Goal: Task Accomplishment & Management: Manage account settings

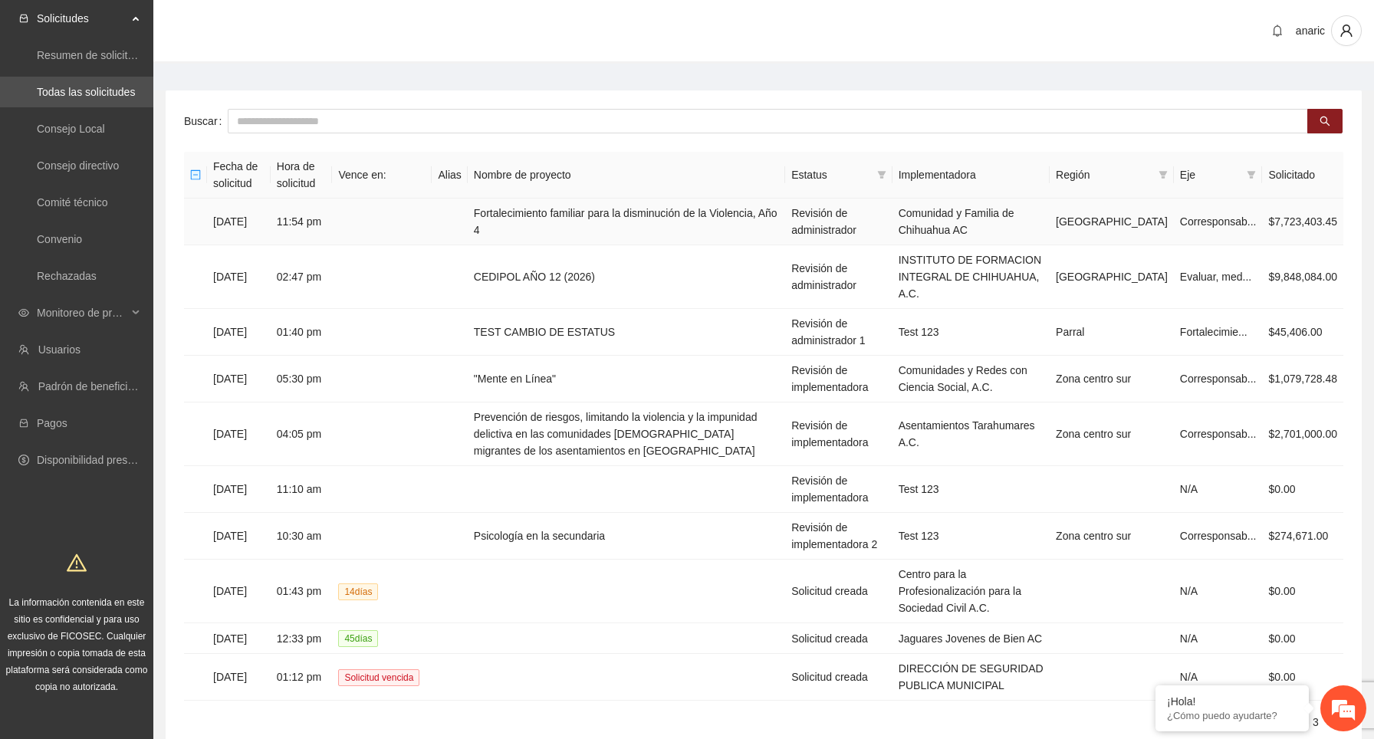
click at [301, 222] on td "11:54 pm" at bounding box center [302, 222] width 62 height 47
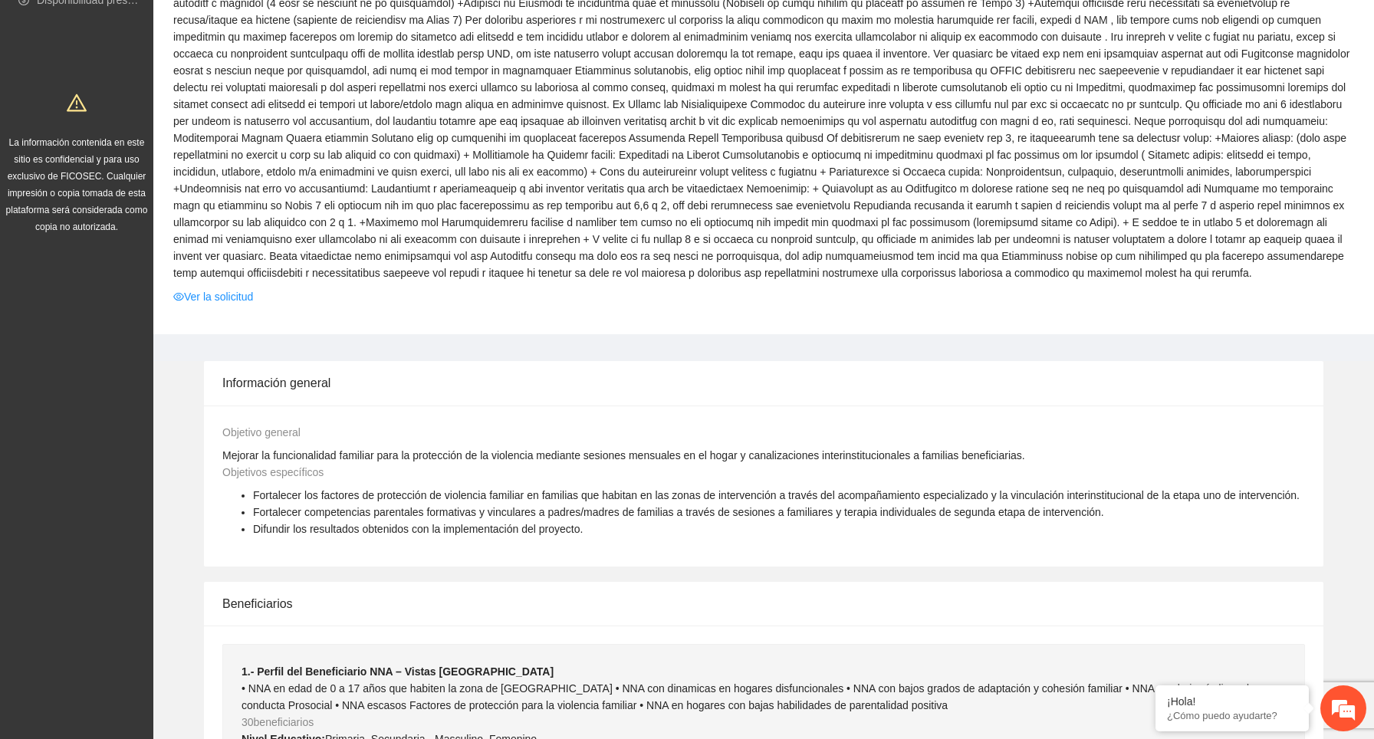
scroll to position [482, 0]
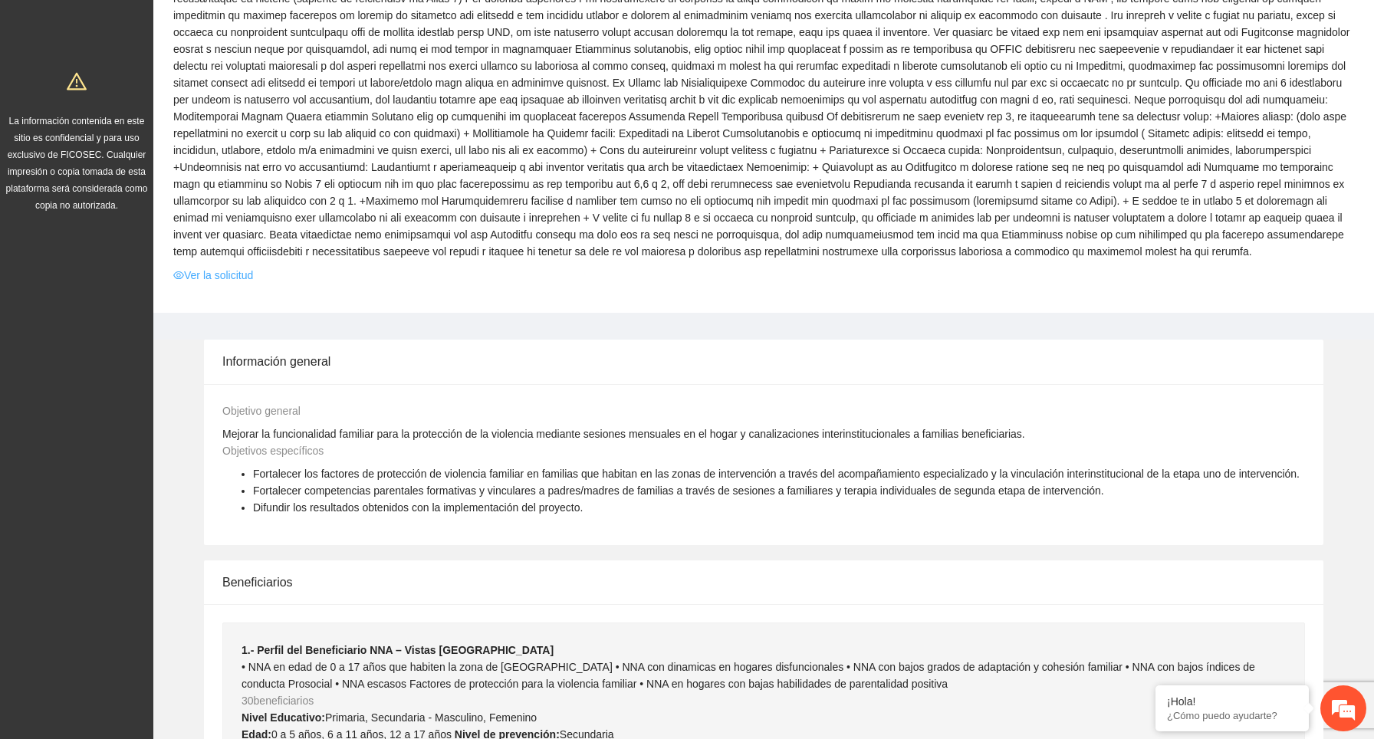
click at [221, 284] on link "Ver la solicitud" at bounding box center [213, 275] width 80 height 17
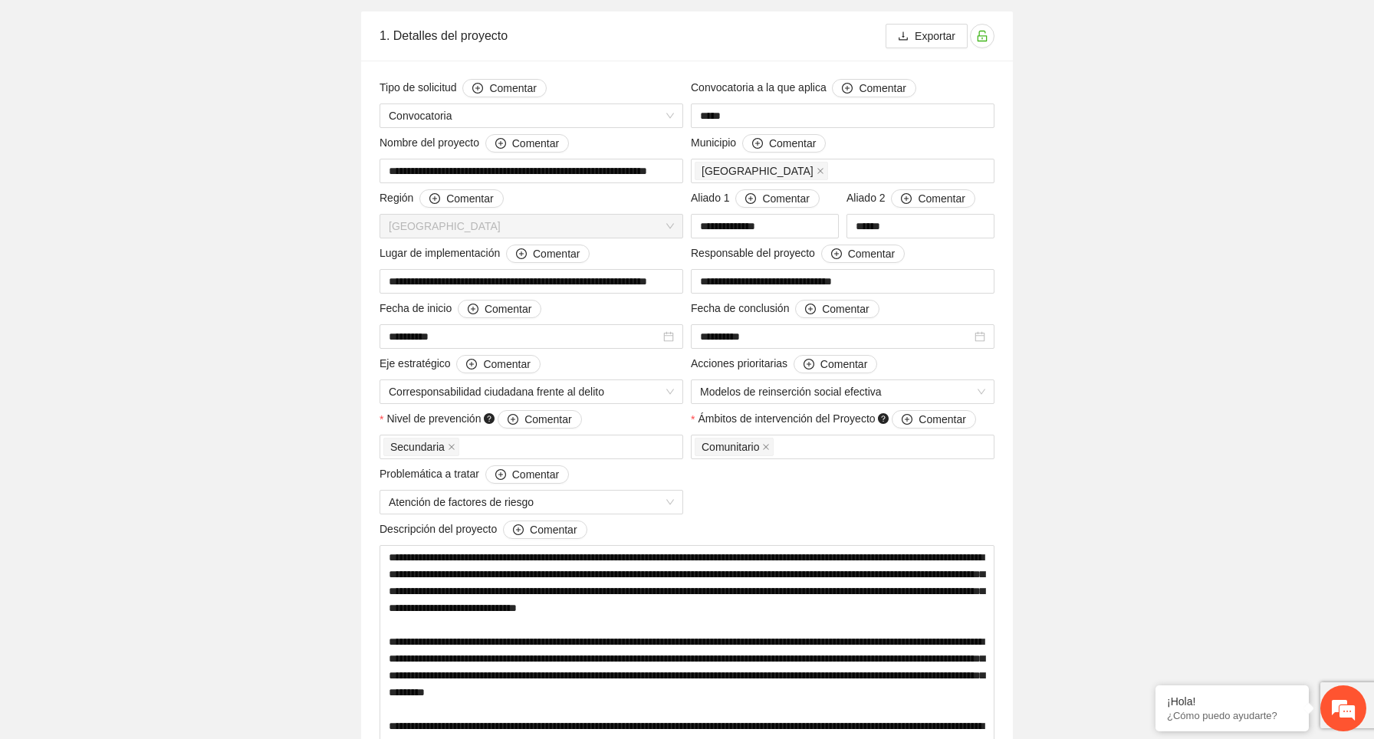
scroll to position [155, 0]
click at [659, 285] on input "**********" at bounding box center [532, 280] width 304 height 25
click at [653, 278] on input "**********" at bounding box center [532, 280] width 304 height 25
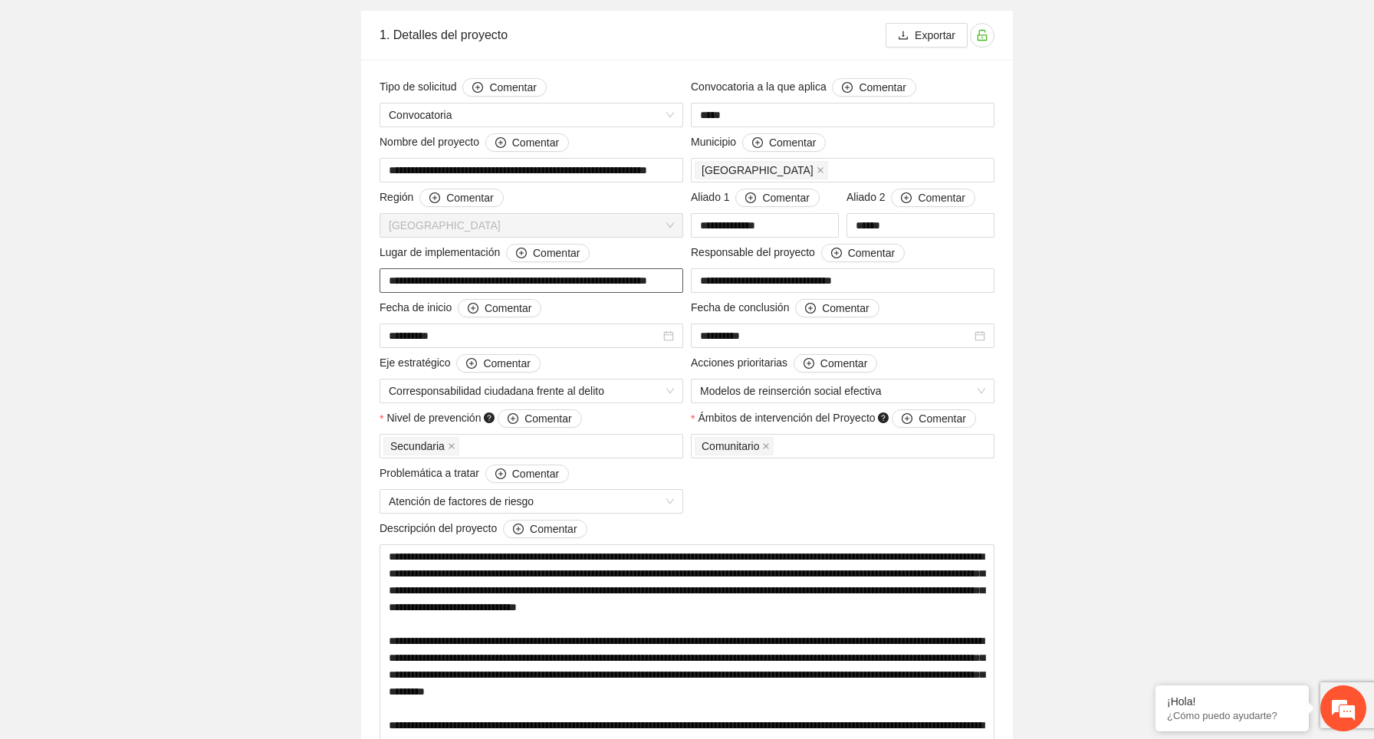
click at [653, 278] on input "**********" at bounding box center [532, 280] width 304 height 25
click at [478, 278] on input "**********" at bounding box center [532, 280] width 304 height 25
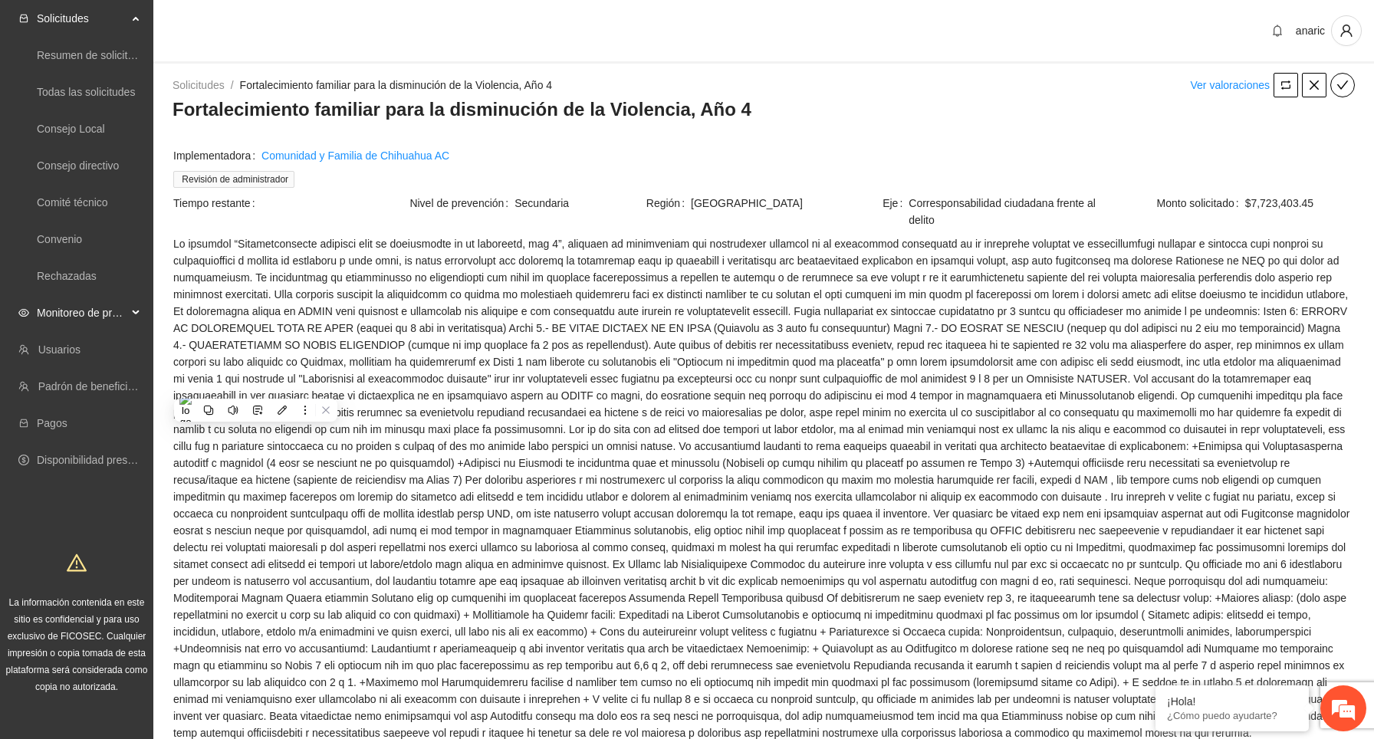
click at [115, 317] on span "Monitoreo de proyectos" at bounding box center [82, 313] width 90 height 31
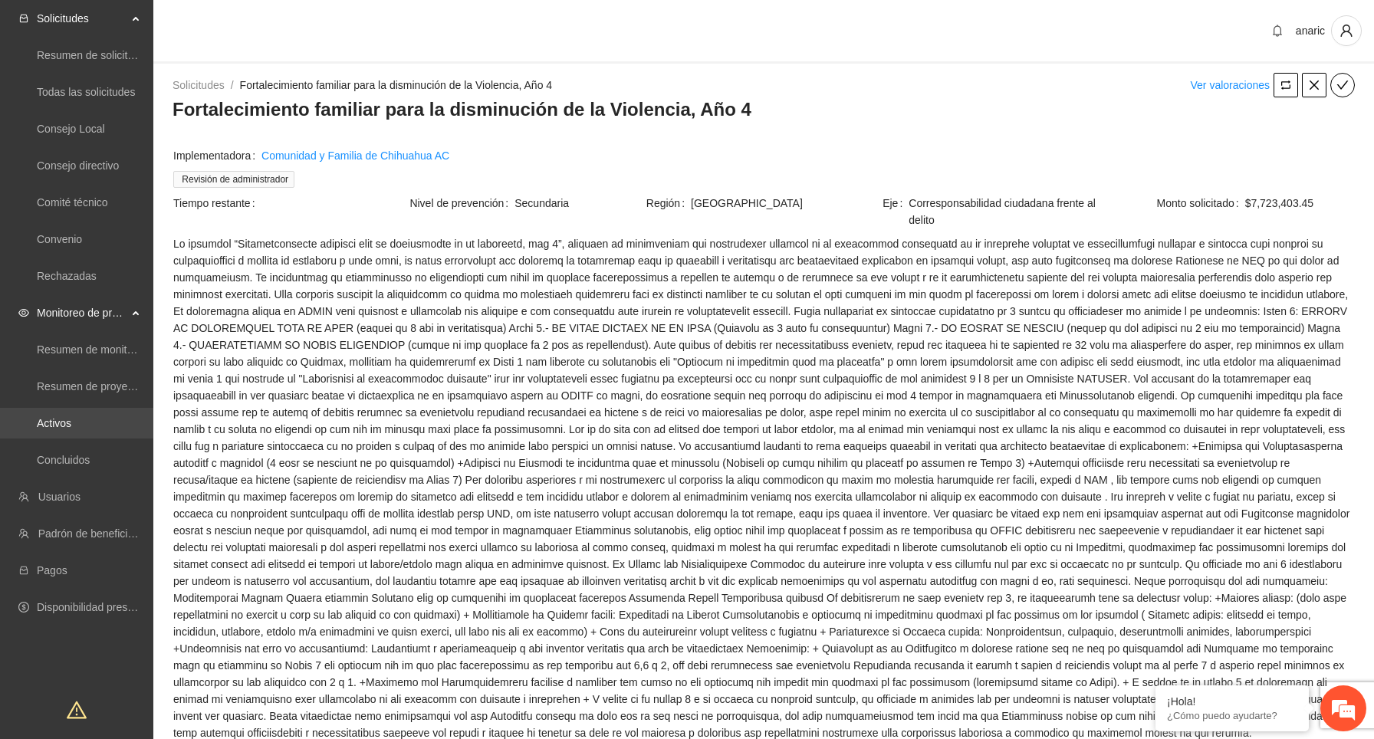
click at [66, 427] on link "Activos" at bounding box center [54, 423] width 35 height 12
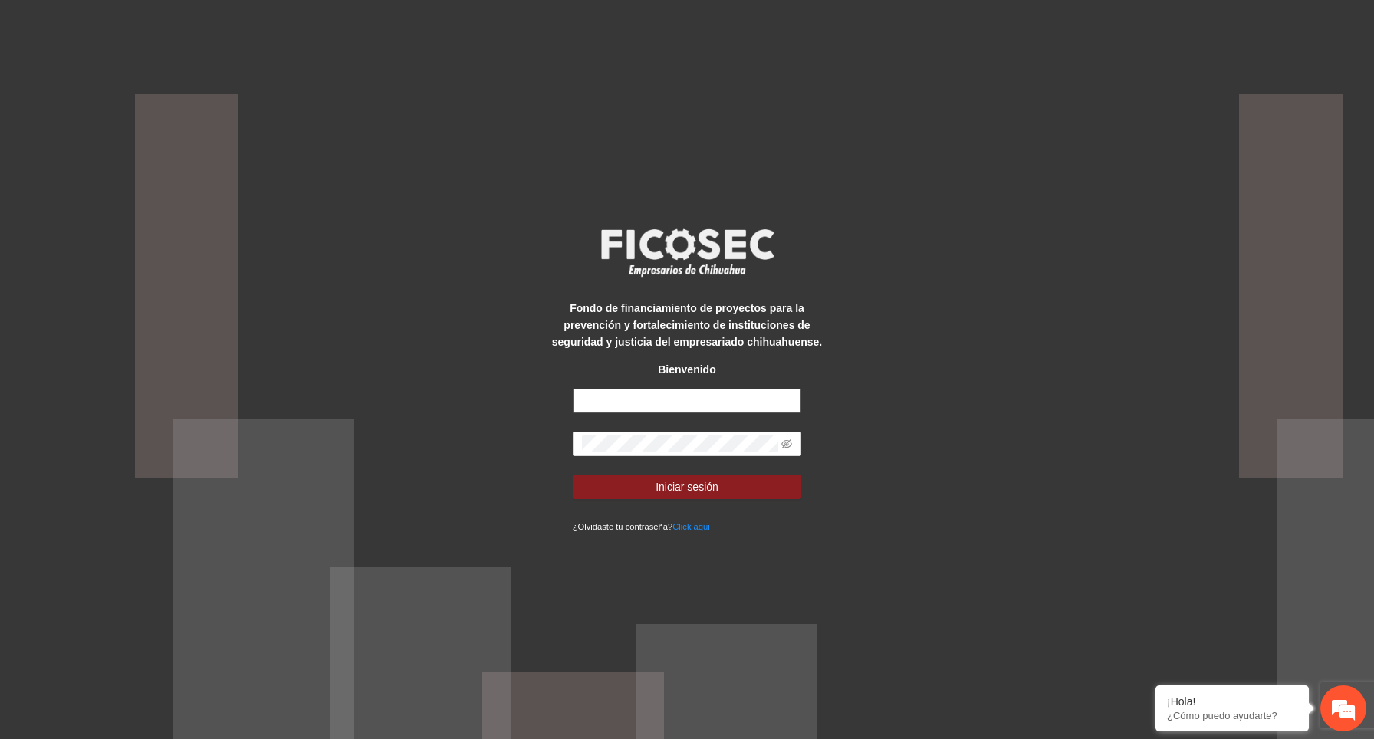
click at [709, 403] on input "text" at bounding box center [687, 401] width 229 height 25
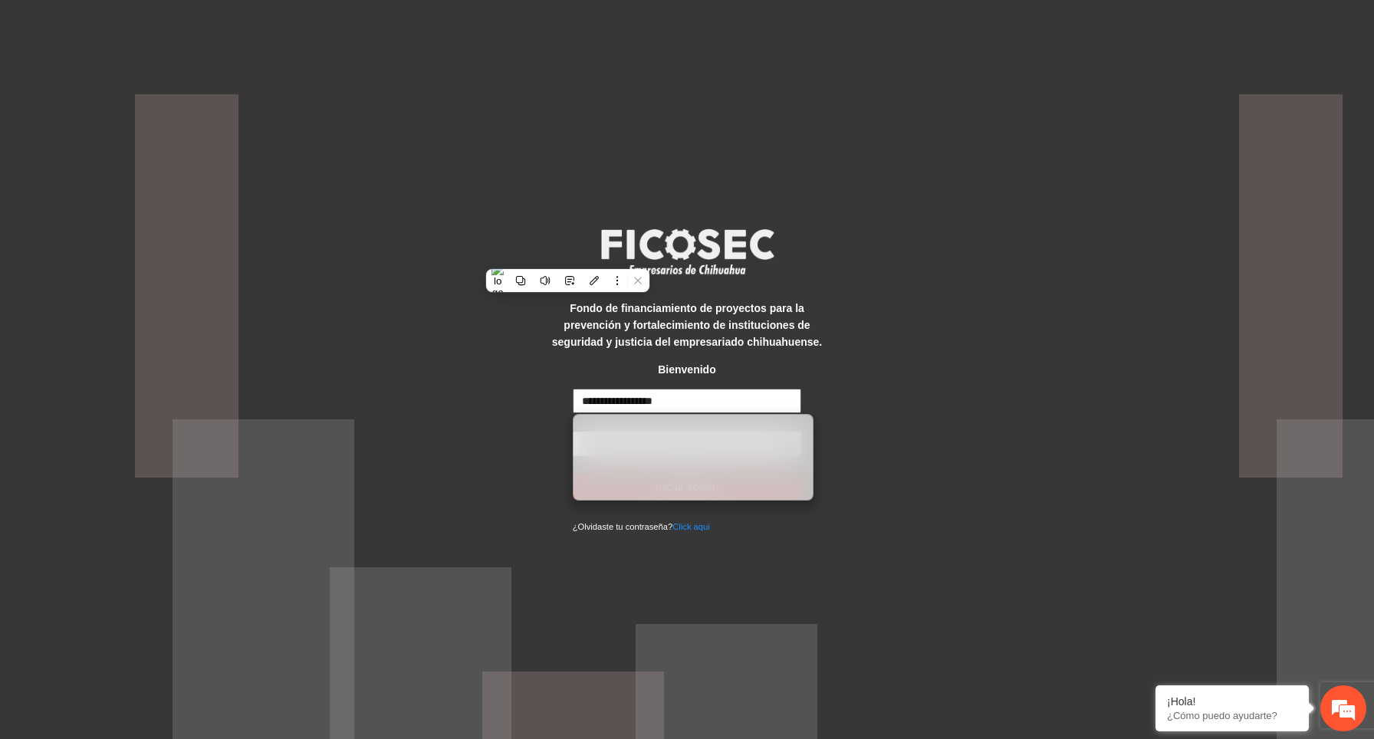
click at [672, 403] on input "**********" at bounding box center [687, 401] width 229 height 25
paste input "*"
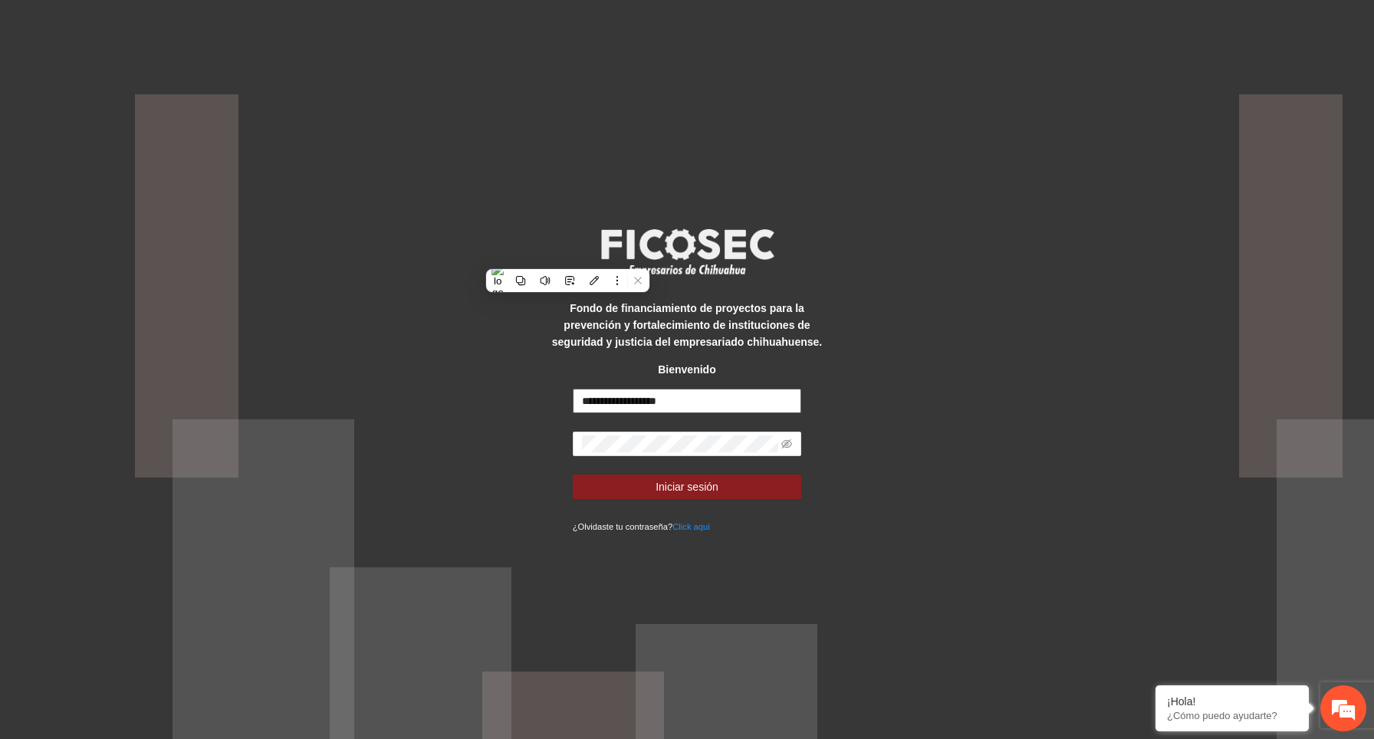
type input "**********"
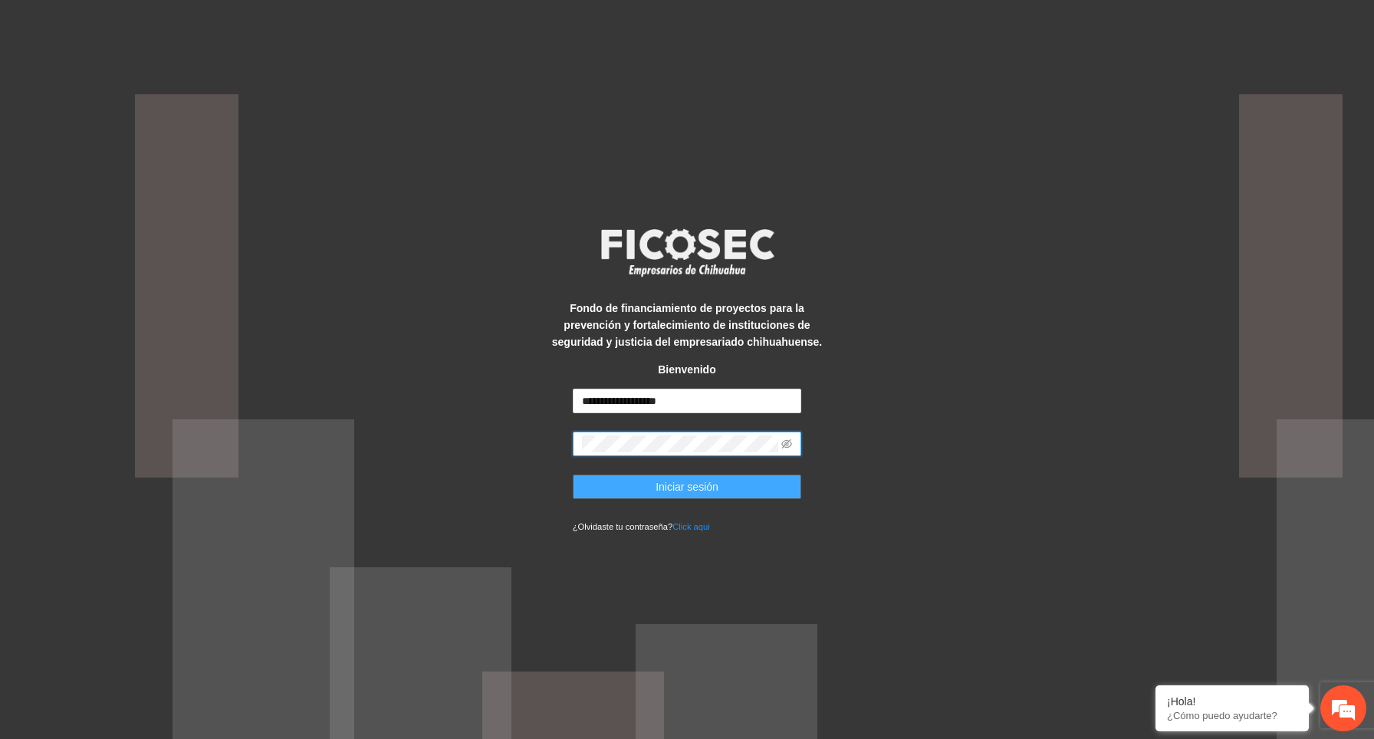
click at [772, 481] on button "Iniciar sesión" at bounding box center [687, 487] width 229 height 25
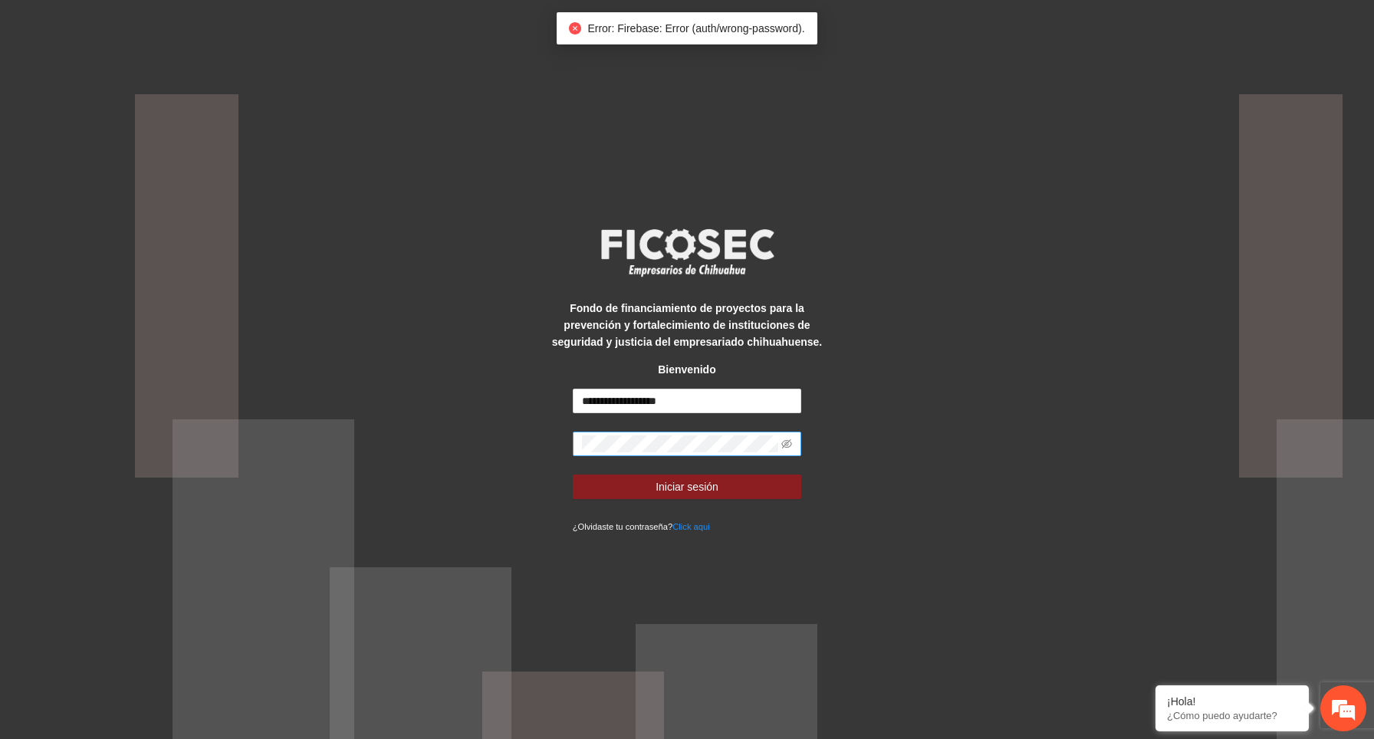
click at [793, 444] on span at bounding box center [687, 444] width 229 height 25
click at [788, 442] on icon "eye-invisible" at bounding box center [786, 444] width 11 height 11
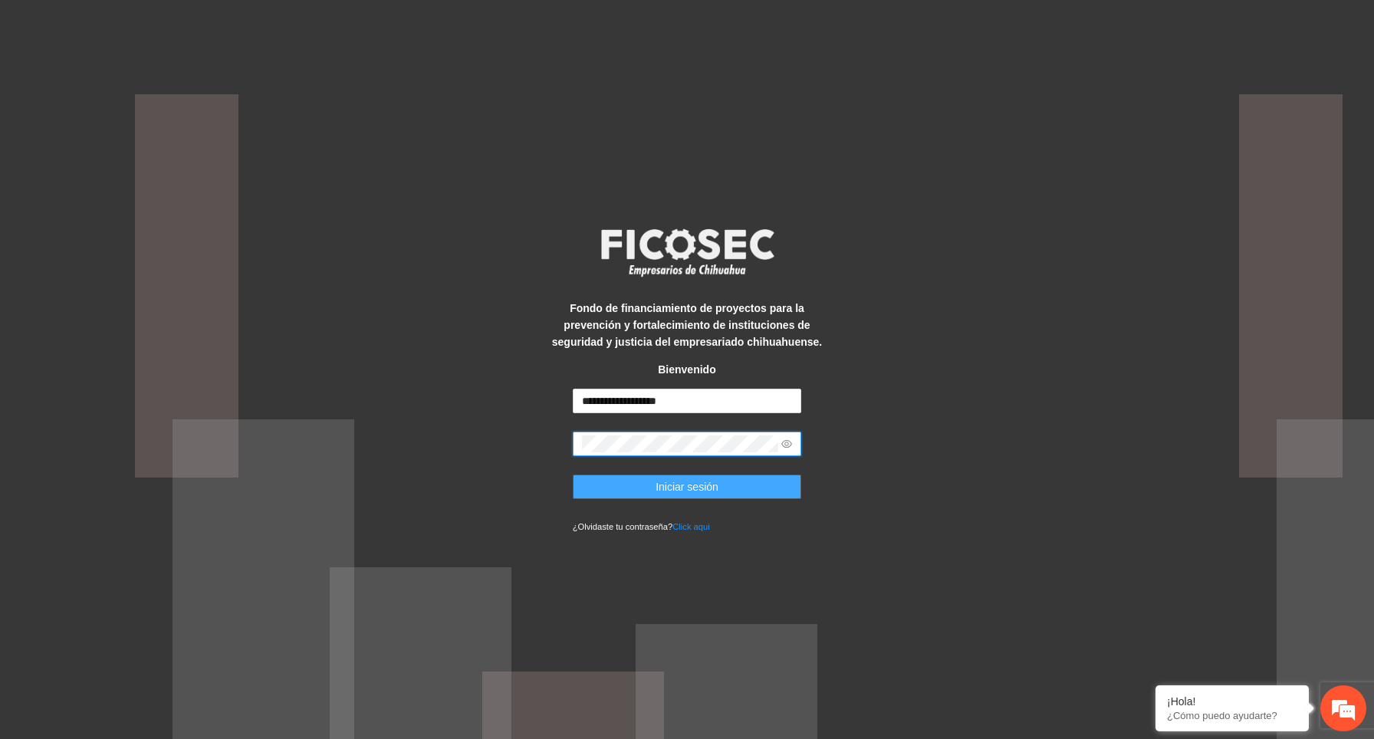
click at [712, 489] on span "Iniciar sesión" at bounding box center [687, 487] width 63 height 17
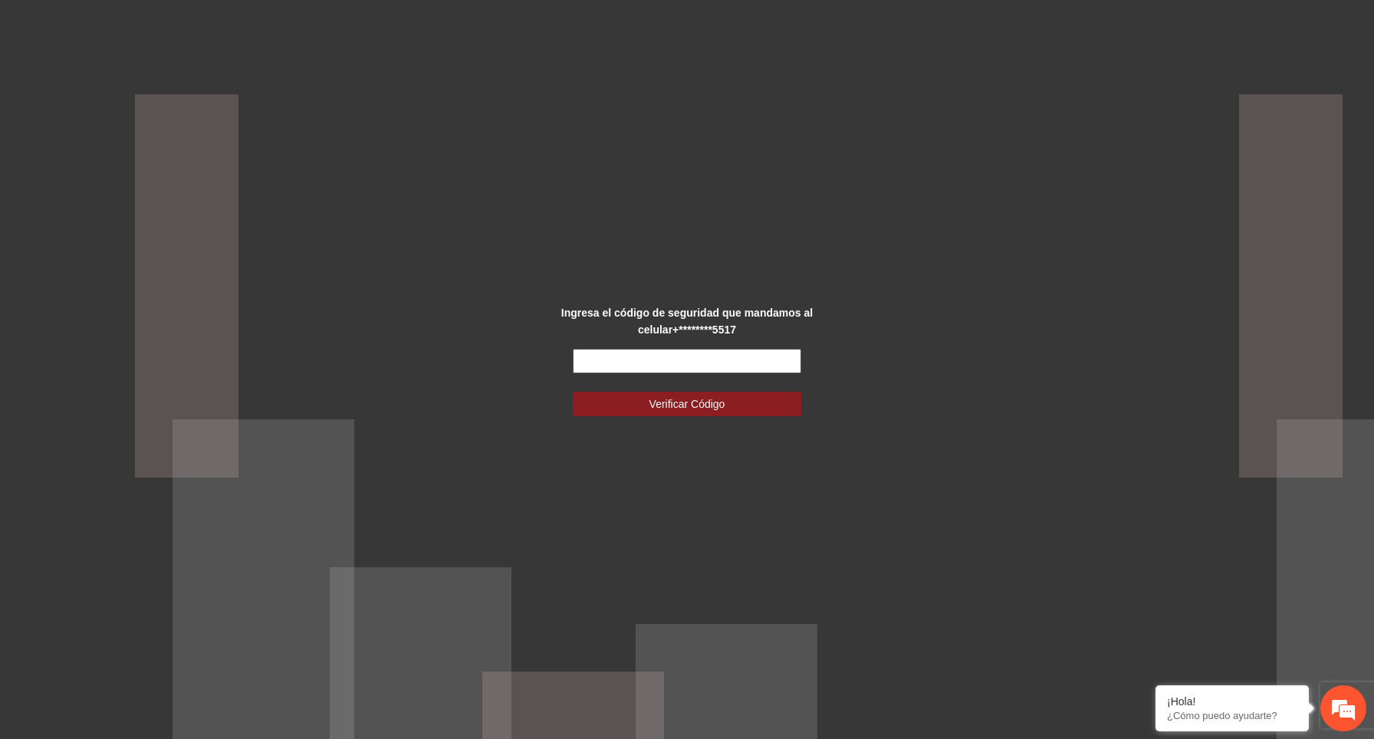
click at [734, 350] on input "text" at bounding box center [687, 361] width 229 height 25
paste input "******"
type input "******"
click at [573, 392] on button "Verificar Código" at bounding box center [687, 404] width 229 height 25
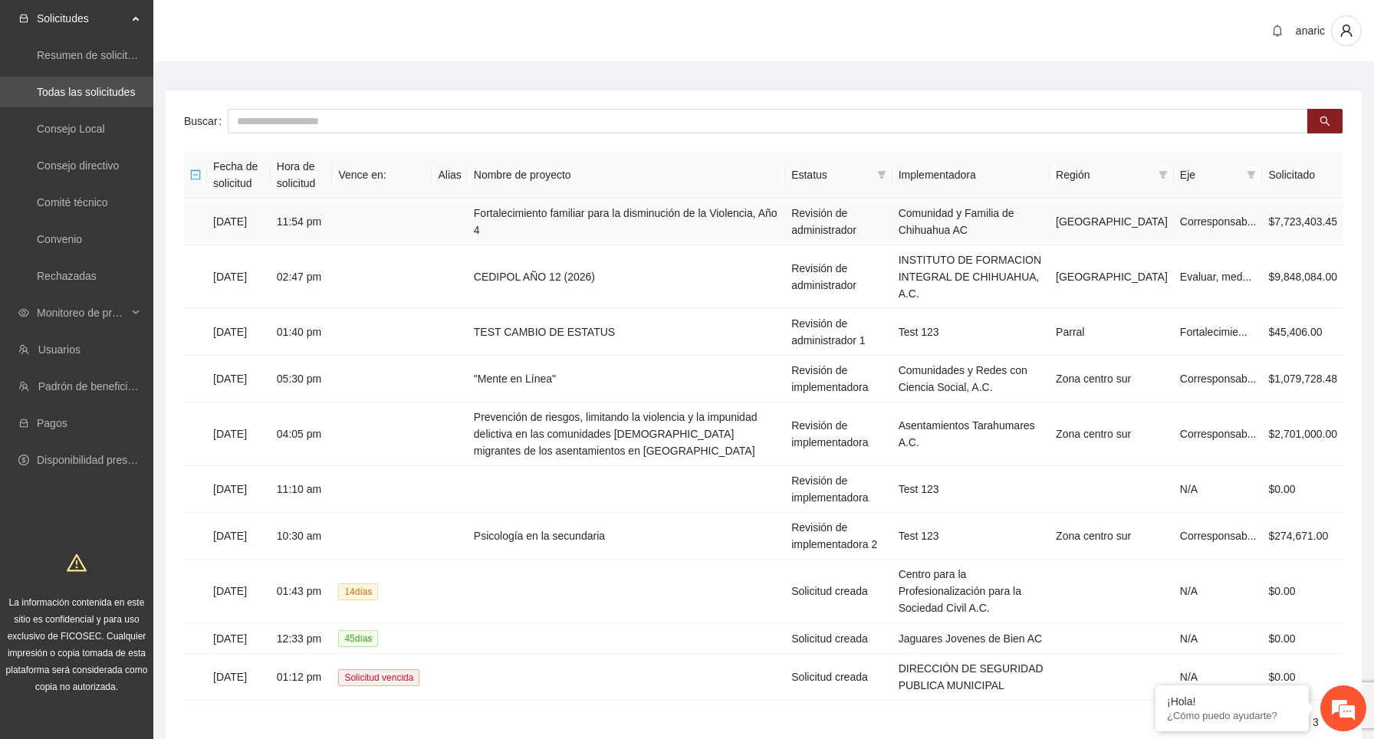
click at [258, 217] on td "[DATE]" at bounding box center [239, 222] width 64 height 47
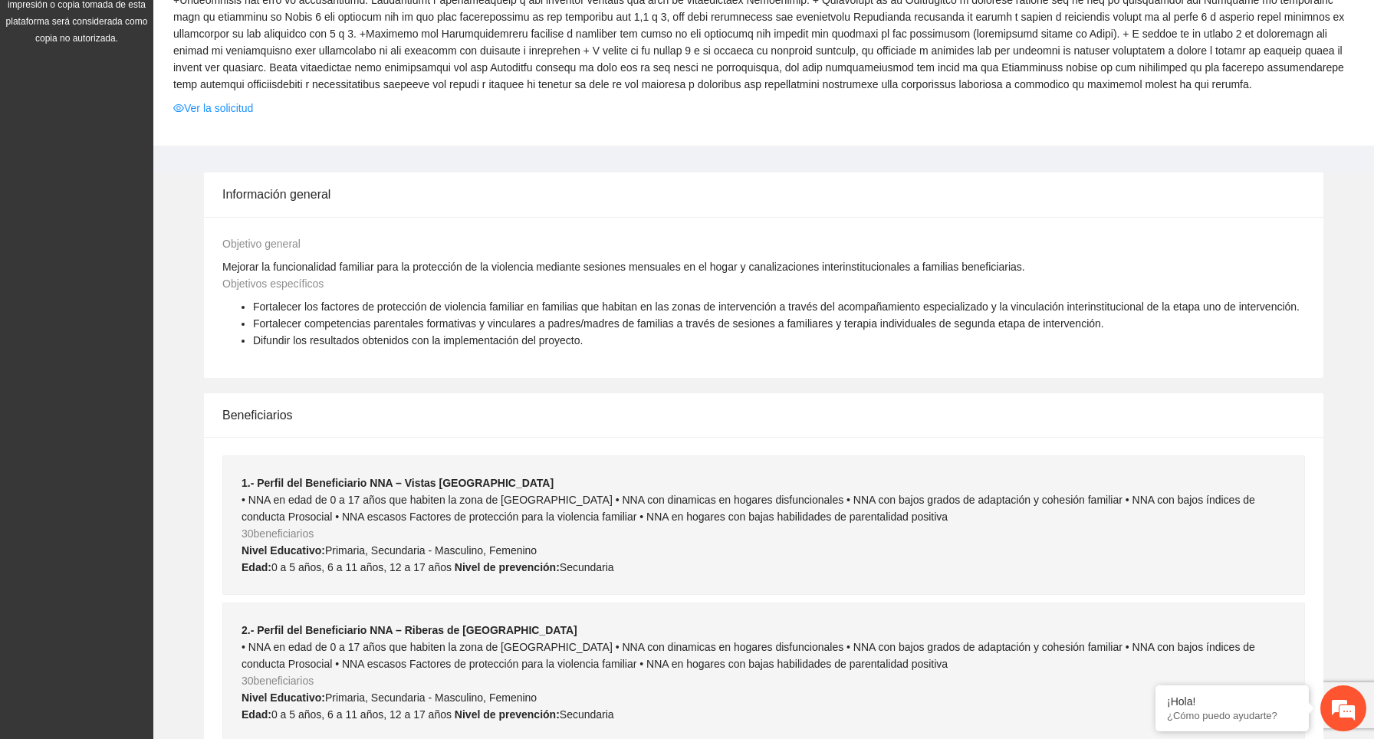
scroll to position [646, 0]
click at [232, 120] on link "Ver la solicitud" at bounding box center [213, 111] width 80 height 17
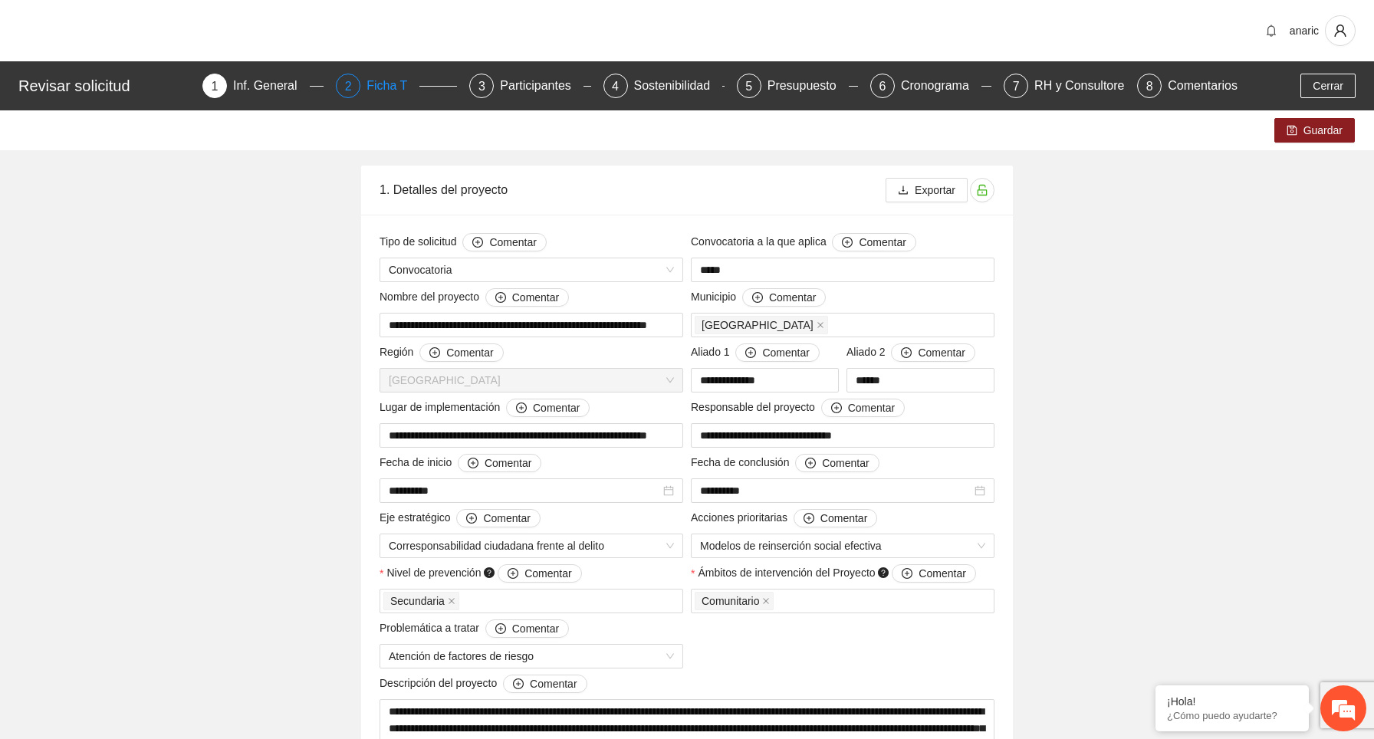
click at [384, 85] on div "Ficha T" at bounding box center [393, 86] width 53 height 25
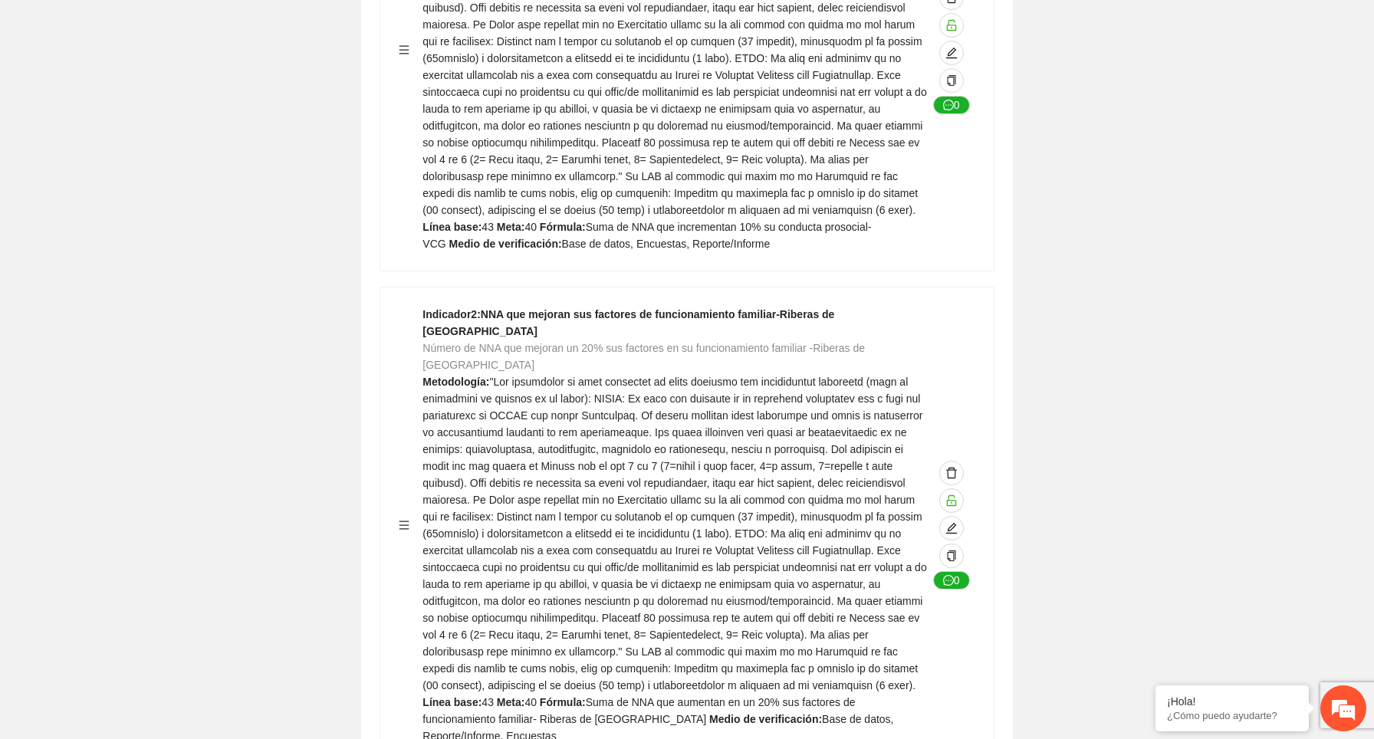
scroll to position [1305, 0]
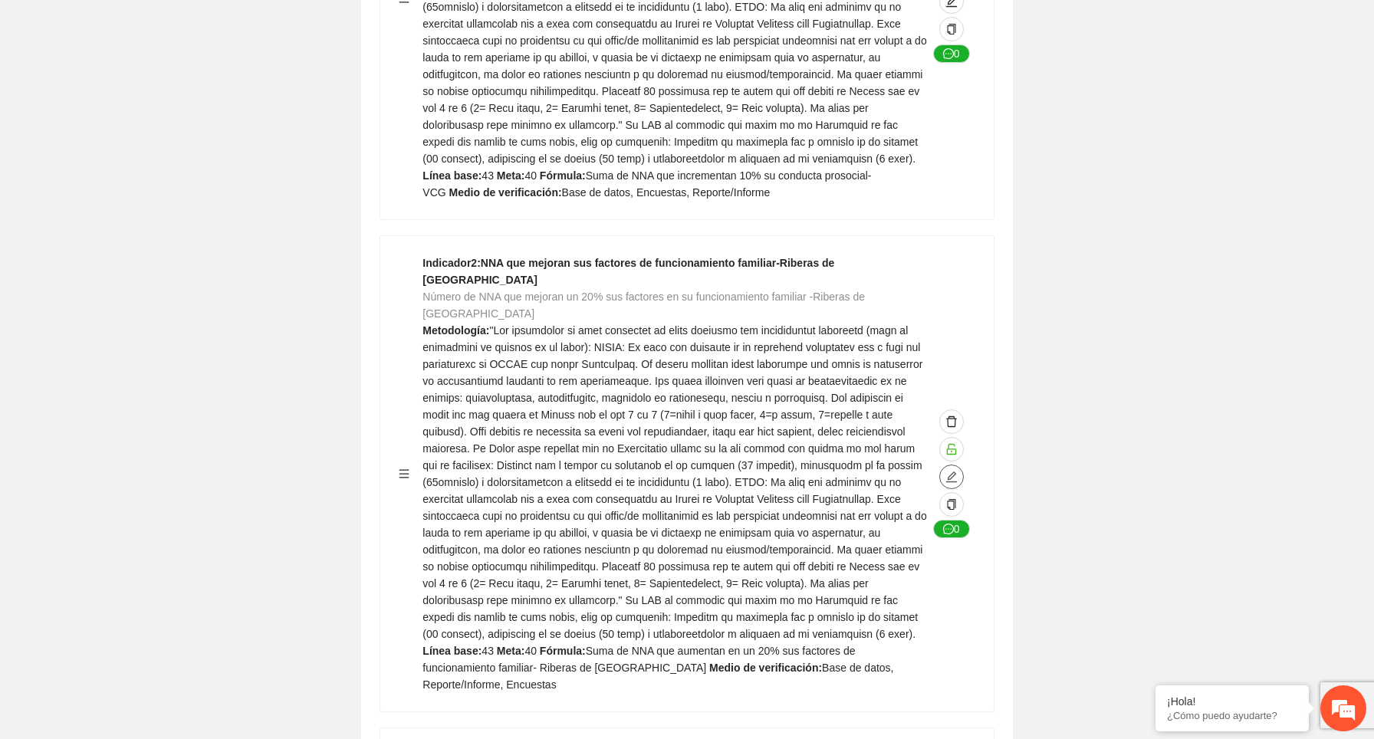
type textarea "**"
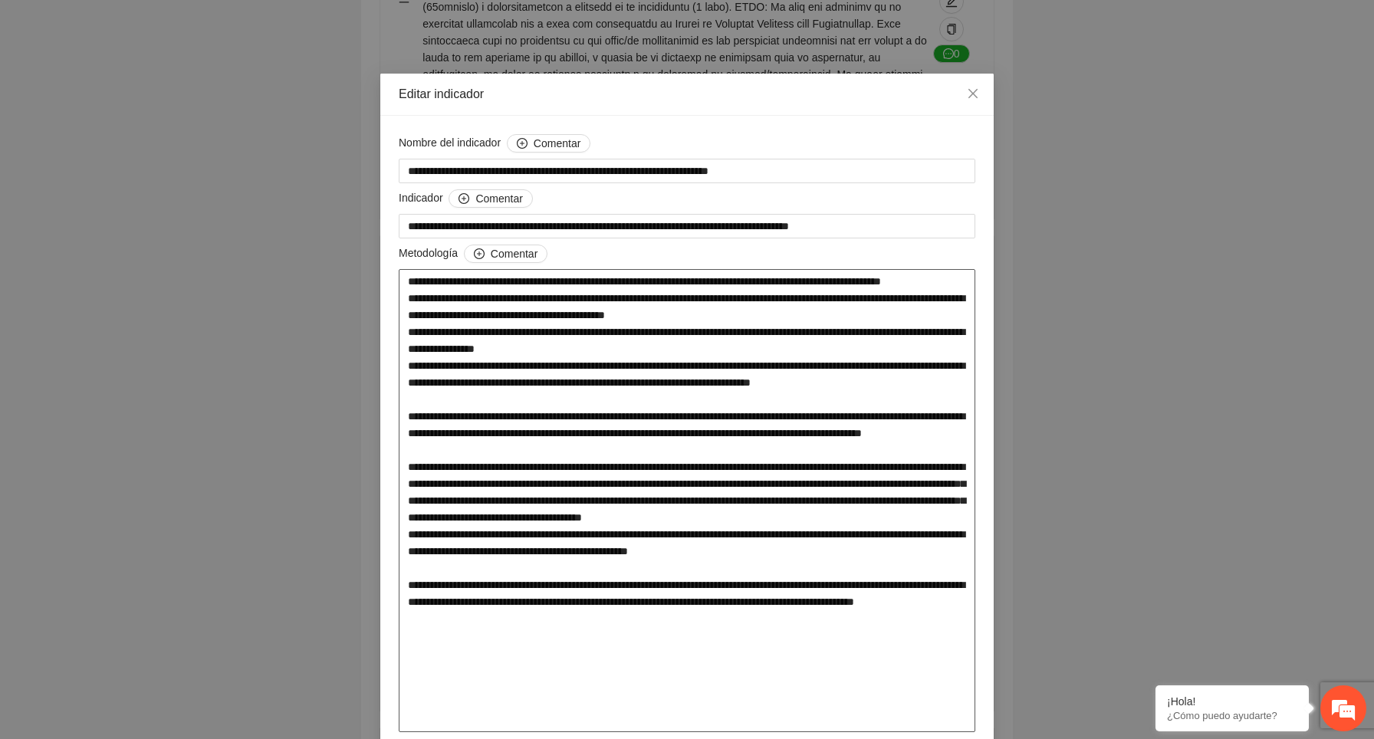
scroll to position [0, 0]
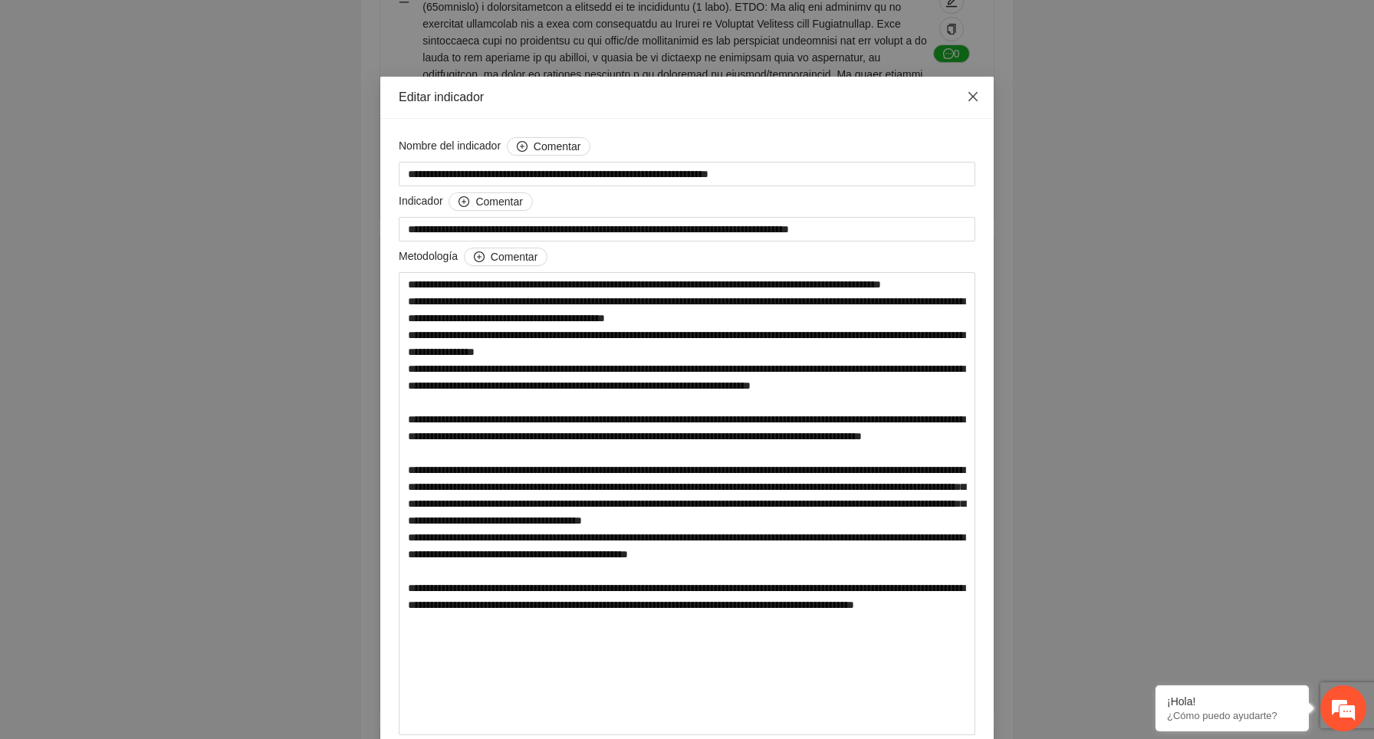
click at [975, 95] on icon "close" at bounding box center [973, 96] width 12 height 12
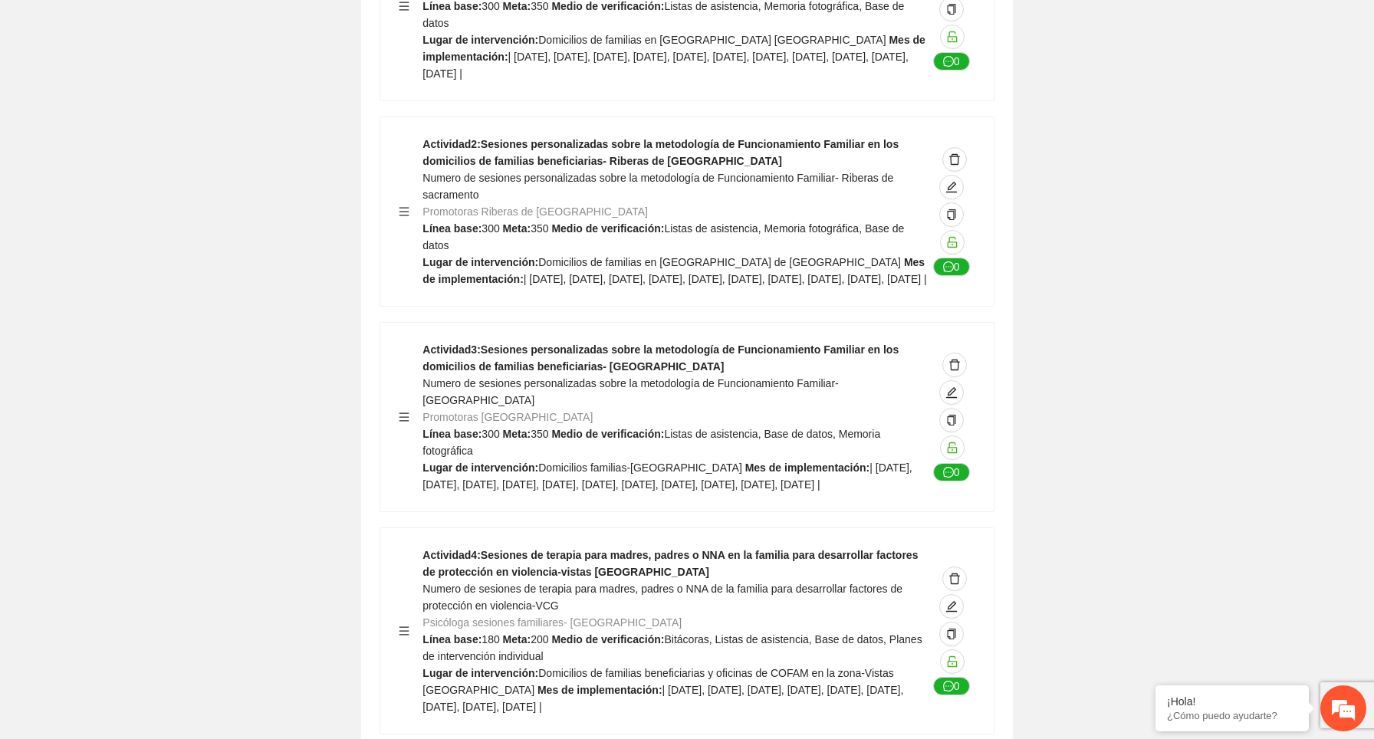
scroll to position [7343, 0]
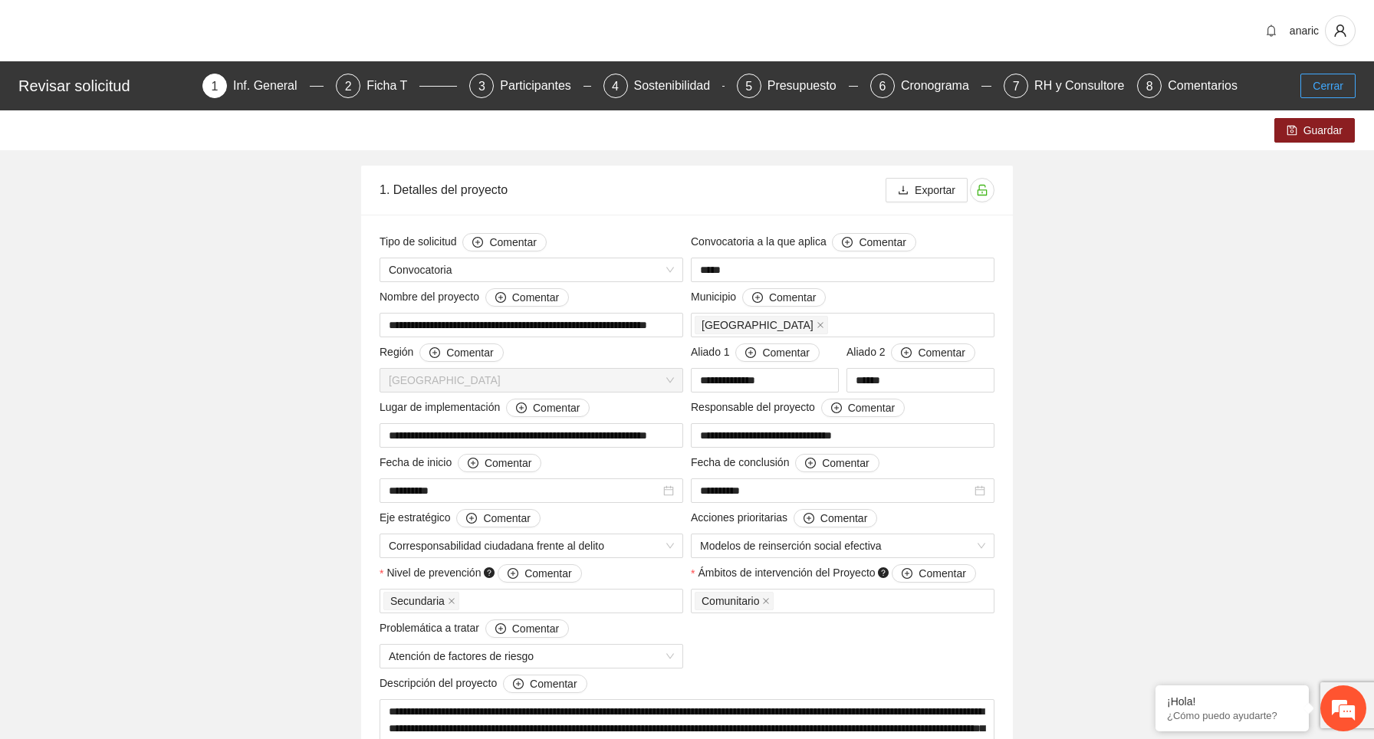
click at [1321, 90] on span "Cerrar" at bounding box center [1328, 85] width 31 height 17
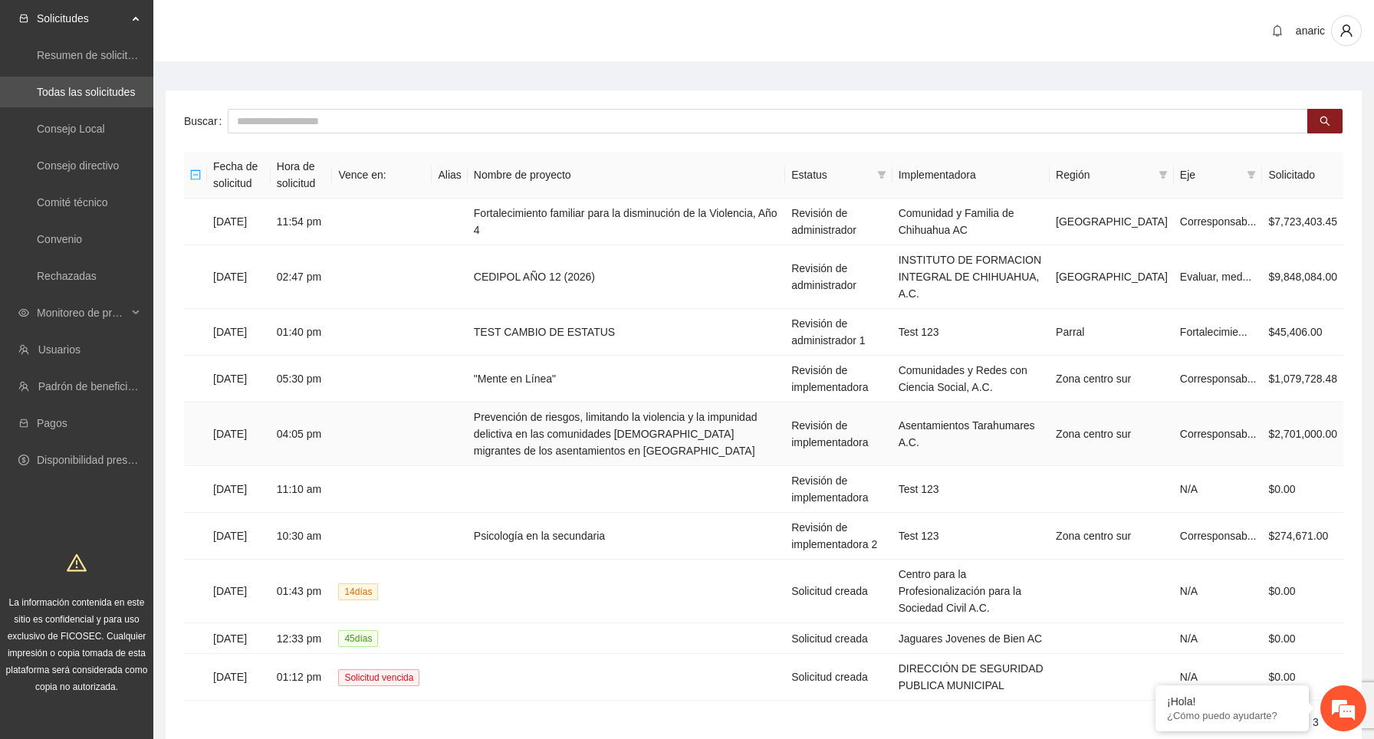
click at [333, 433] on td "04:05 pm" at bounding box center [302, 435] width 62 height 64
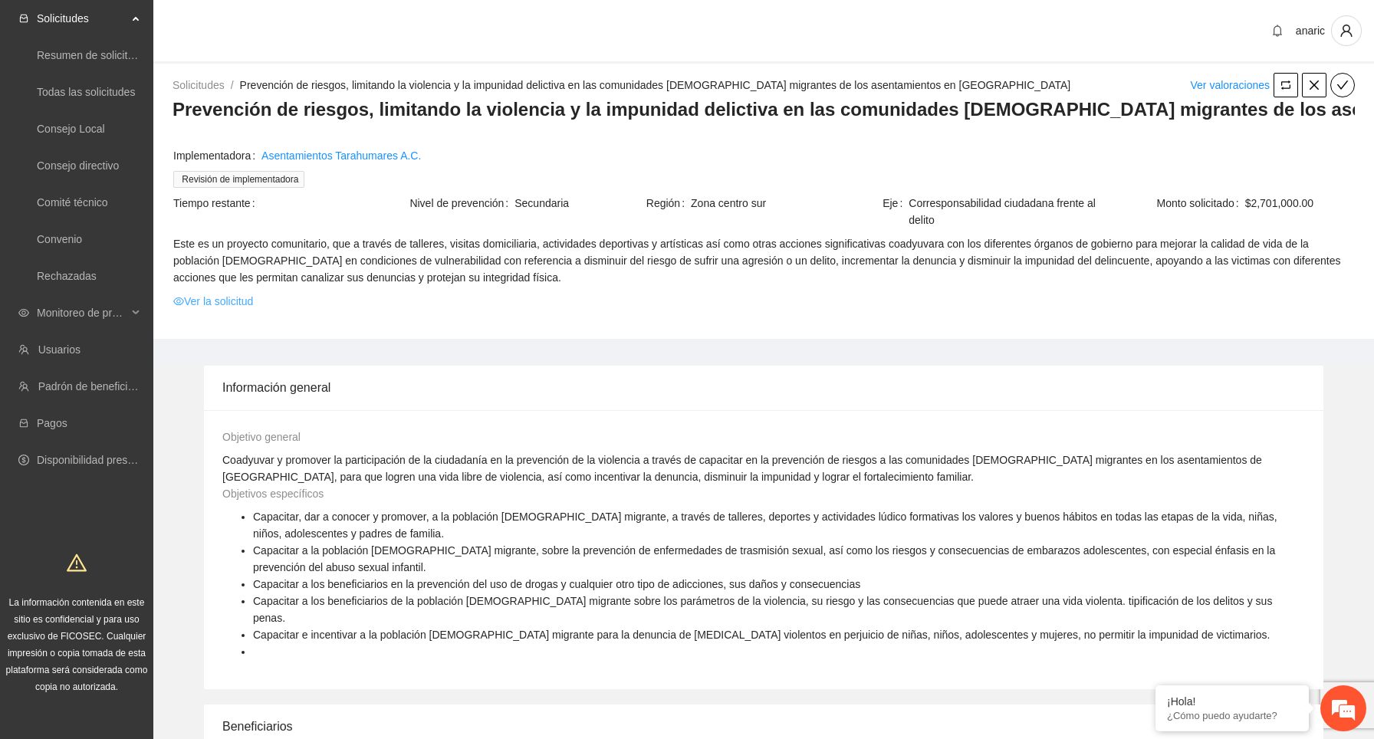
click at [210, 299] on link "Ver la solicitud" at bounding box center [213, 301] width 80 height 17
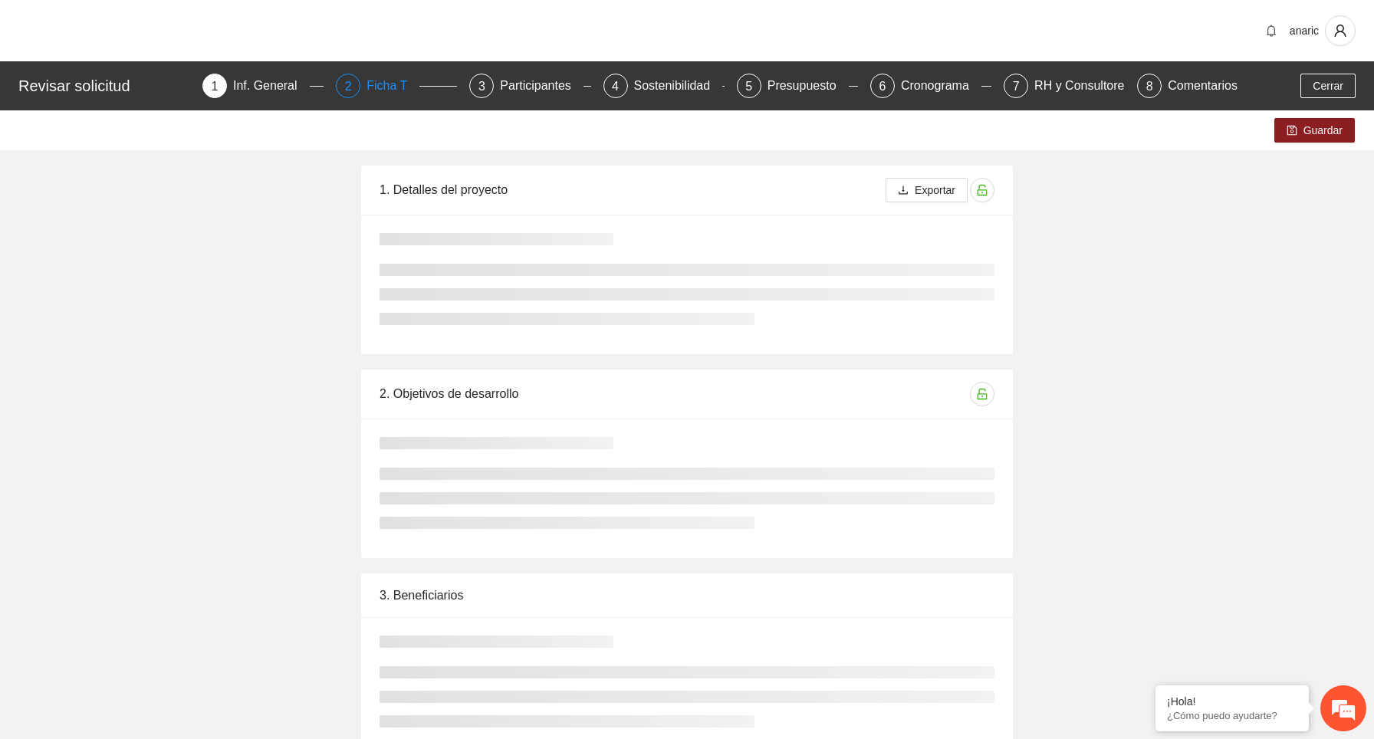
click at [400, 82] on div "Ficha T" at bounding box center [393, 86] width 53 height 25
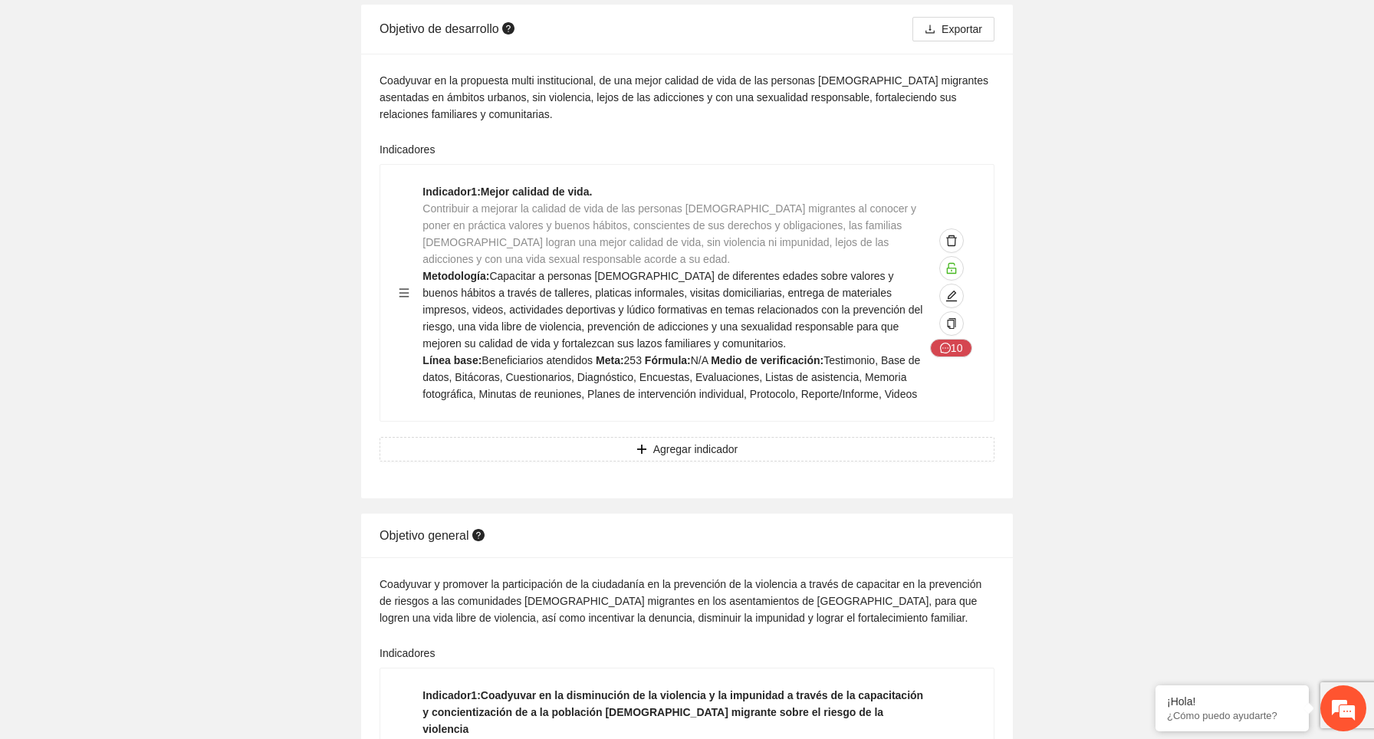
scroll to position [163, 0]
click at [951, 298] on icon "edit" at bounding box center [952, 294] width 12 height 12
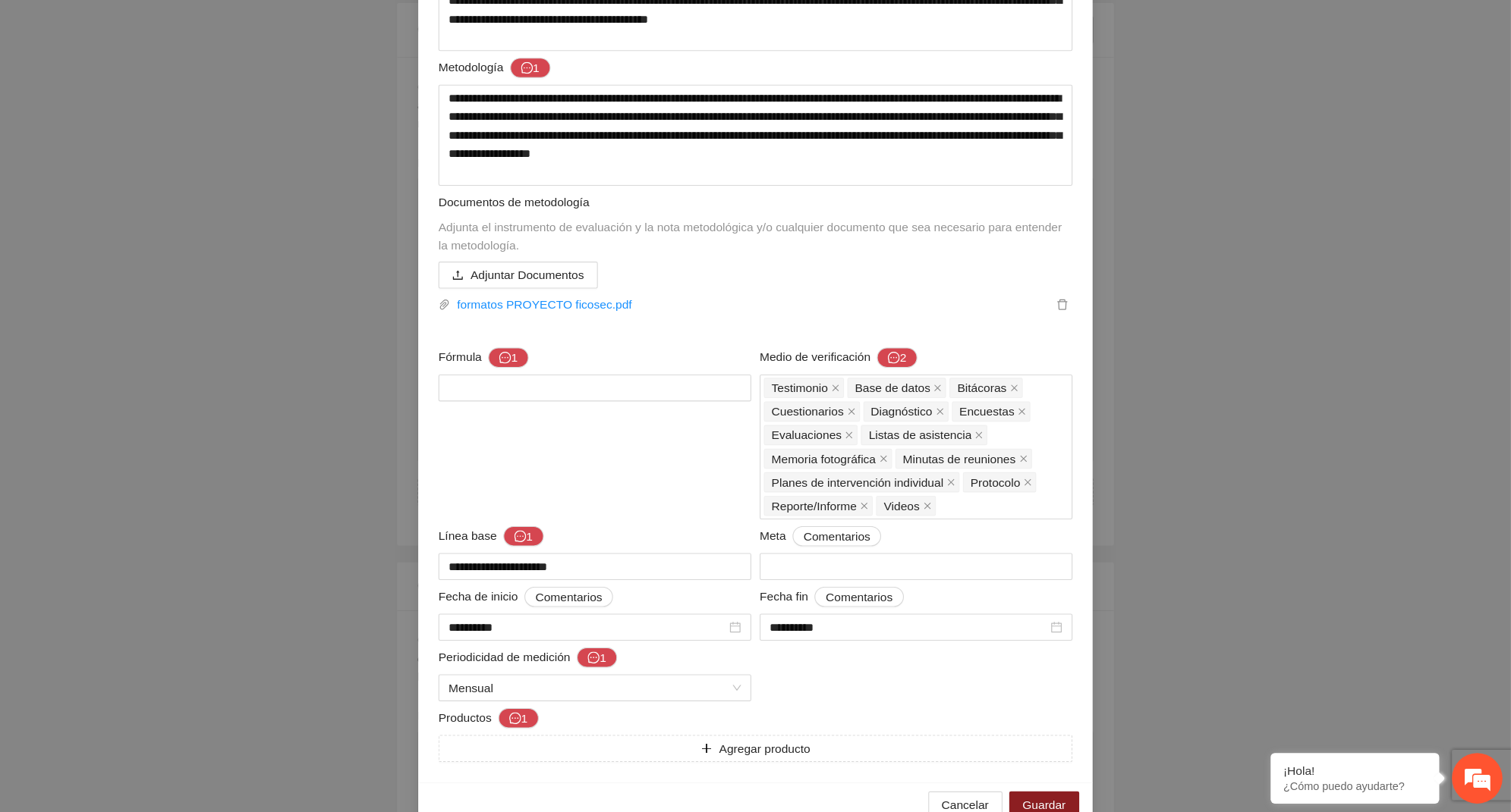
scroll to position [190, 0]
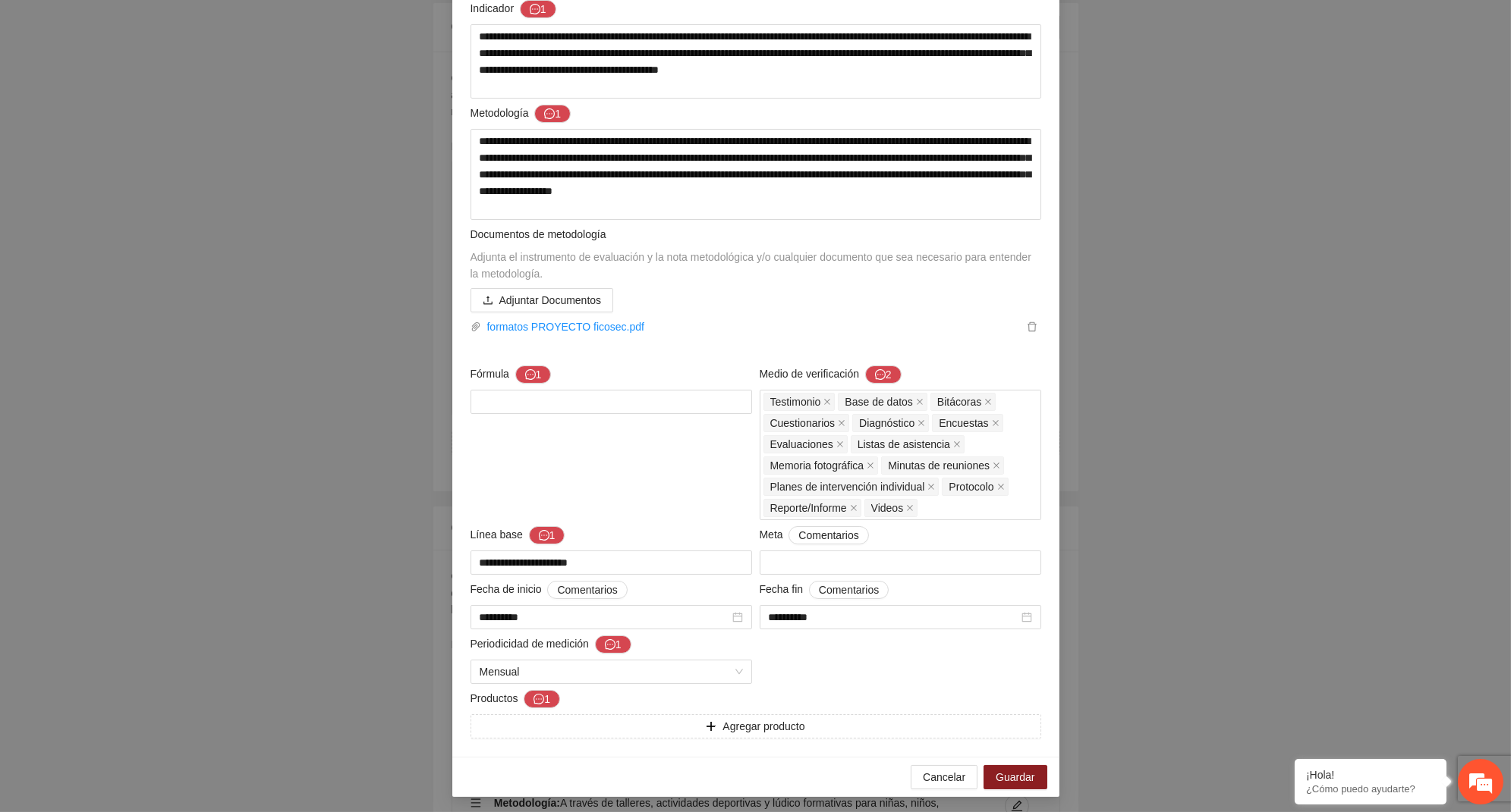
type textarea "**********"
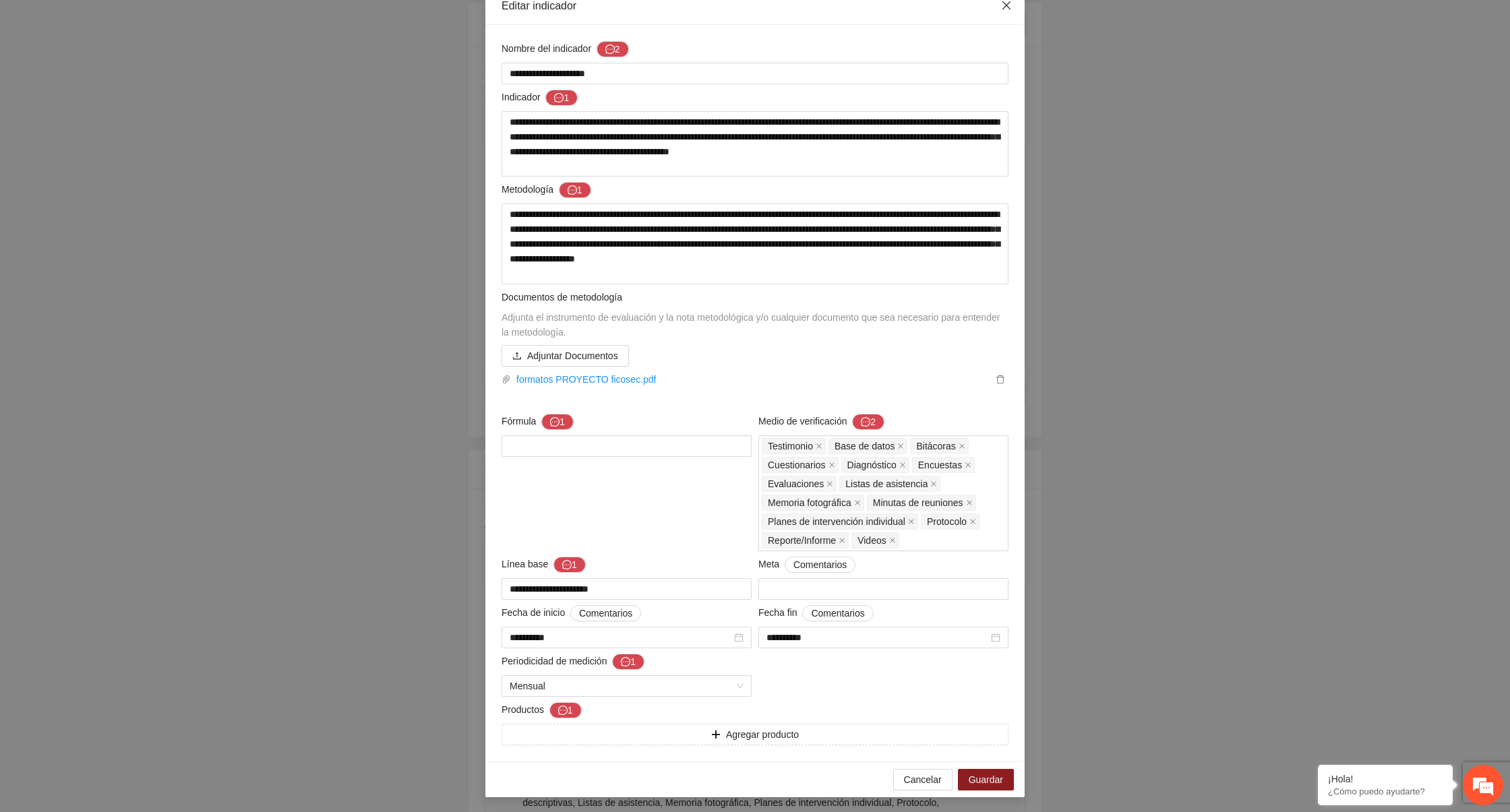
click at [1007, 4] on icon "close" at bounding box center [1005, 5] width 8 height 8
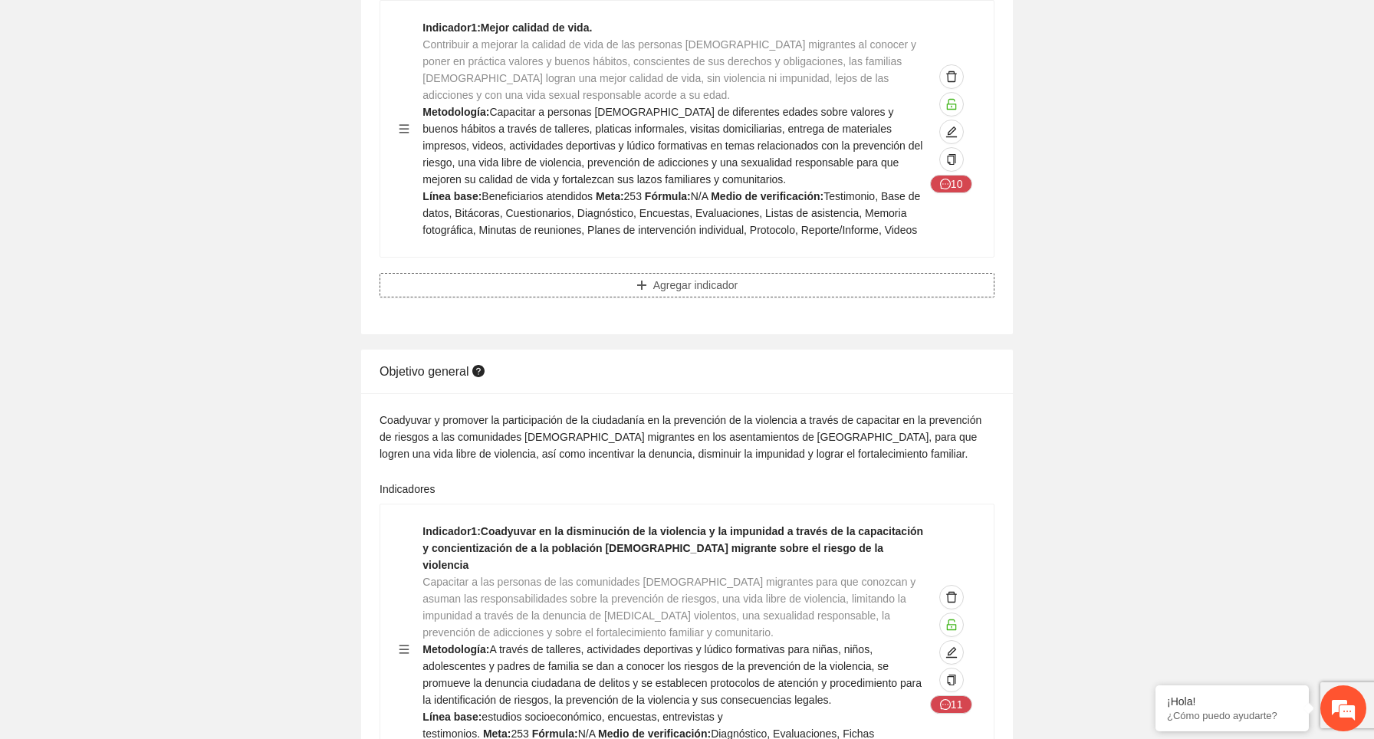
scroll to position [0, 0]
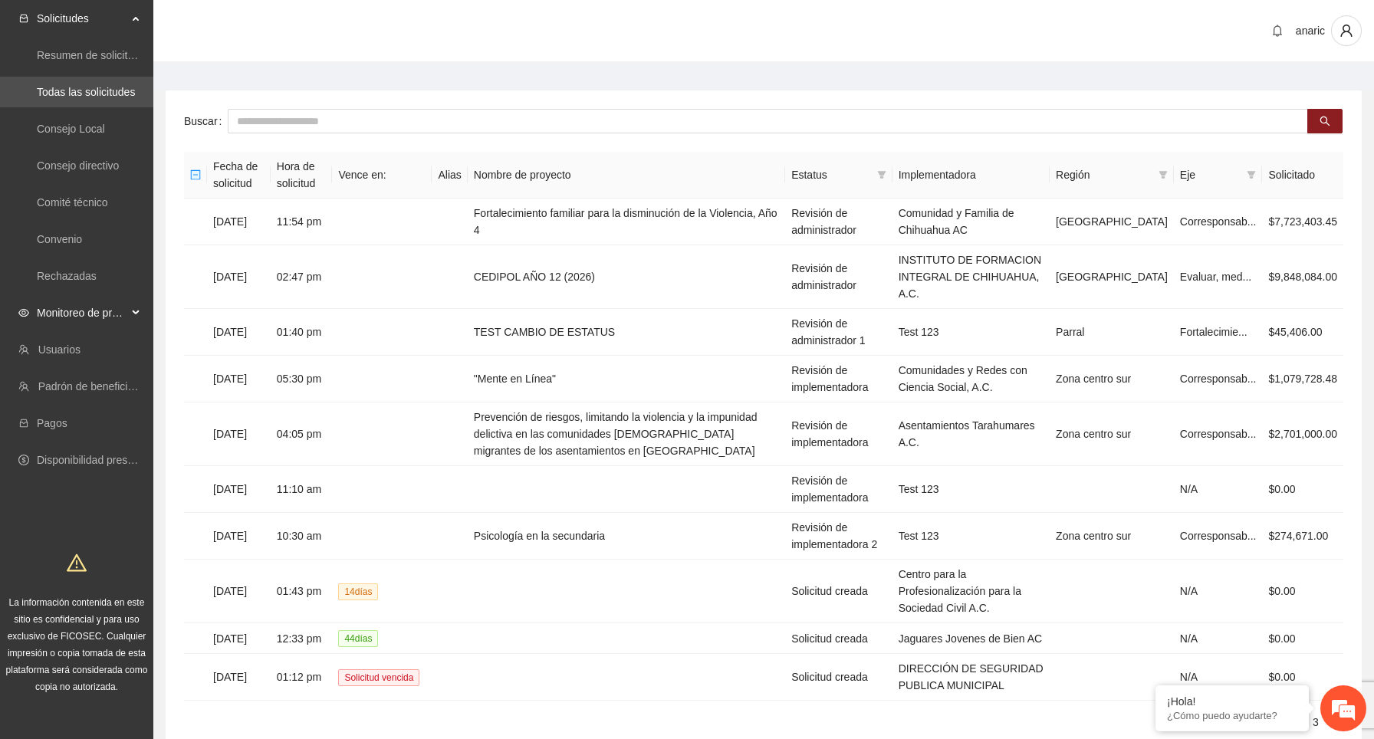
click at [77, 316] on span "Monitoreo de proyectos" at bounding box center [82, 313] width 90 height 31
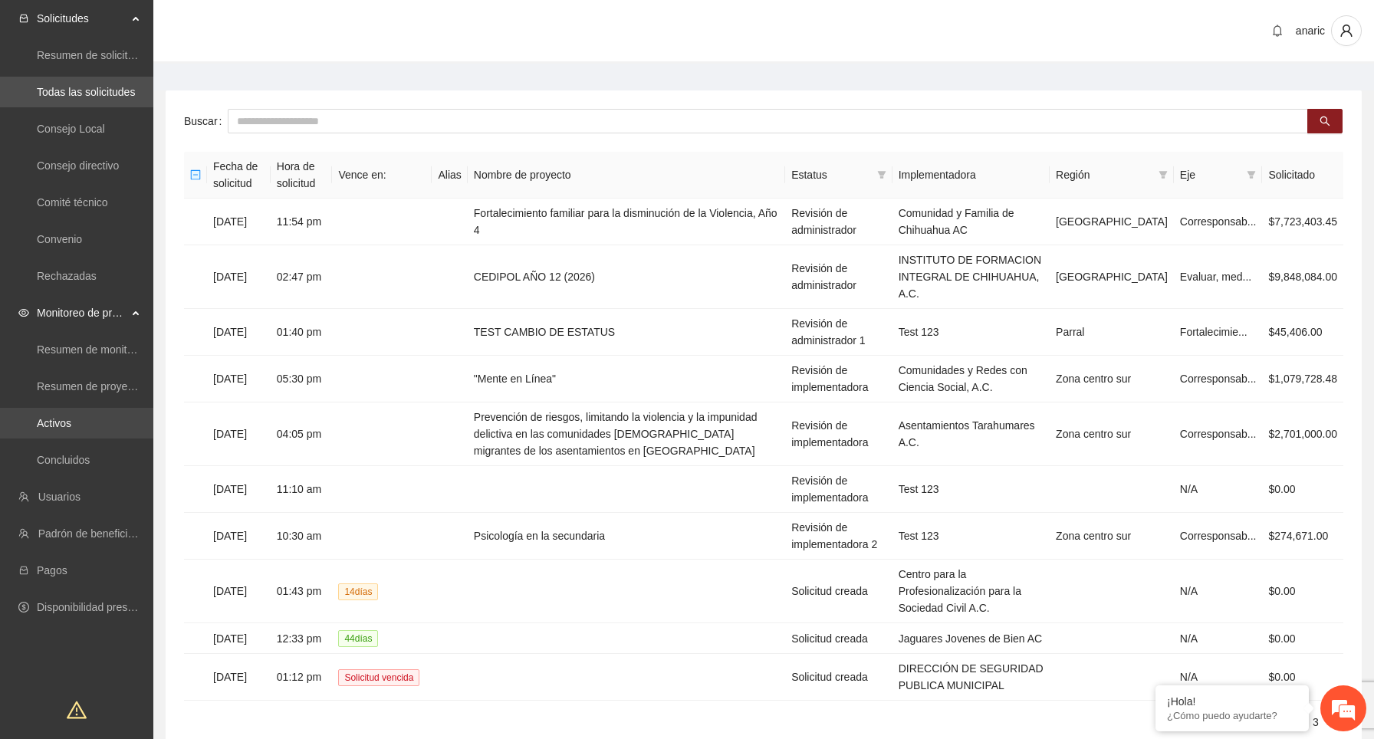
click at [71, 426] on link "Activos" at bounding box center [54, 423] width 35 height 12
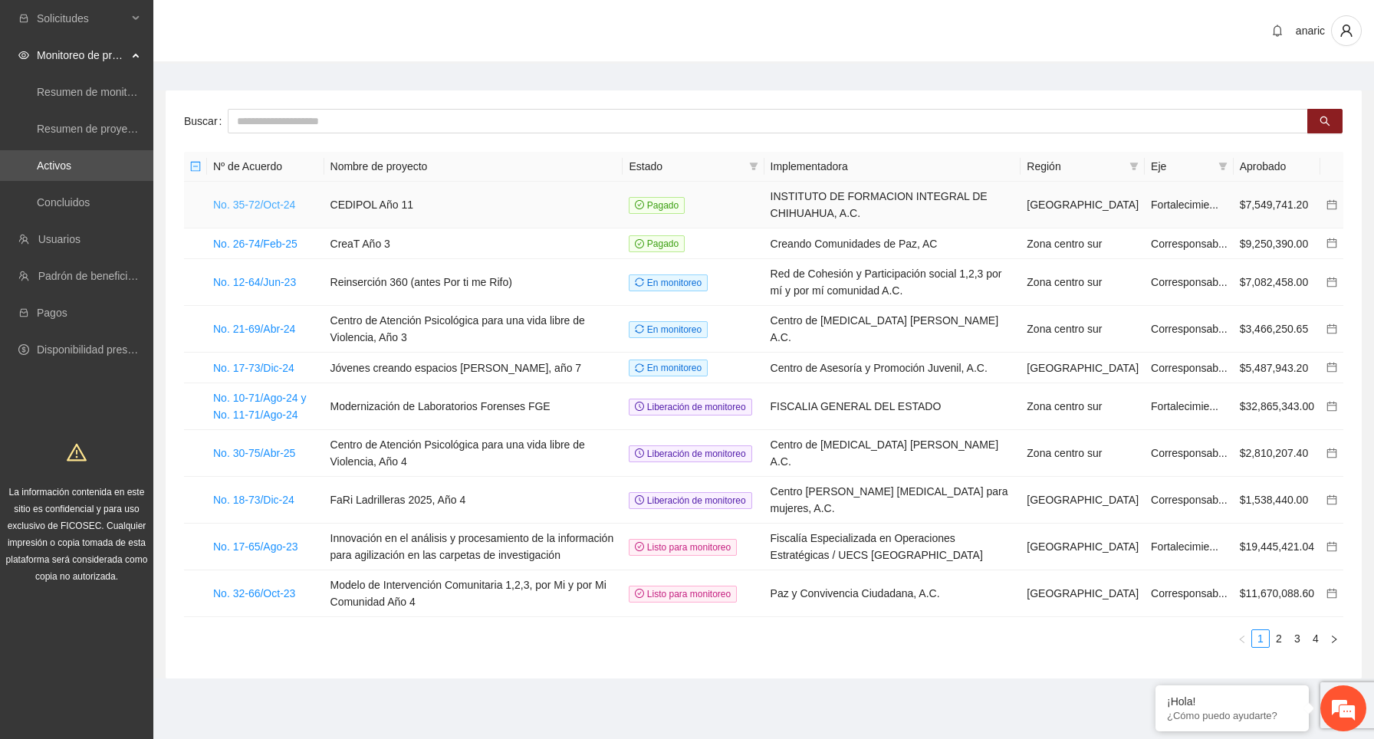
click at [280, 199] on link "No. 35-72/Oct-24" at bounding box center [254, 205] width 82 height 12
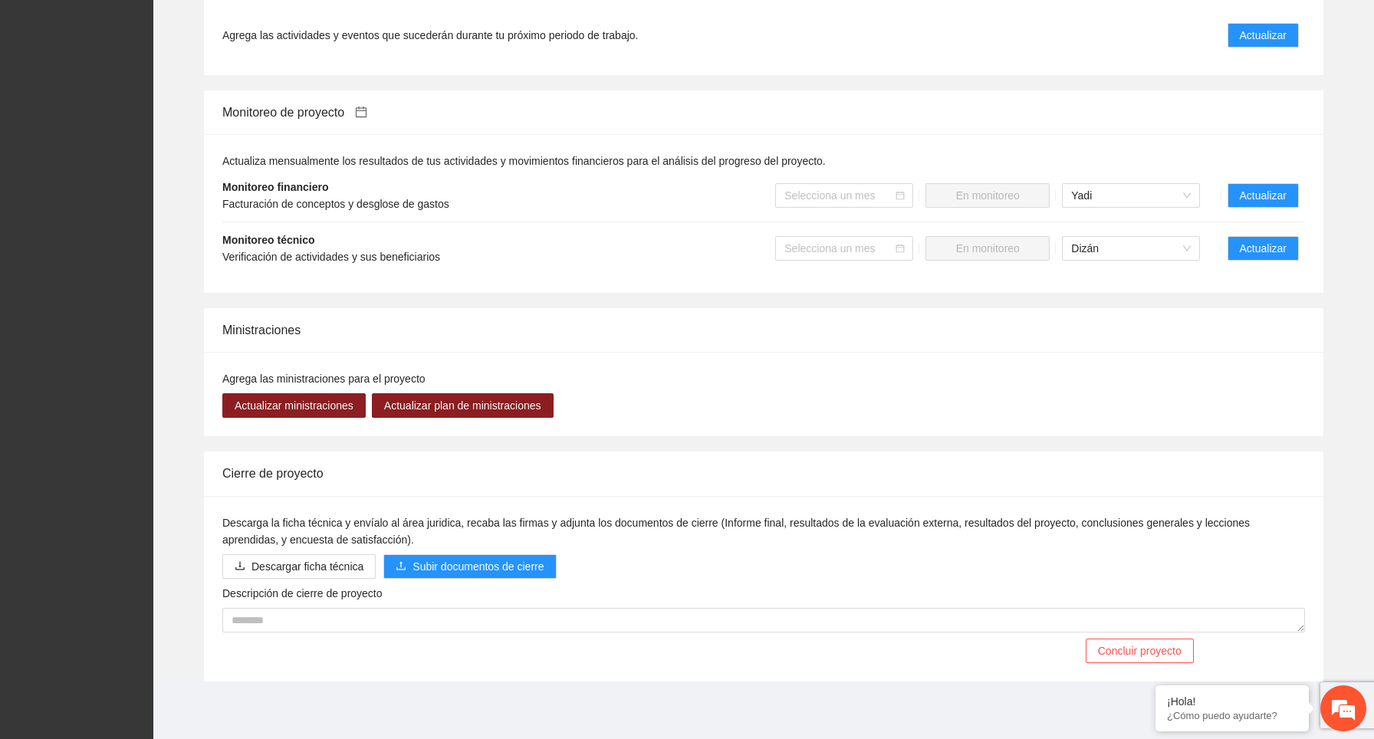
scroll to position [1229, 0]
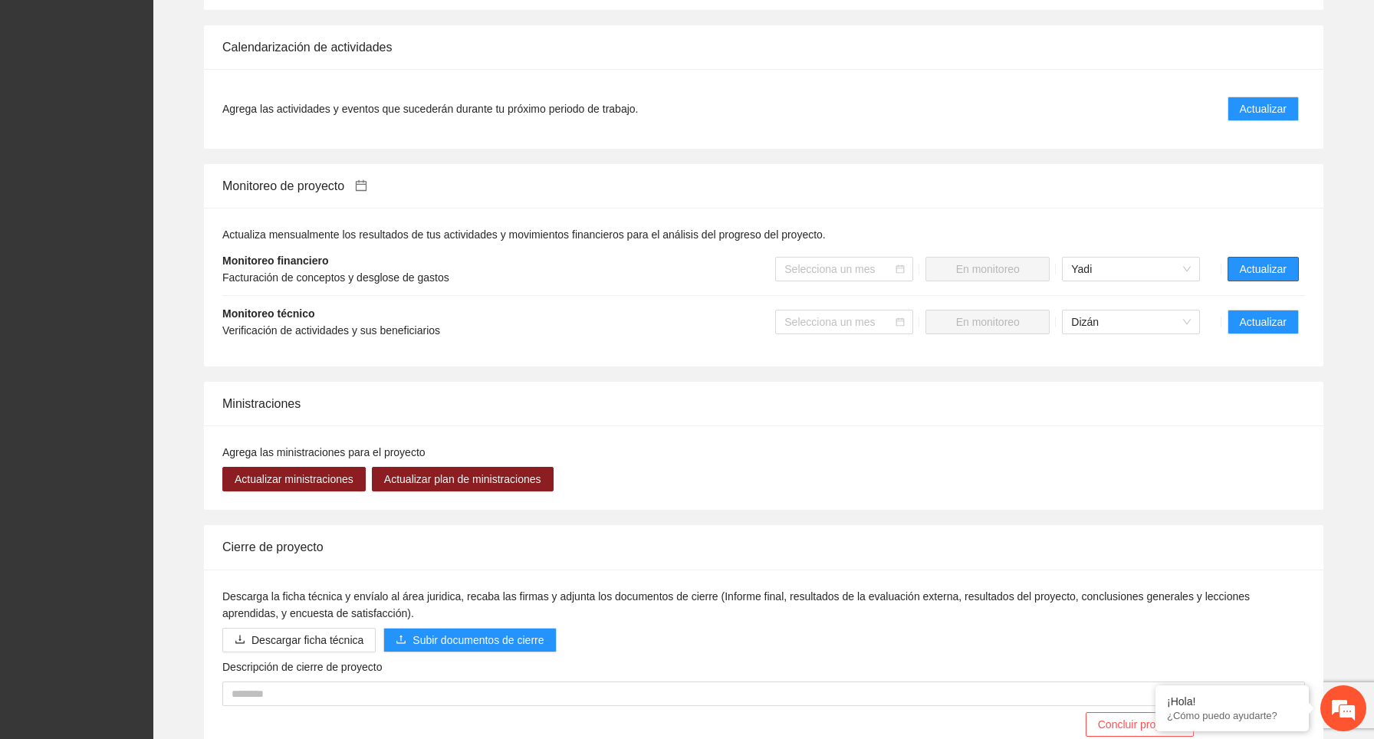
click at [1260, 268] on span "Actualizar" at bounding box center [1263, 269] width 47 height 17
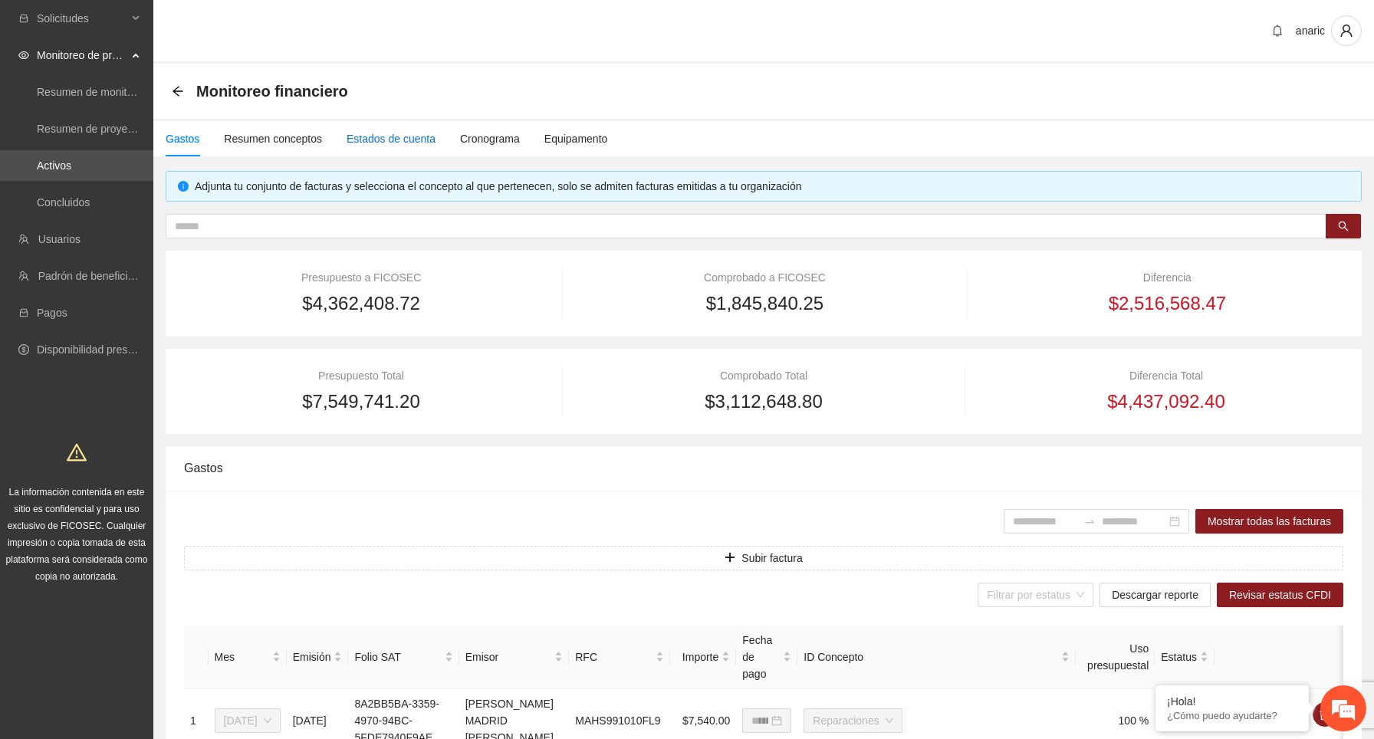
click at [368, 138] on div "Estados de cuenta" at bounding box center [391, 138] width 89 height 17
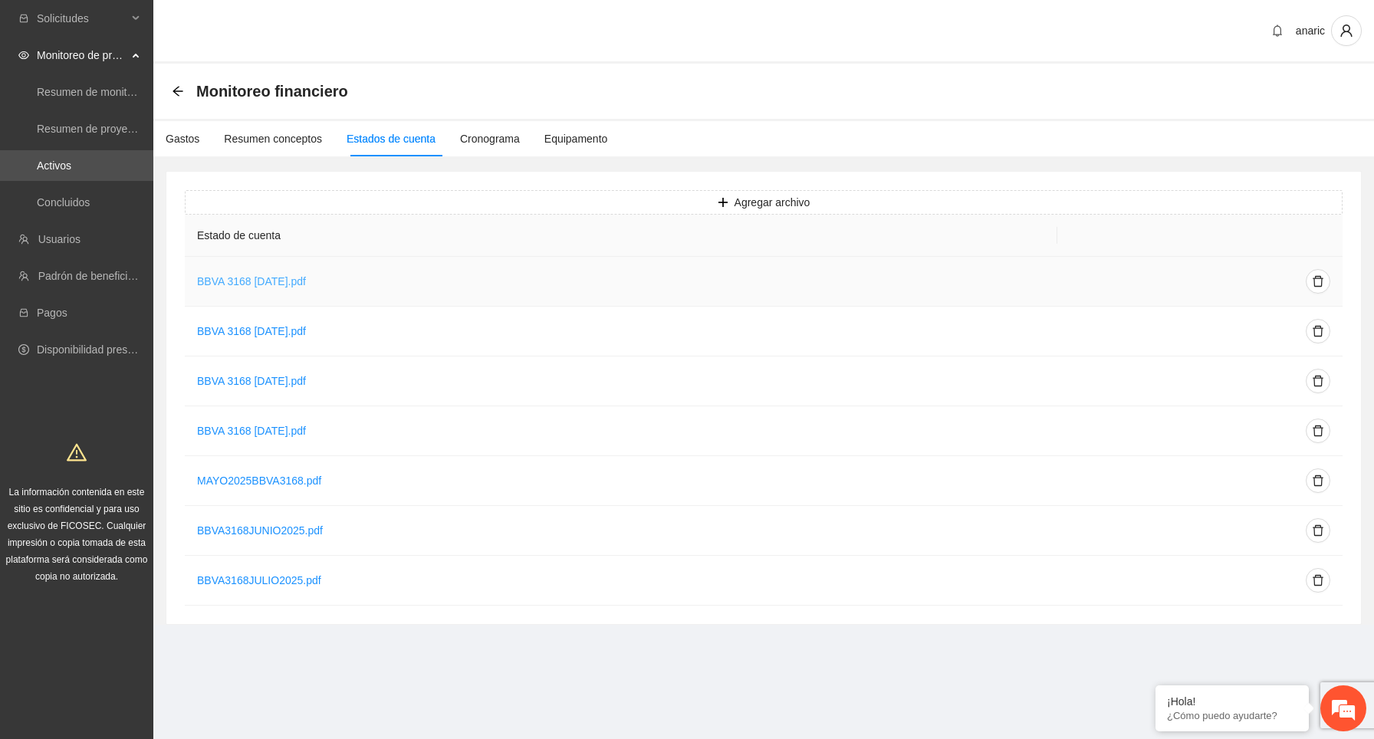
click at [306, 279] on link "BBVA 3168 ENERO 2025.pdf" at bounding box center [251, 281] width 109 height 12
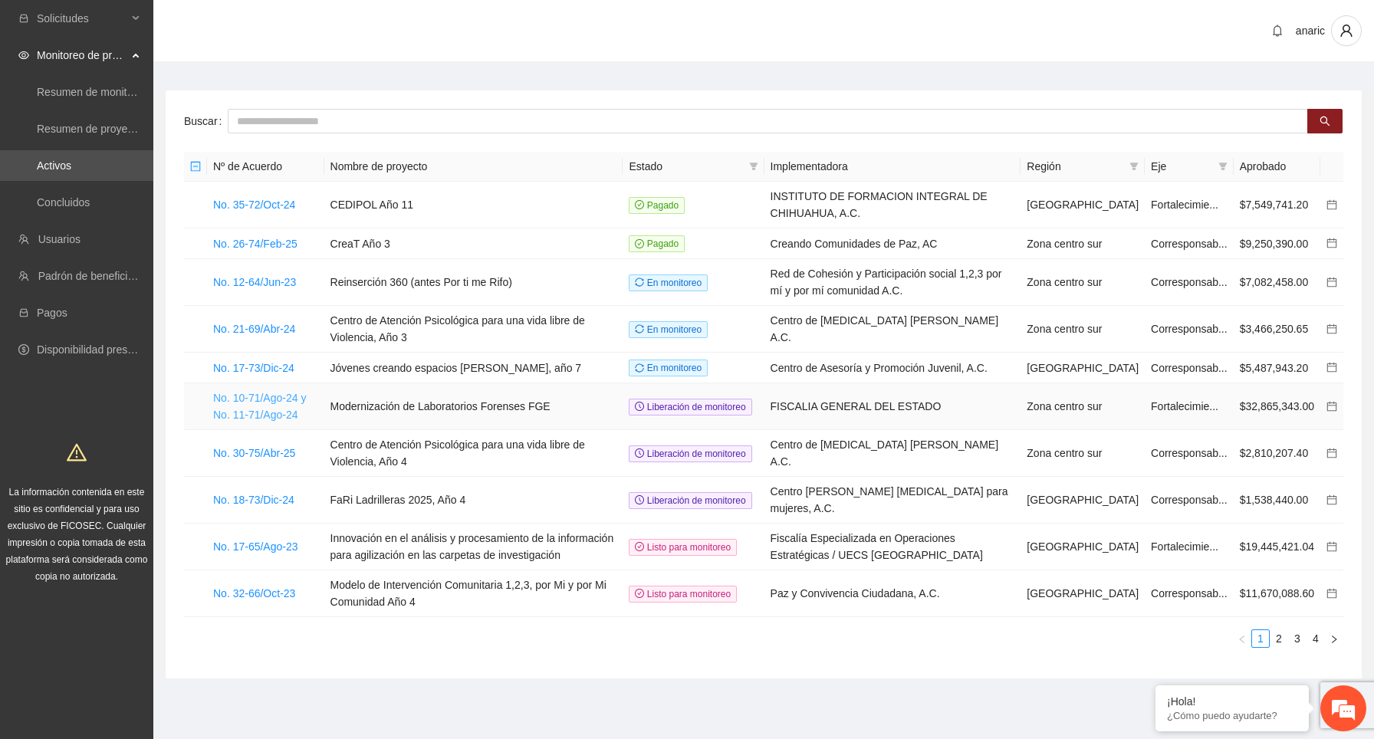
click at [281, 416] on link "No. 10-71/Ago-24 y No. 11-71/Ago-24" at bounding box center [259, 406] width 93 height 29
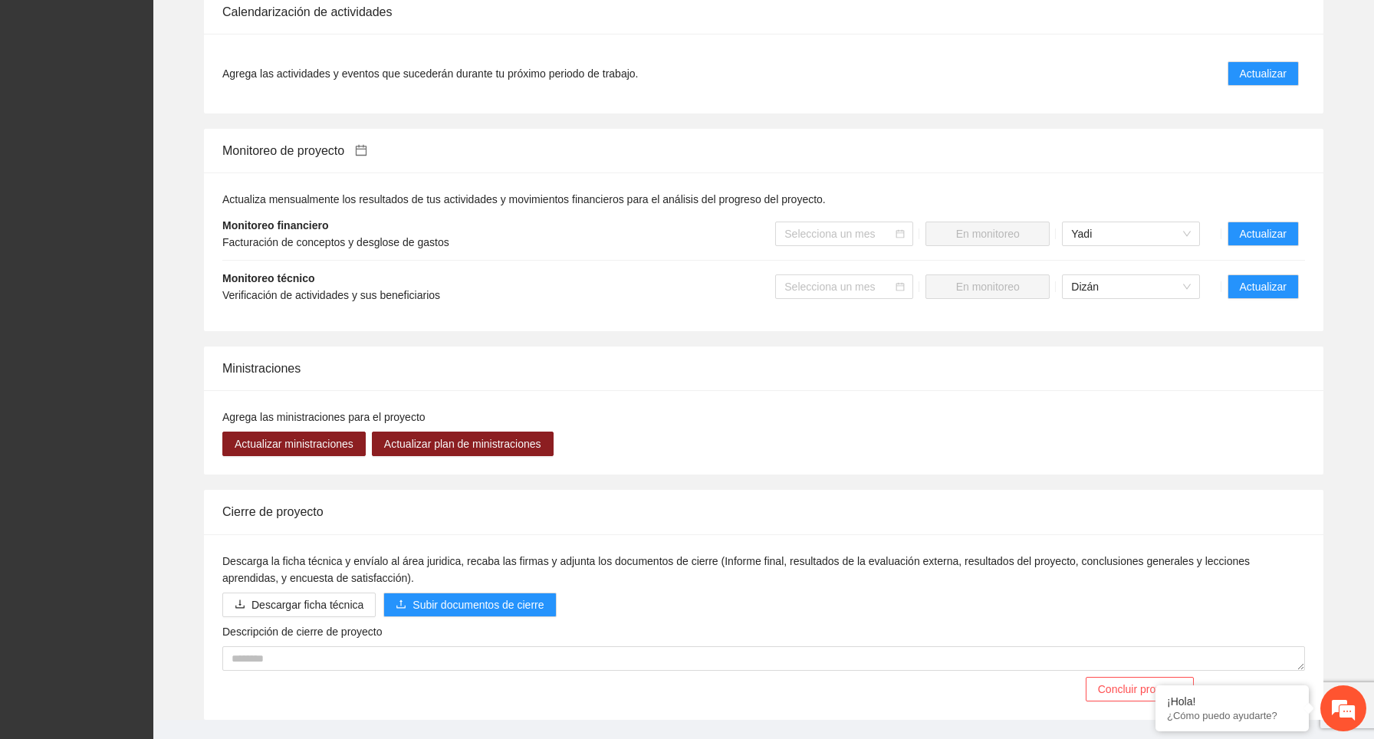
scroll to position [1090, 0]
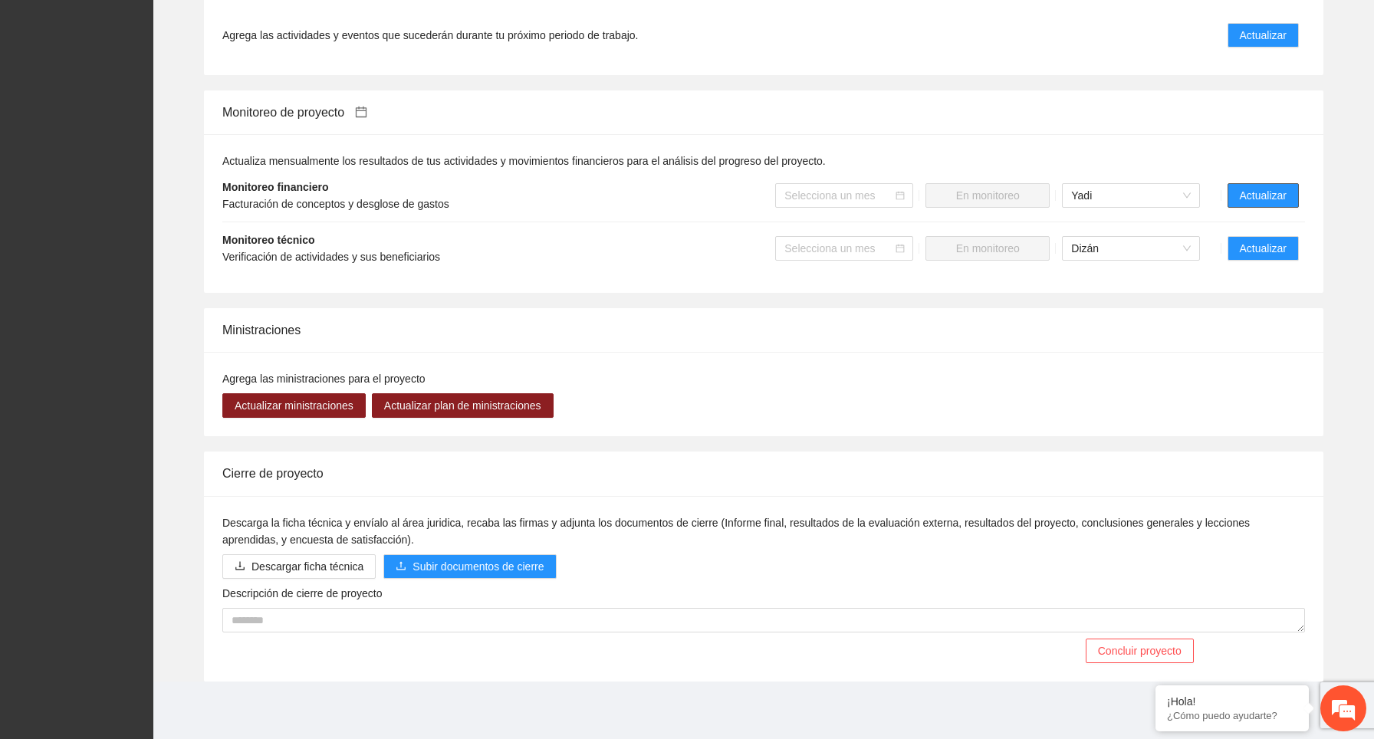
click at [1278, 195] on span "Actualizar" at bounding box center [1263, 195] width 47 height 17
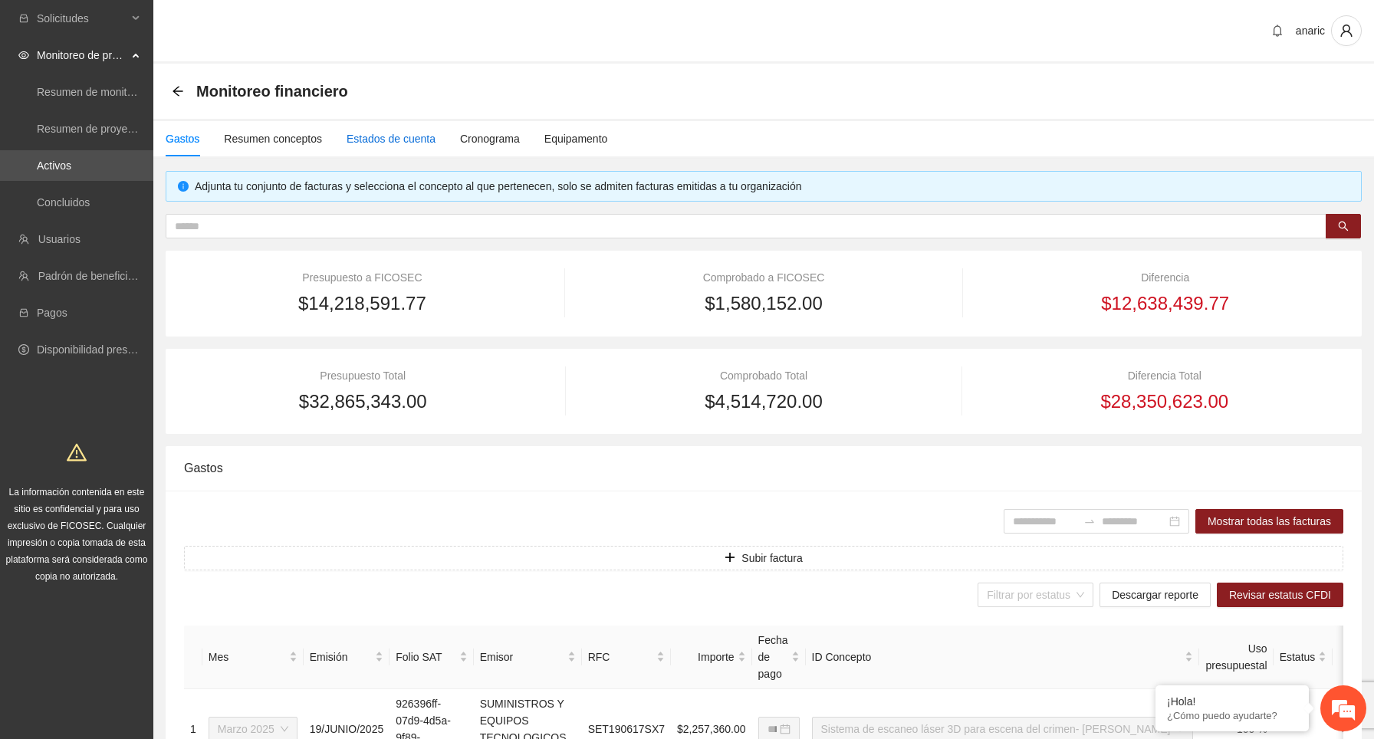
click at [405, 140] on div "Estados de cuenta" at bounding box center [391, 138] width 89 height 17
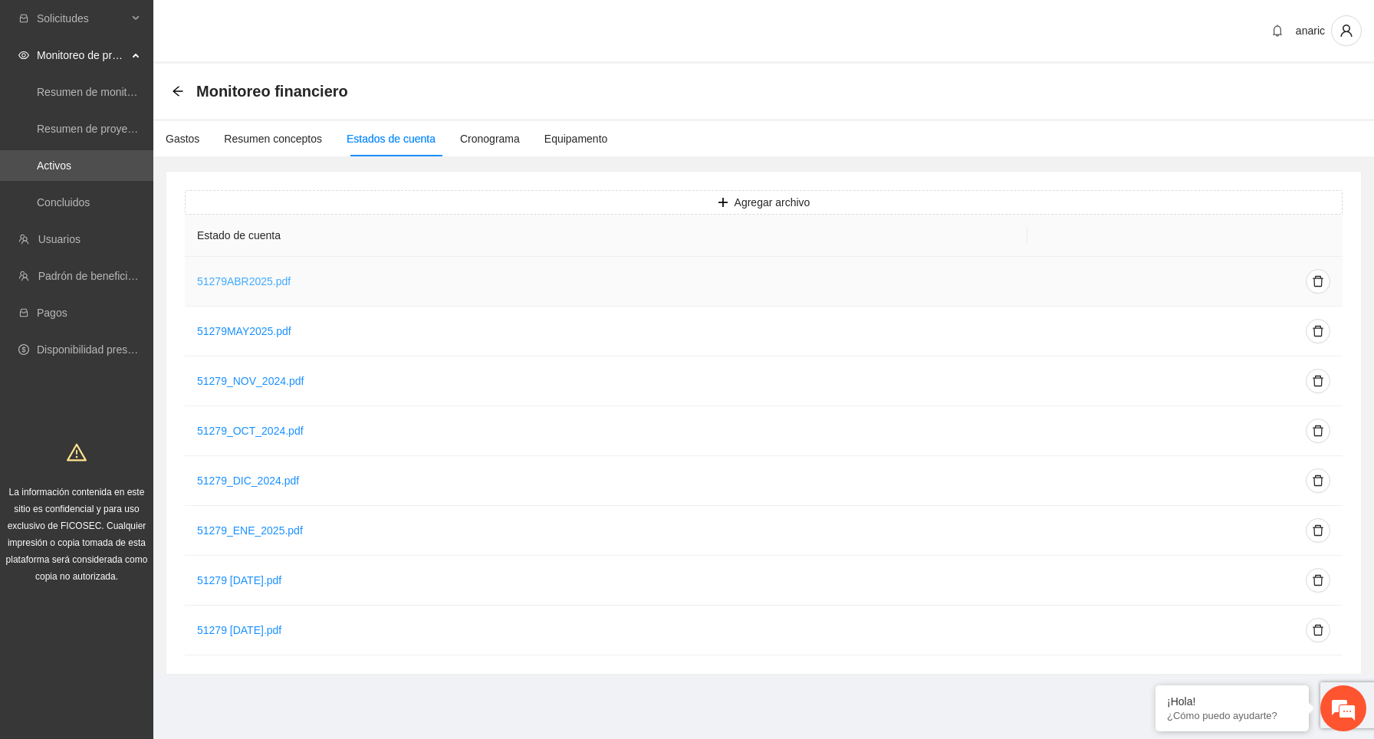
click at [253, 284] on link "51279ABR2025.pdf" at bounding box center [244, 281] width 94 height 12
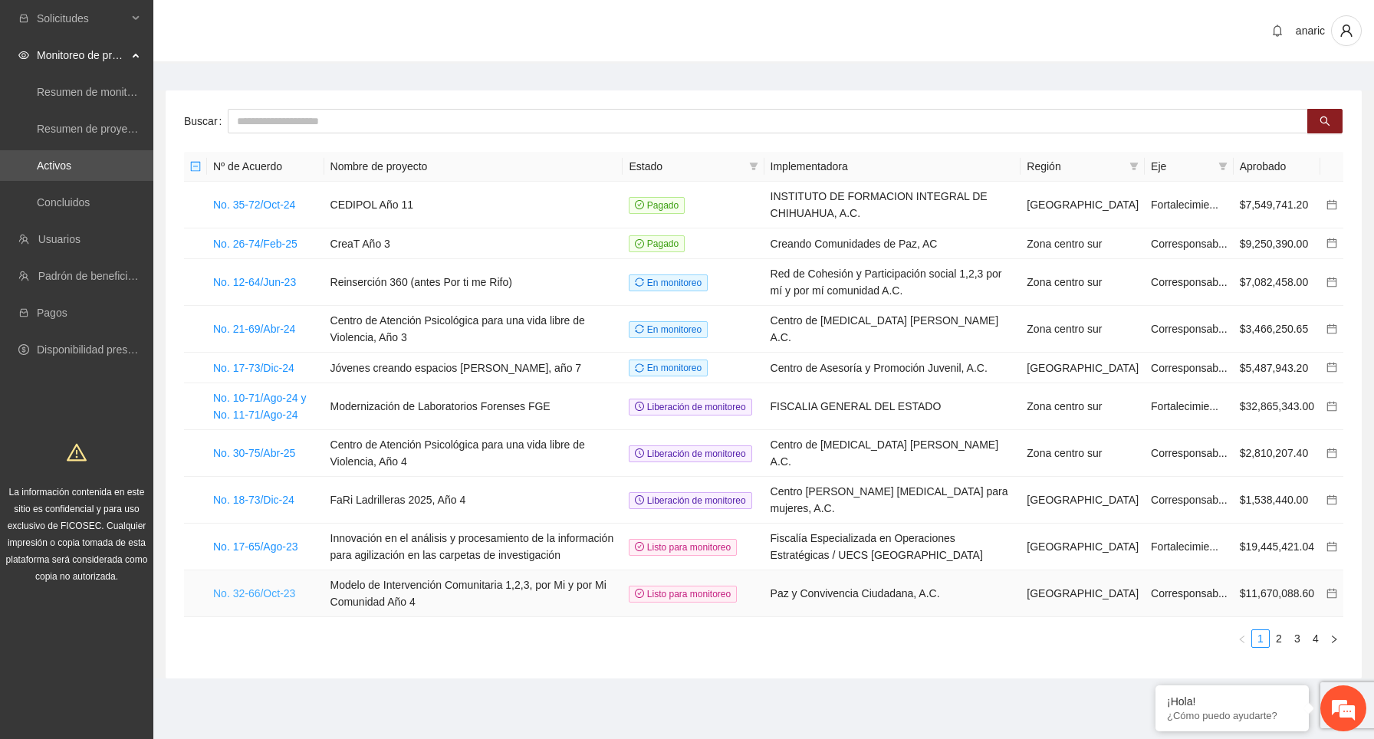
click at [287, 594] on link "No. 32-66/Oct-23" at bounding box center [254, 593] width 82 height 12
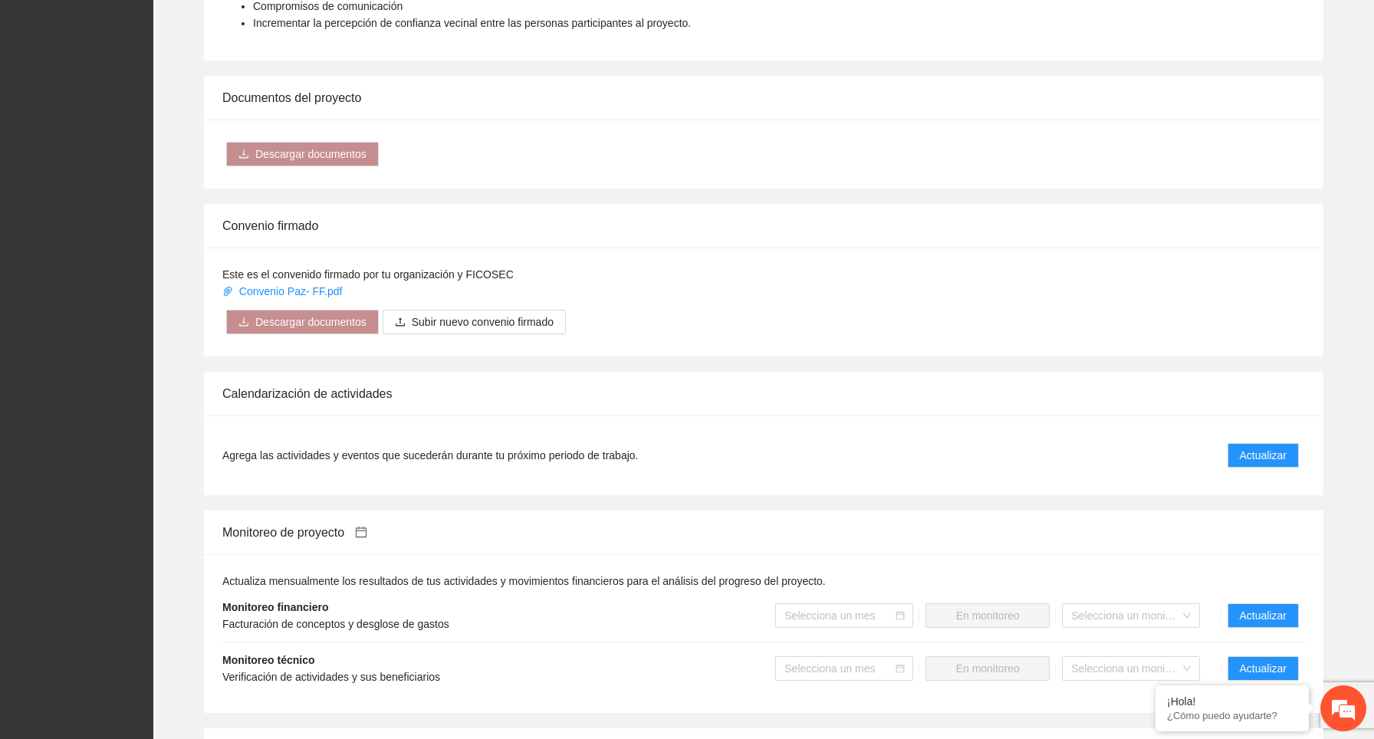
scroll to position [1236, 0]
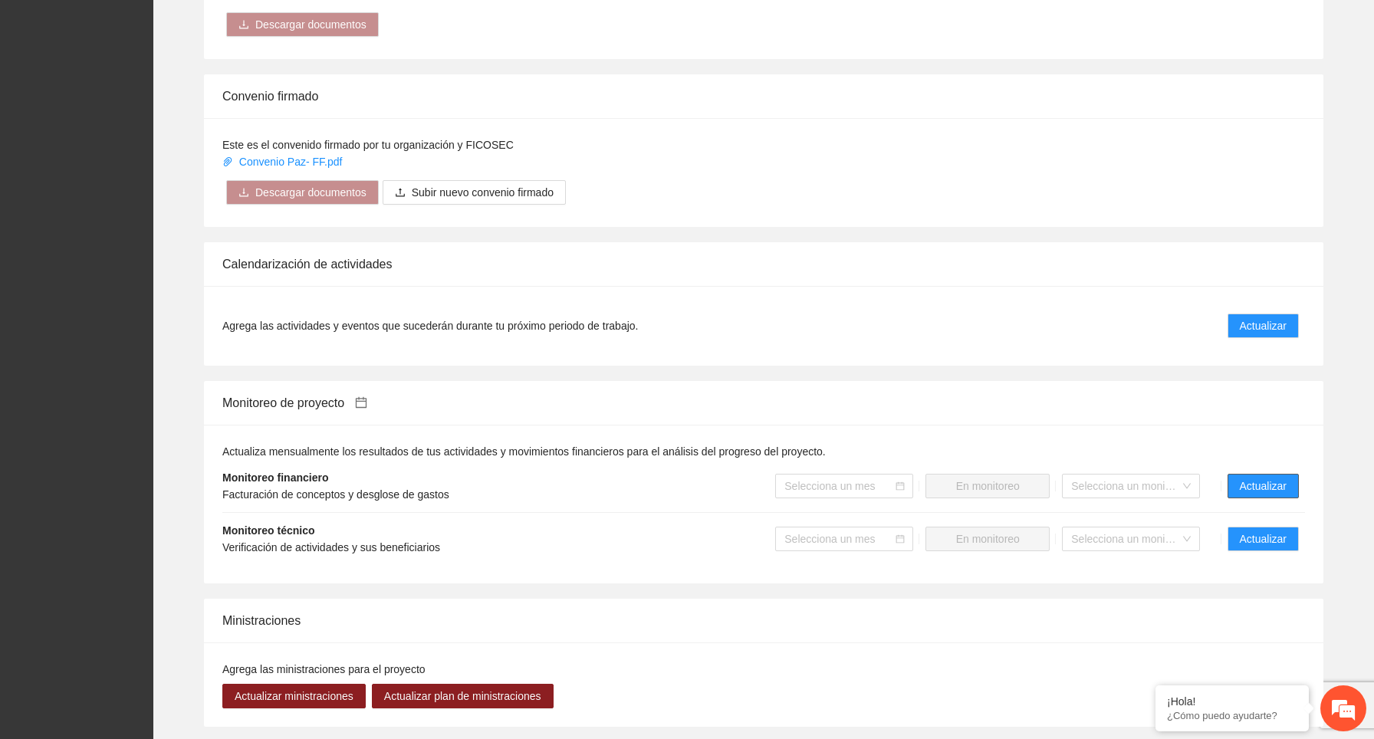
click at [1272, 495] on span "Actualizar" at bounding box center [1263, 486] width 47 height 17
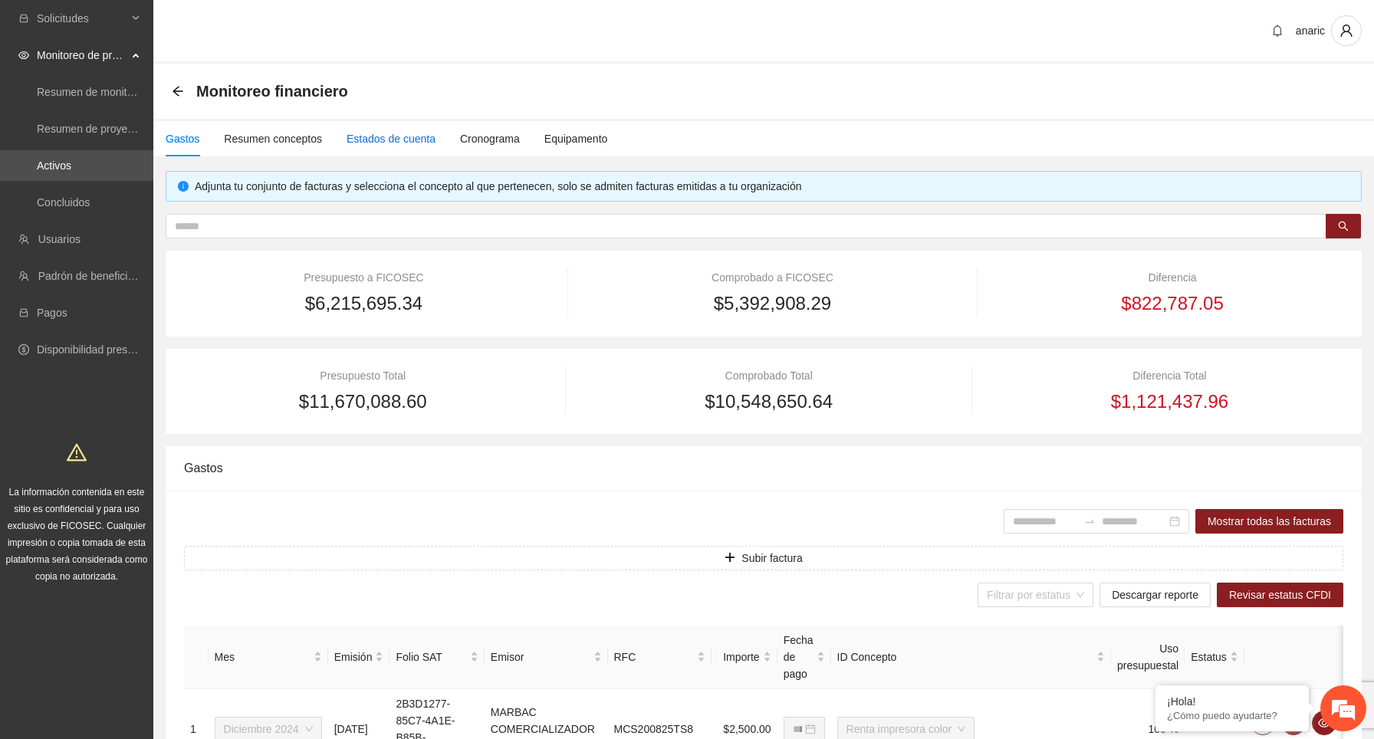
click at [407, 140] on div "Estados de cuenta" at bounding box center [391, 138] width 89 height 17
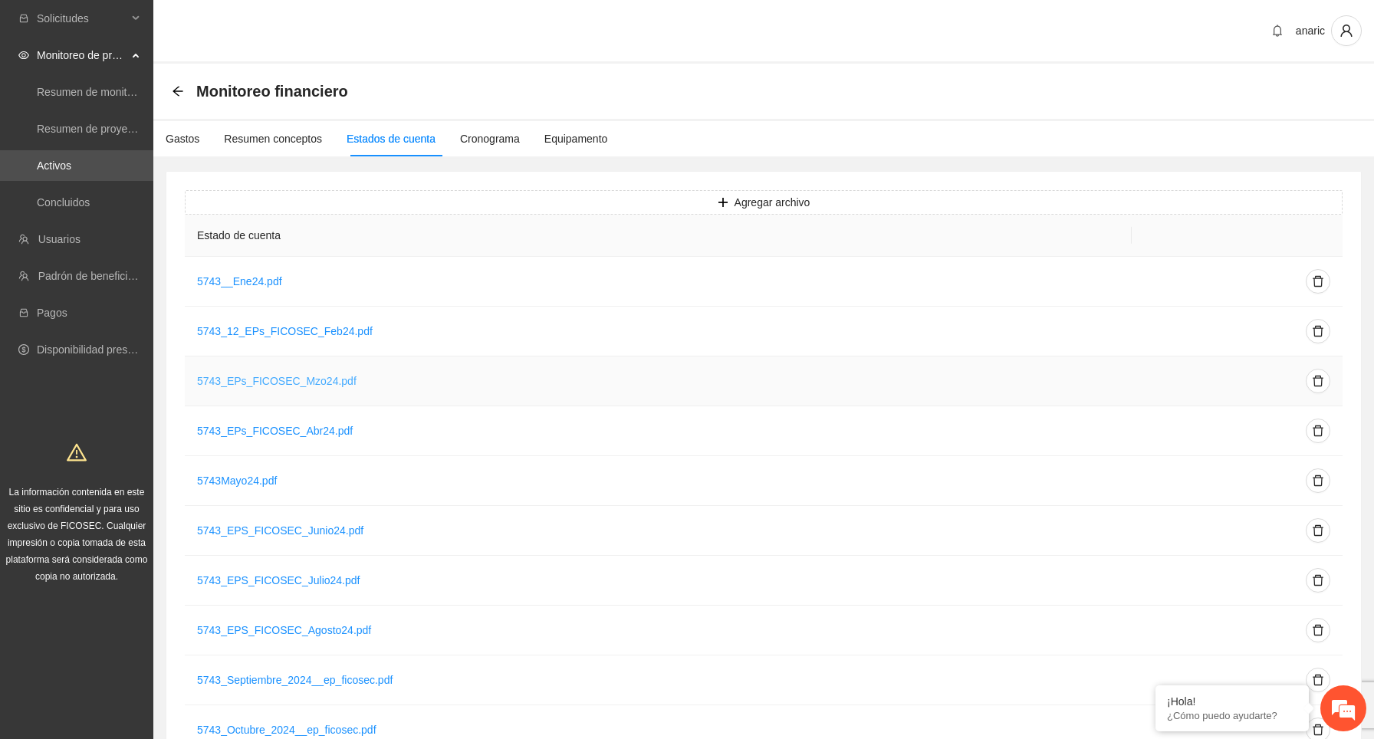
click at [321, 383] on link "5743_EPs_FICOSEC_Mzo24.pdf" at bounding box center [277, 381] width 160 height 12
click at [183, 138] on div "Gastos" at bounding box center [183, 138] width 34 height 17
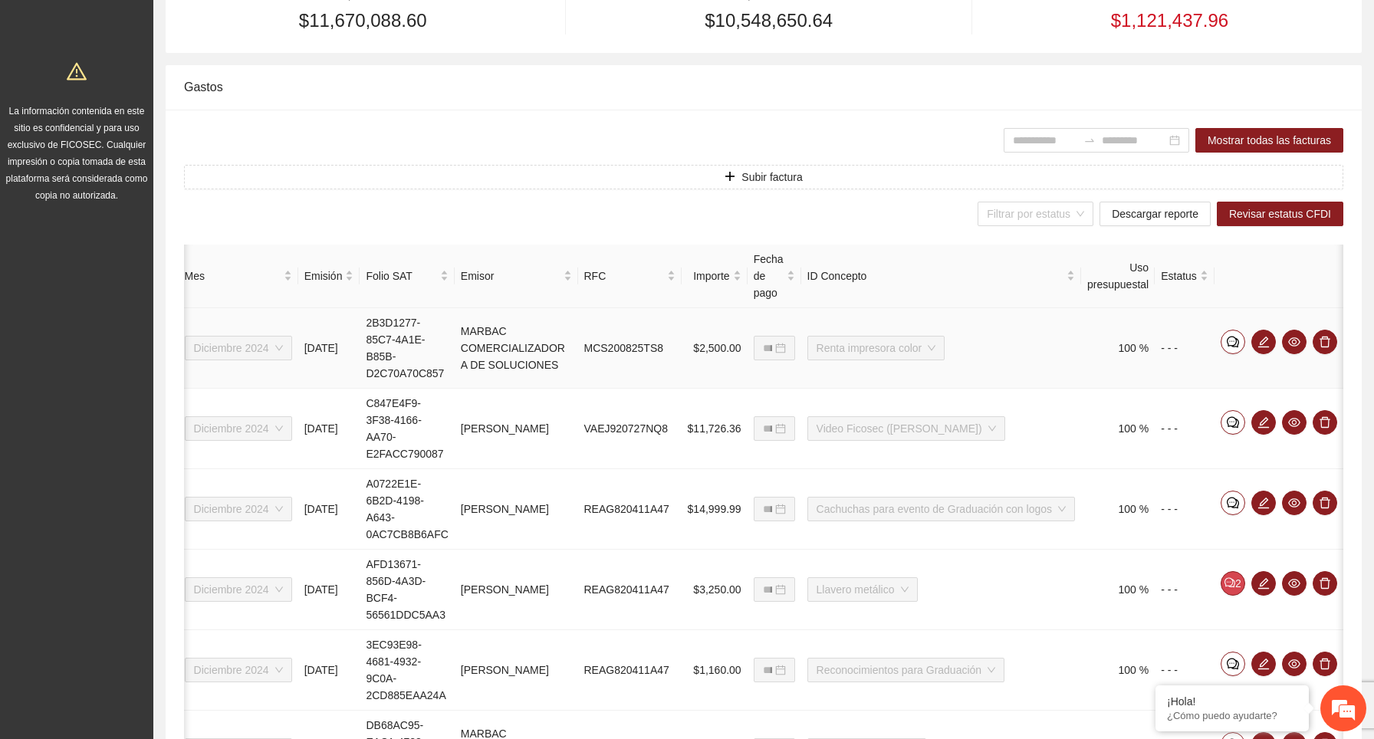
scroll to position [0, 110]
click at [1287, 340] on span "eye" at bounding box center [1294, 342] width 23 height 12
click at [1261, 341] on icon "edit" at bounding box center [1263, 341] width 11 height 11
type input "**********"
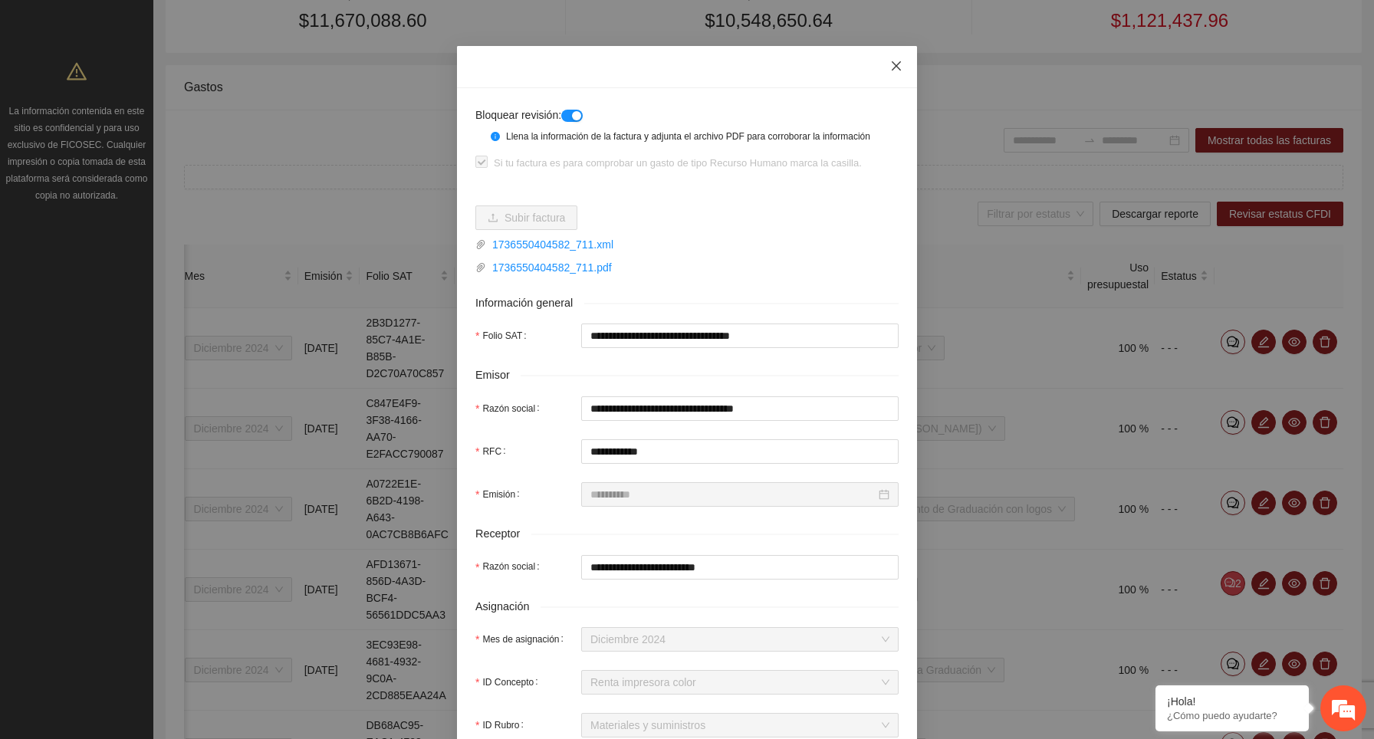
scroll to position [0, 0]
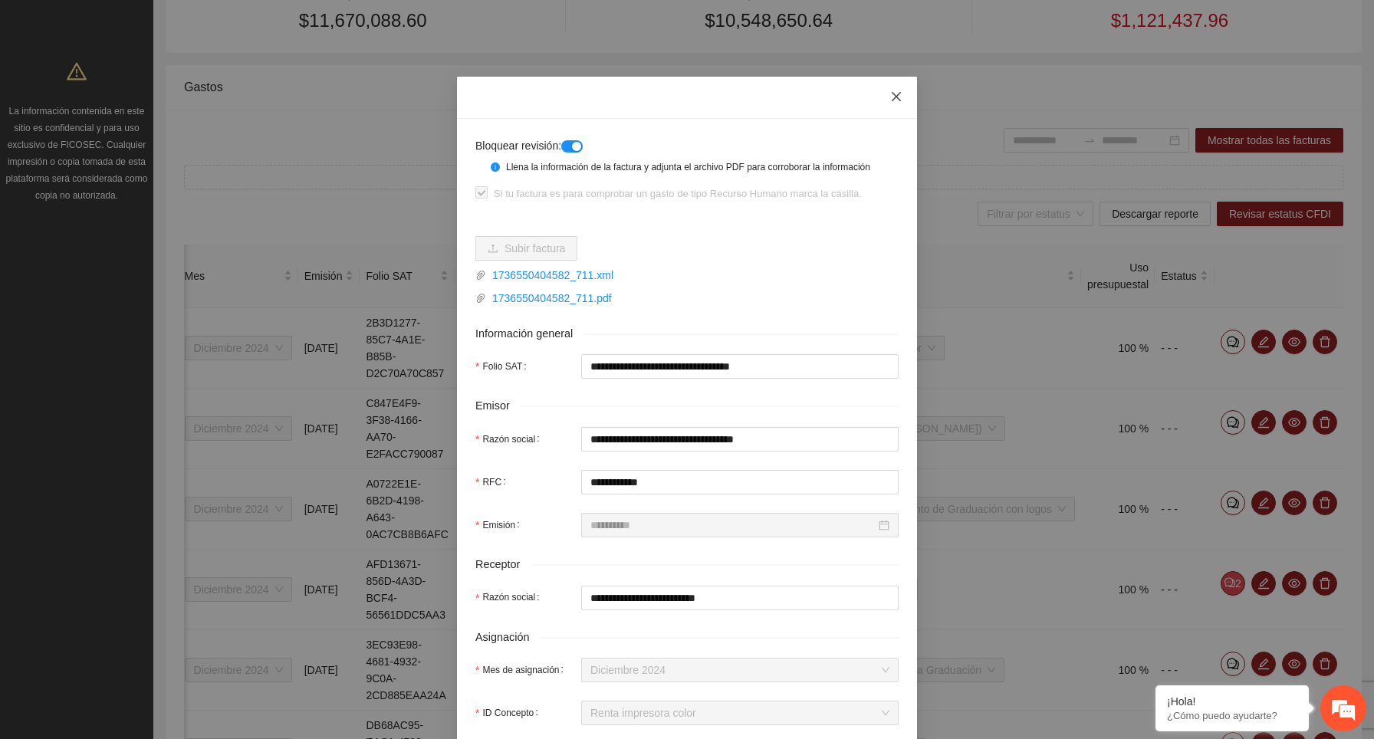
click at [899, 95] on icon "close" at bounding box center [896, 96] width 9 height 9
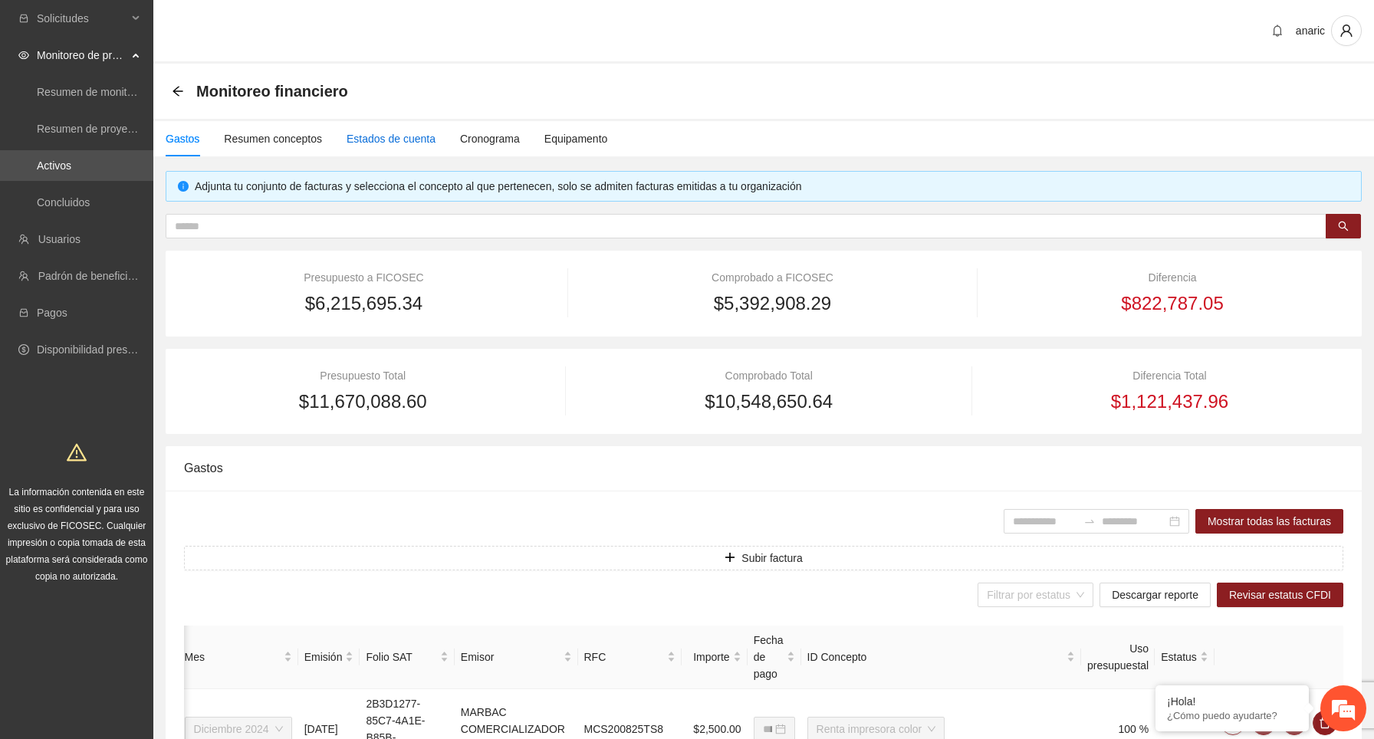
click at [409, 137] on div "Estados de cuenta" at bounding box center [391, 138] width 89 height 17
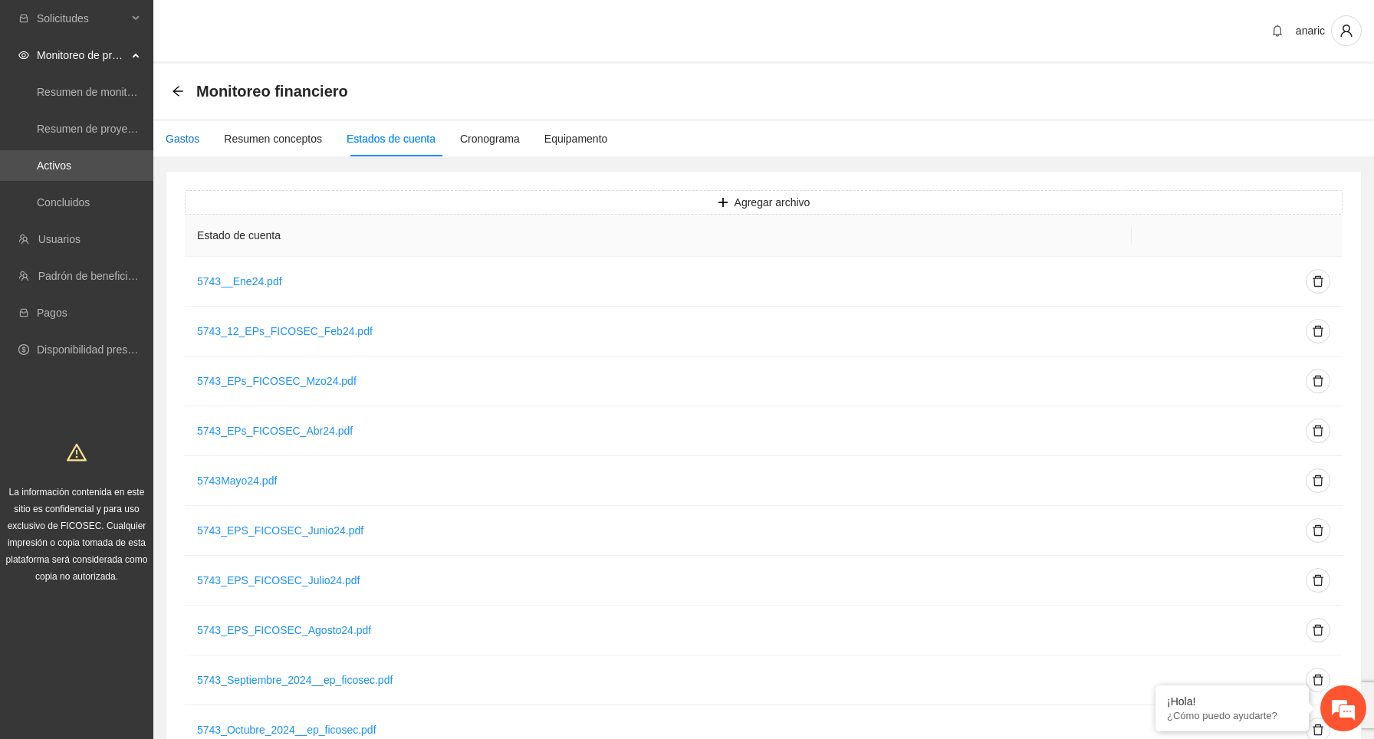
click at [182, 139] on div "Gastos" at bounding box center [183, 138] width 34 height 17
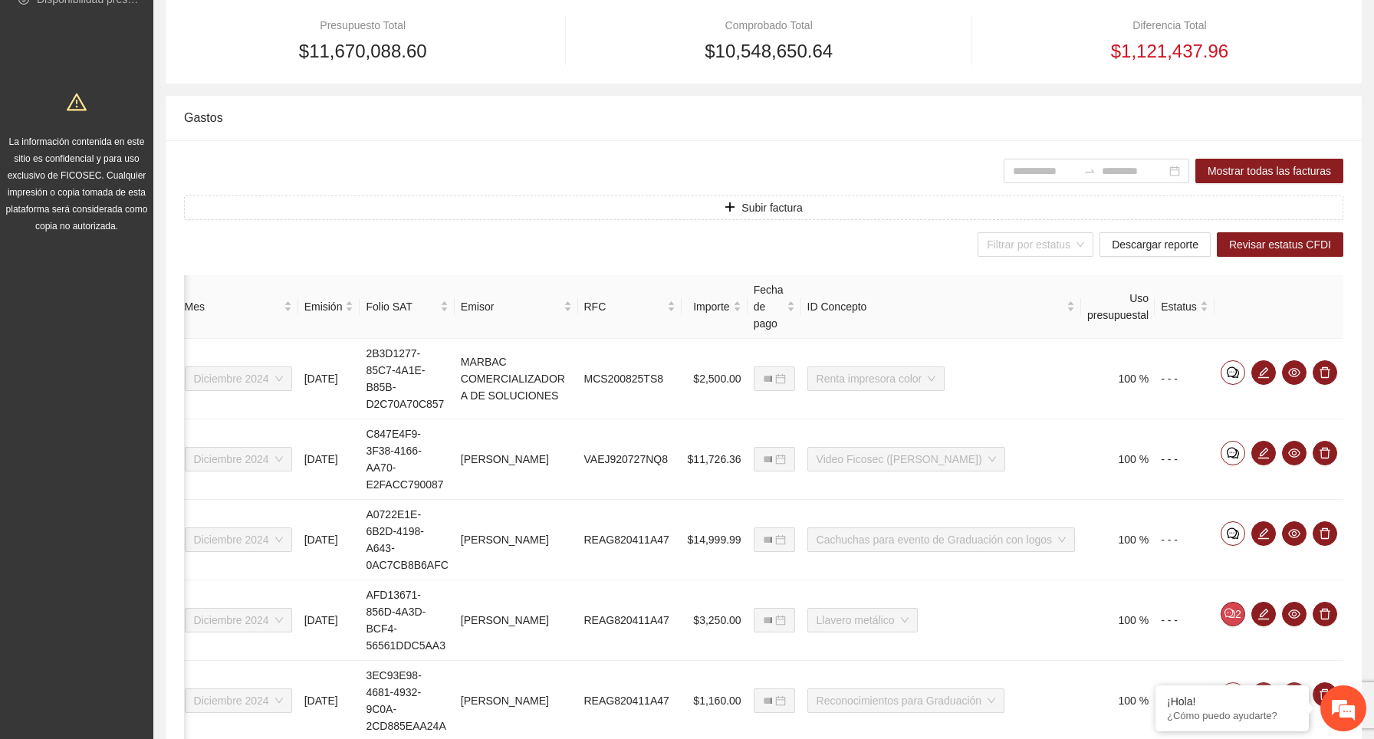
scroll to position [354, 0]
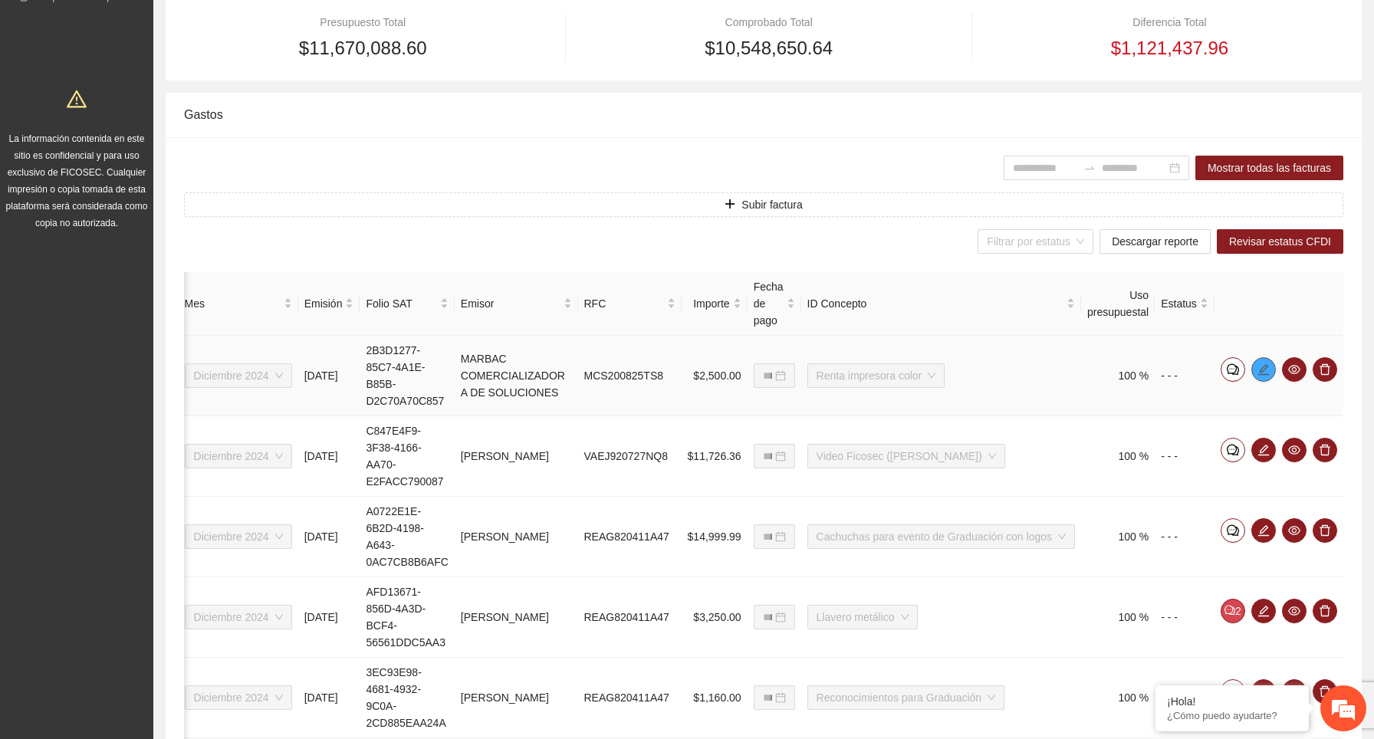
click at [1257, 371] on span "edit" at bounding box center [1263, 369] width 23 height 12
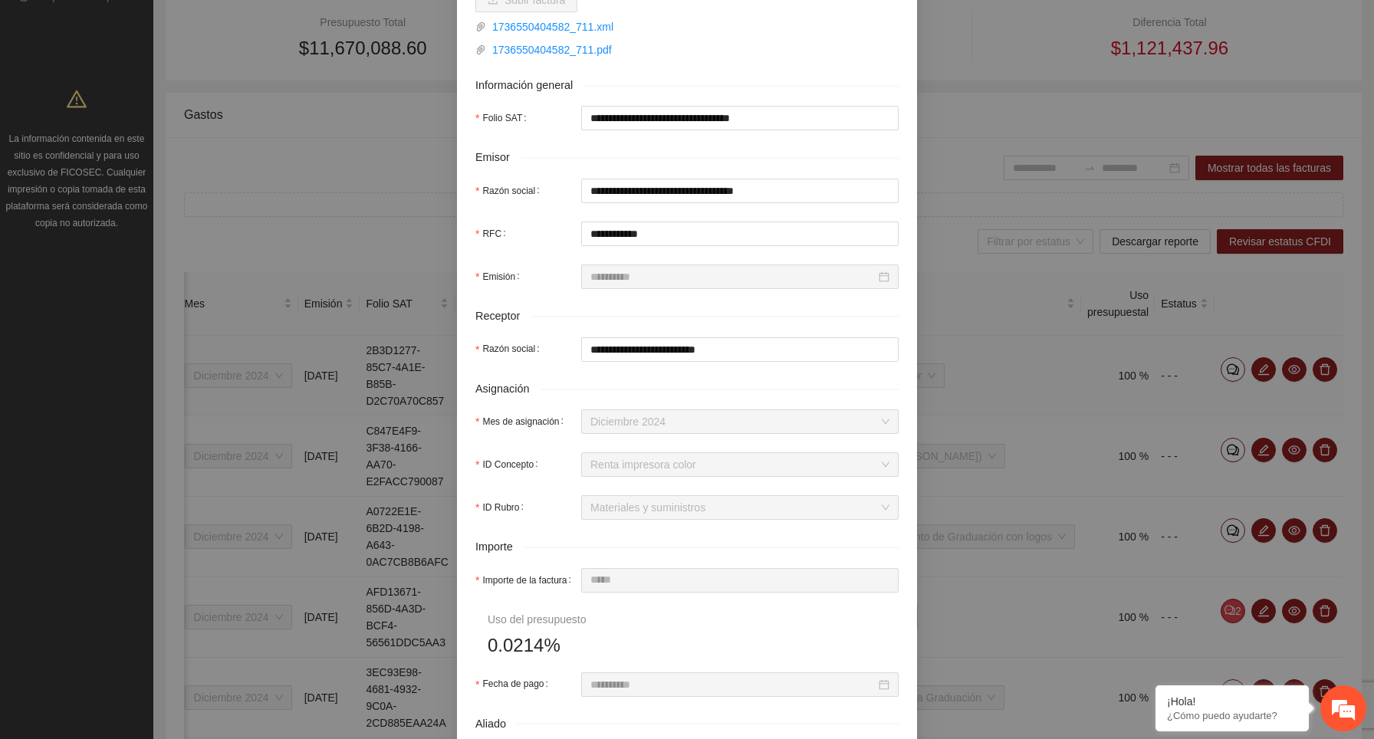
scroll to position [0, 0]
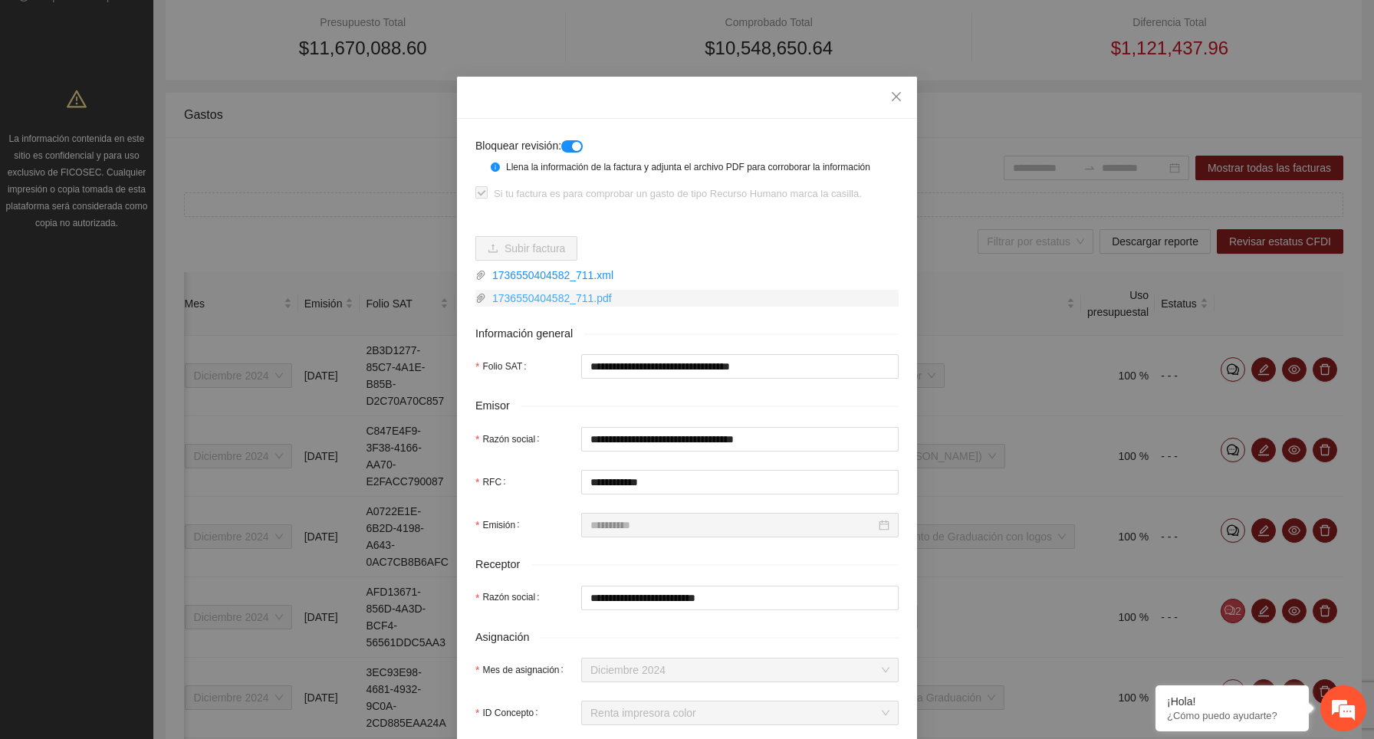
click at [611, 307] on link "1736550404582_711.pdf" at bounding box center [692, 298] width 413 height 17
click at [895, 100] on icon "close" at bounding box center [896, 96] width 12 height 12
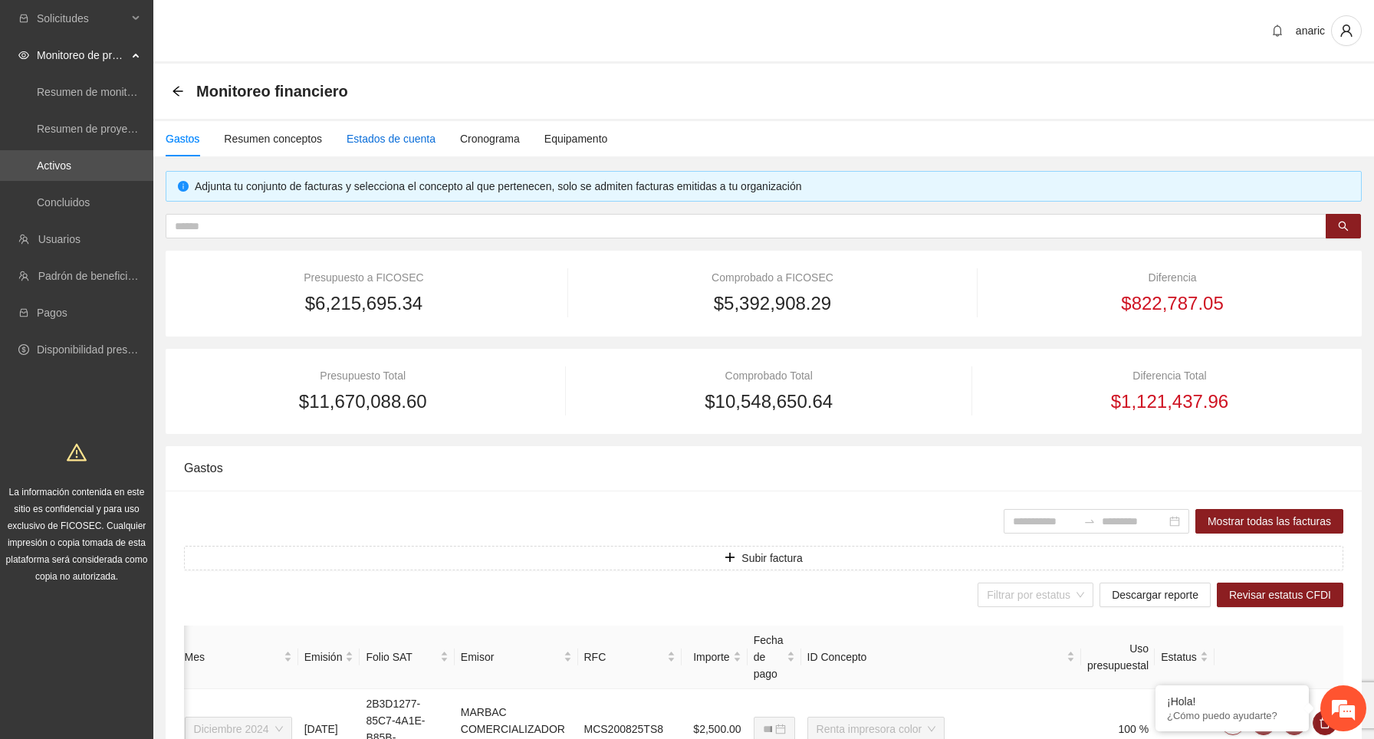
click at [405, 140] on div "Estados de cuenta" at bounding box center [391, 138] width 89 height 17
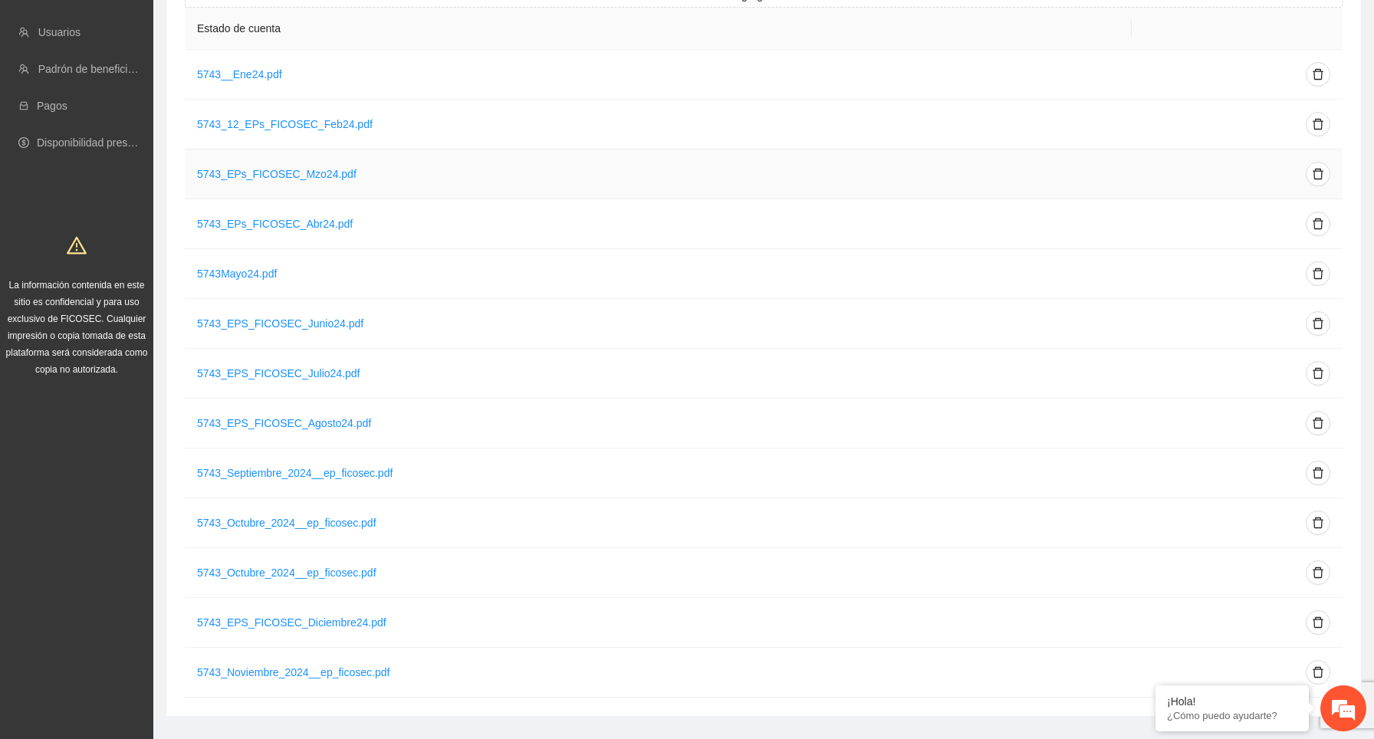
scroll to position [228, 0]
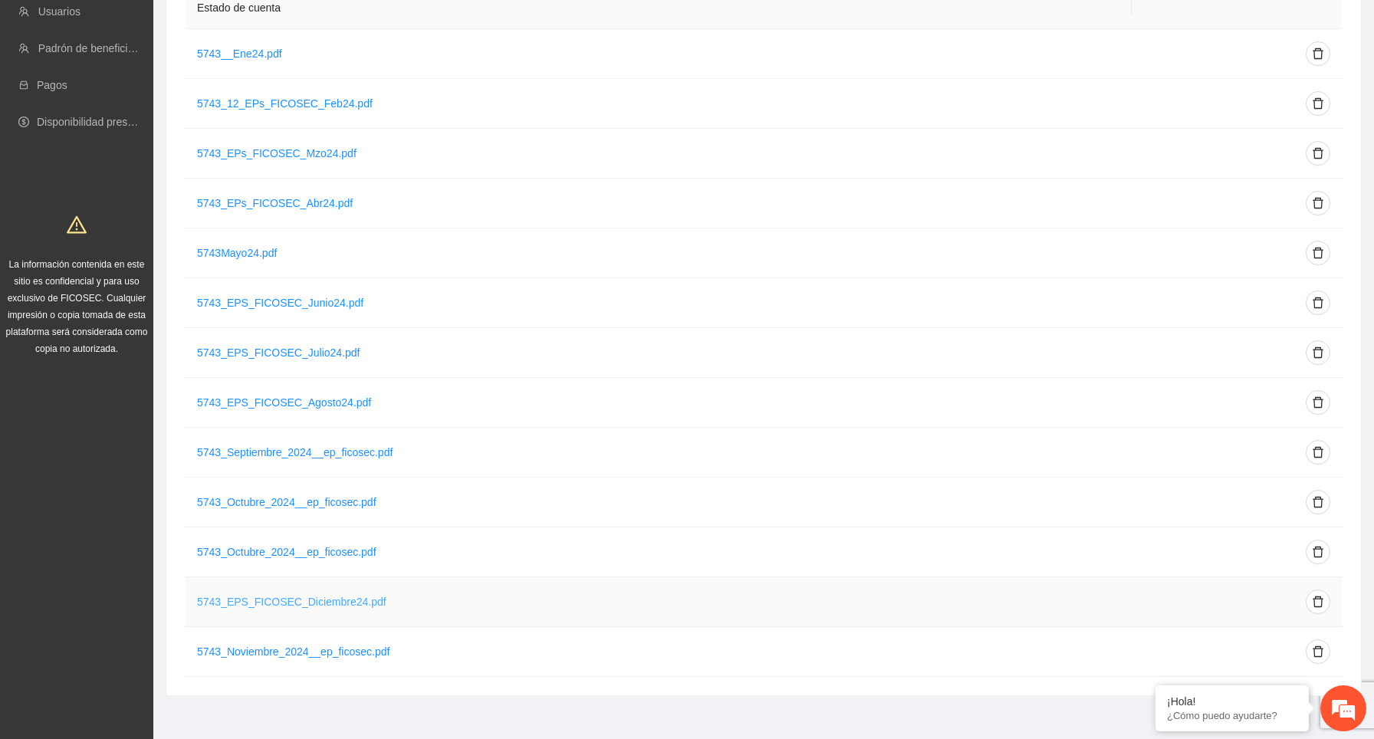
click at [365, 600] on link "5743_EPS_FICOSEC_Diciembre24.pdf" at bounding box center [291, 602] width 189 height 12
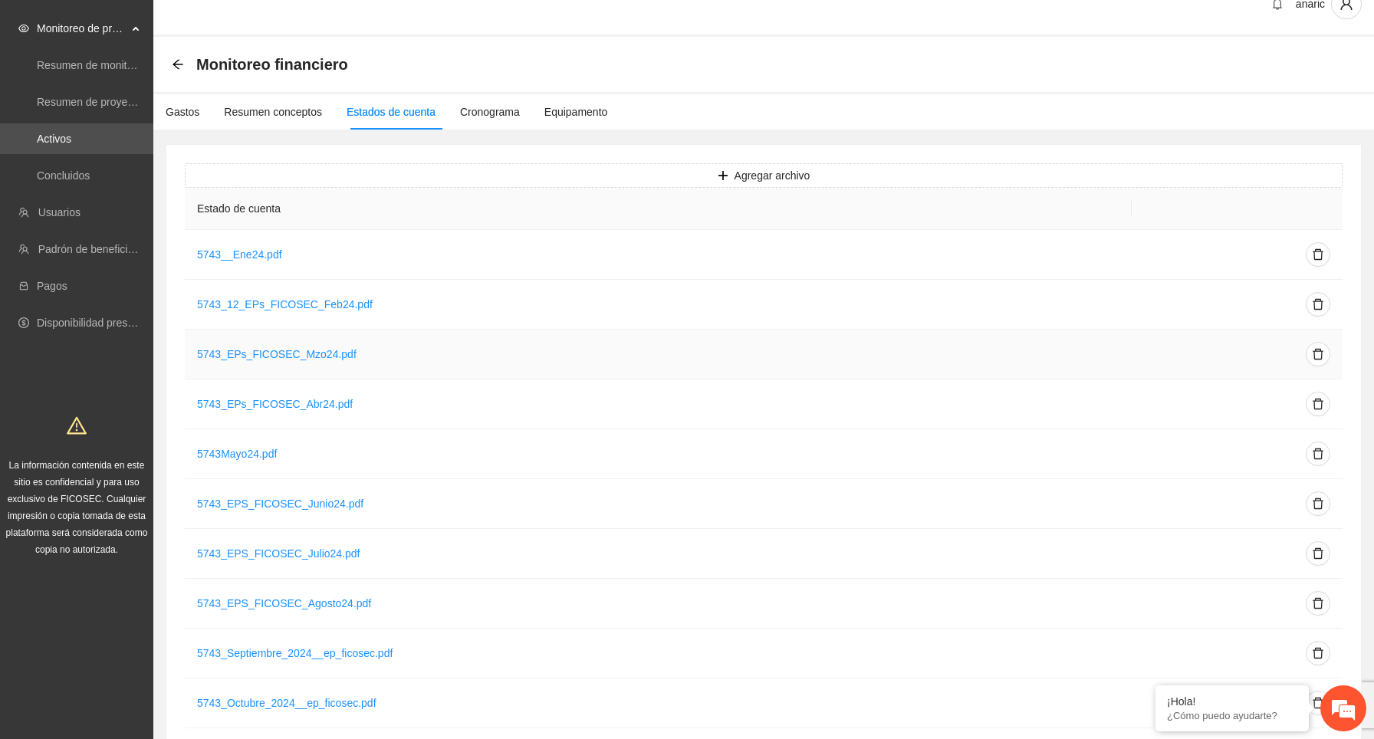
scroll to position [0, 0]
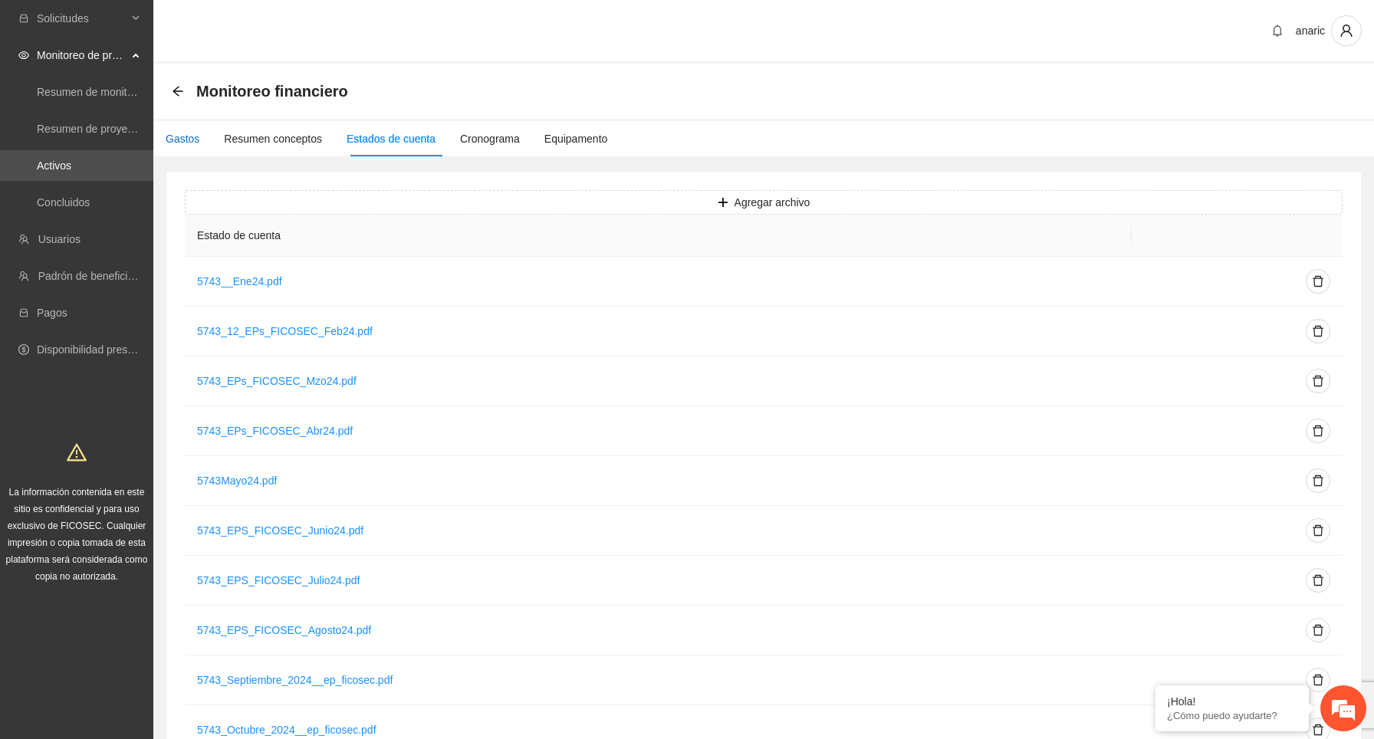
click at [187, 135] on div "Gastos" at bounding box center [183, 138] width 34 height 17
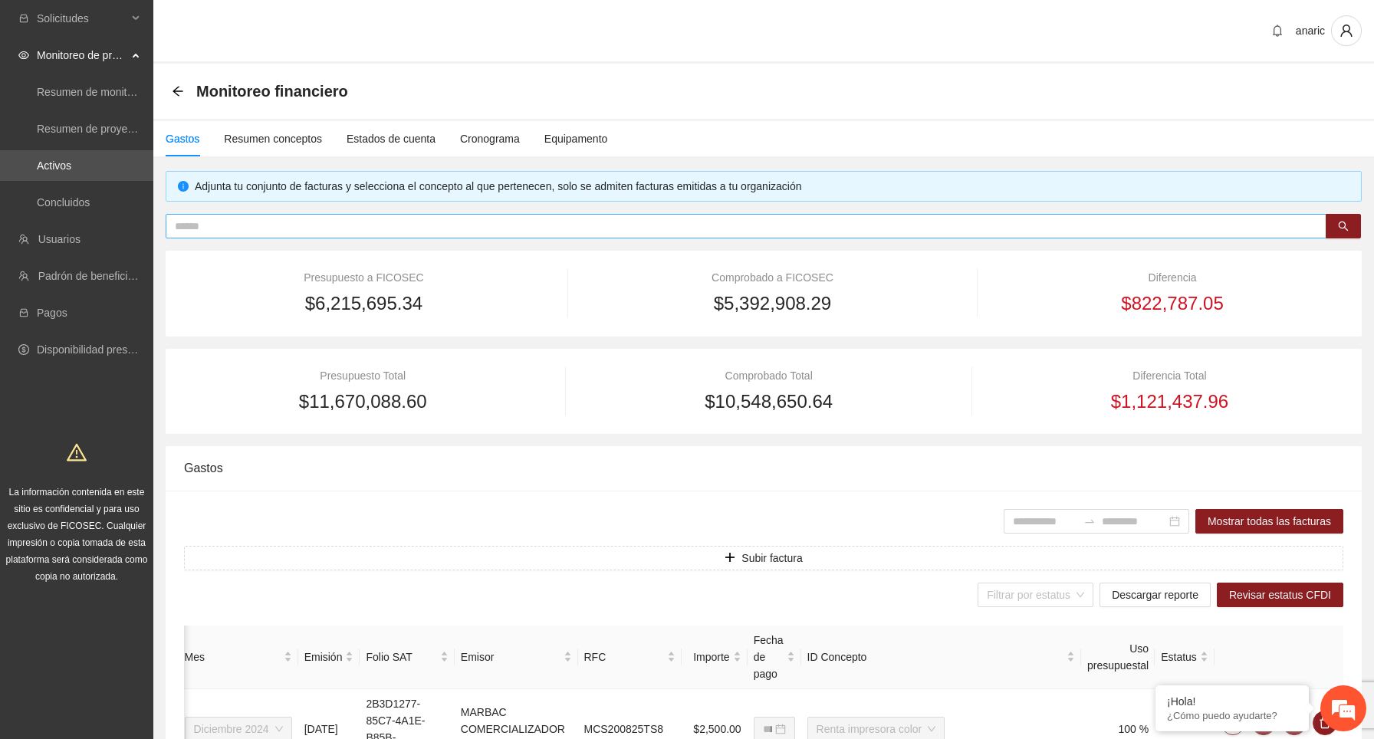
click at [521, 226] on input "text" at bounding box center [740, 226] width 1130 height 17
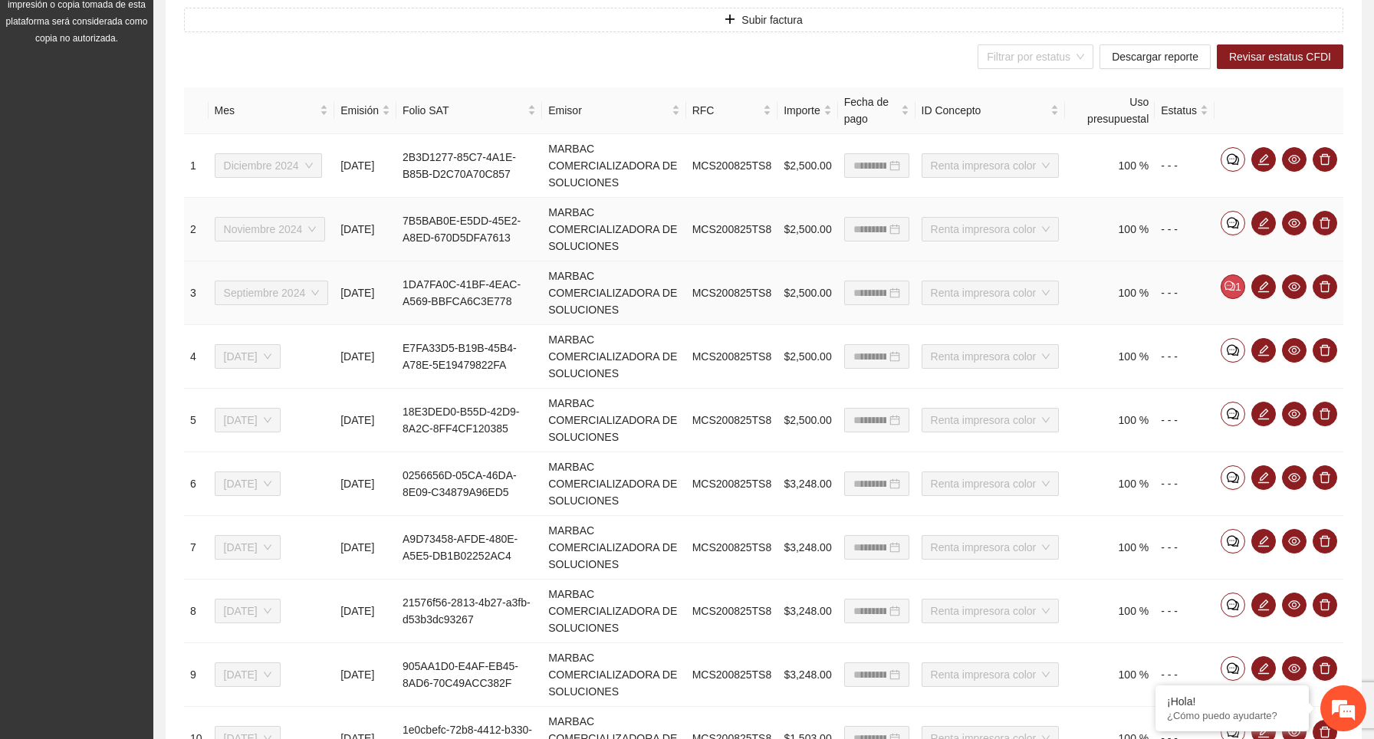
scroll to position [539, 0]
type input "*********"
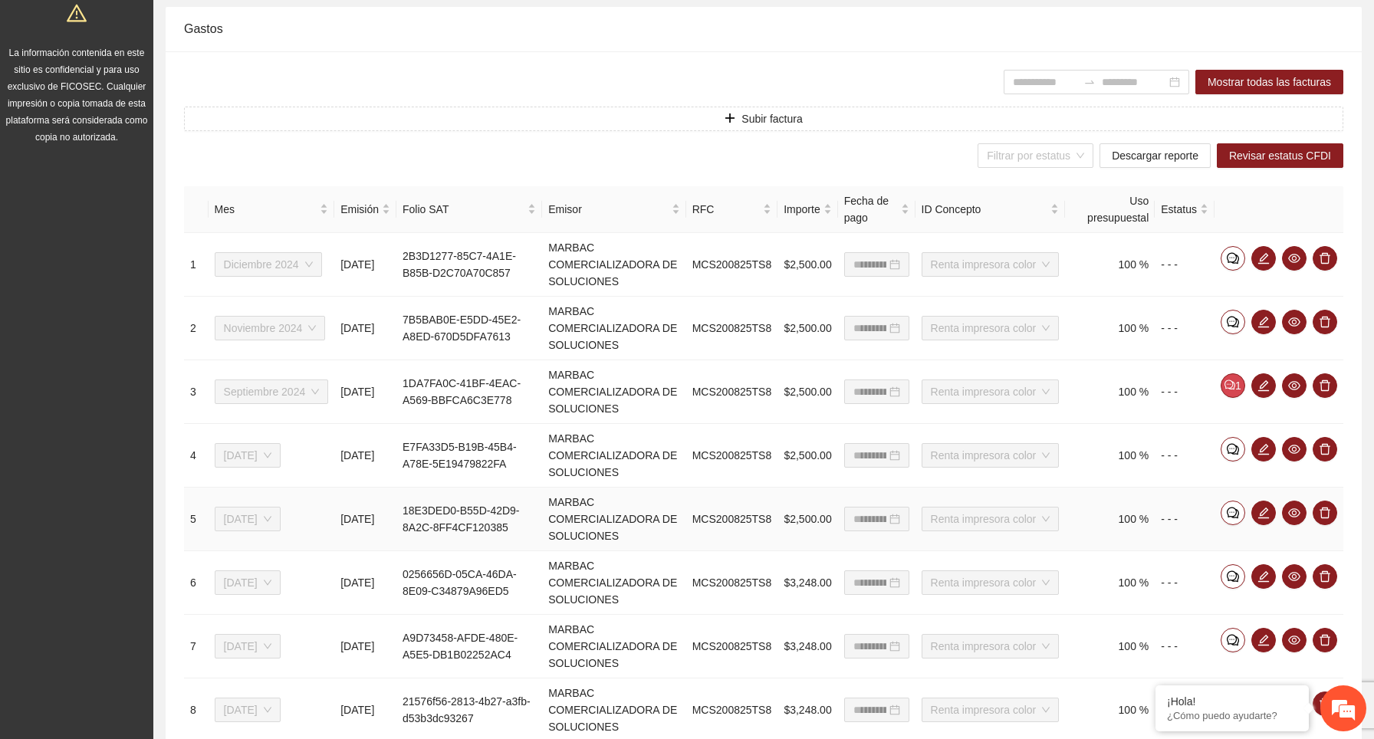
scroll to position [444, 0]
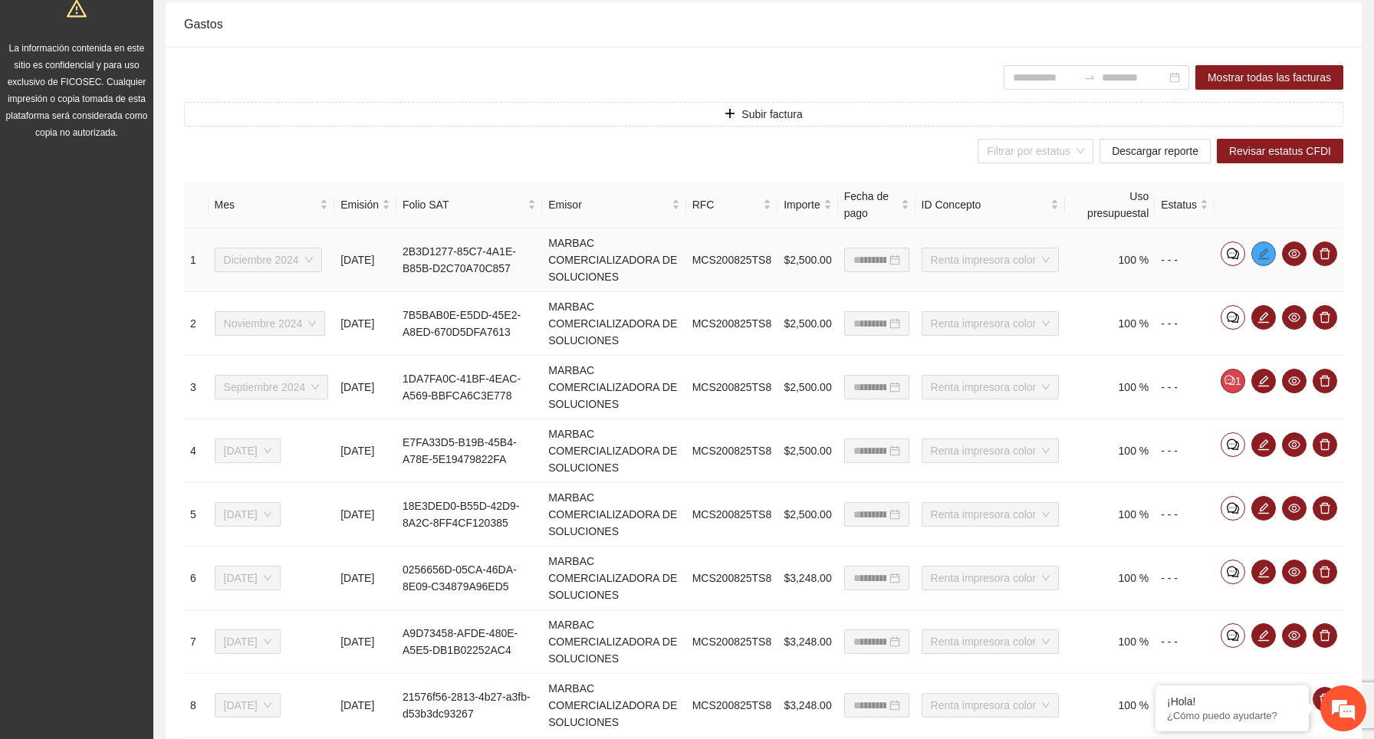
click at [1264, 260] on icon "edit" at bounding box center [1264, 254] width 12 height 12
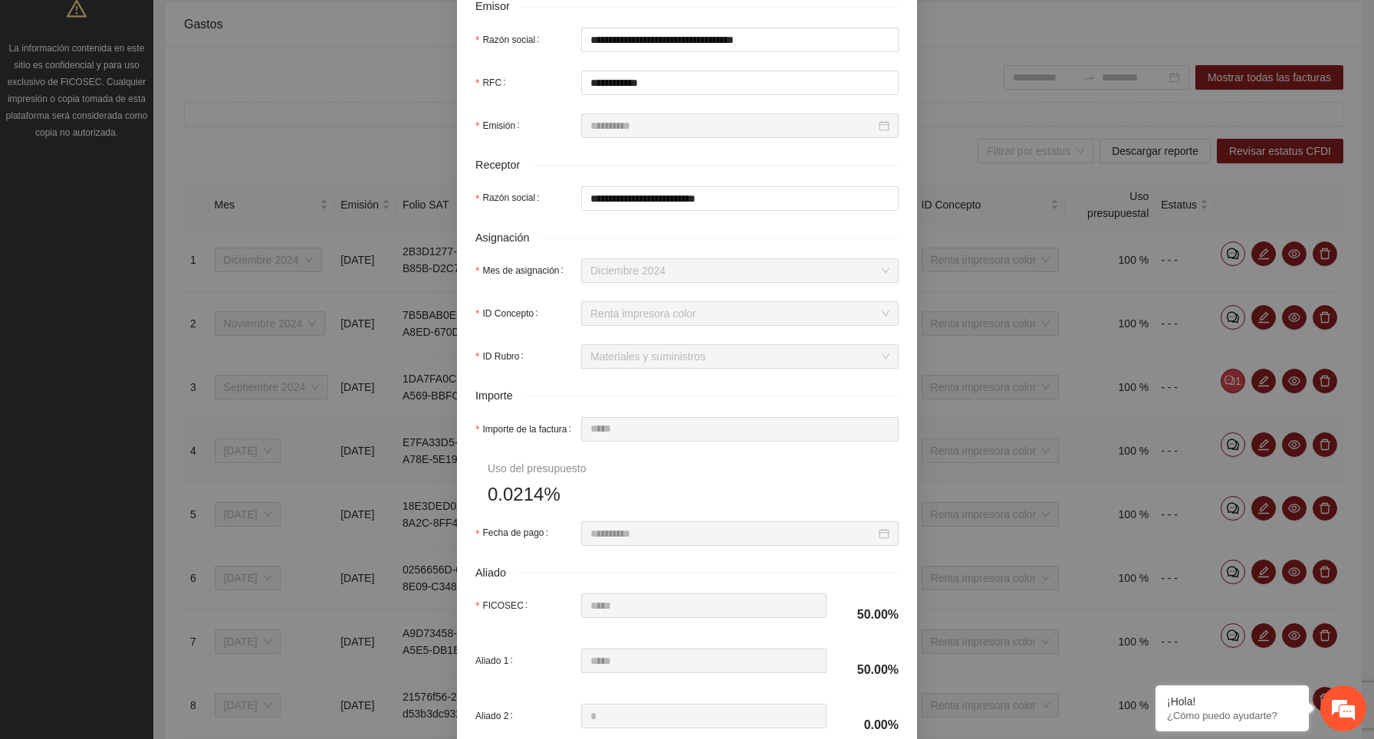
scroll to position [430, 0]
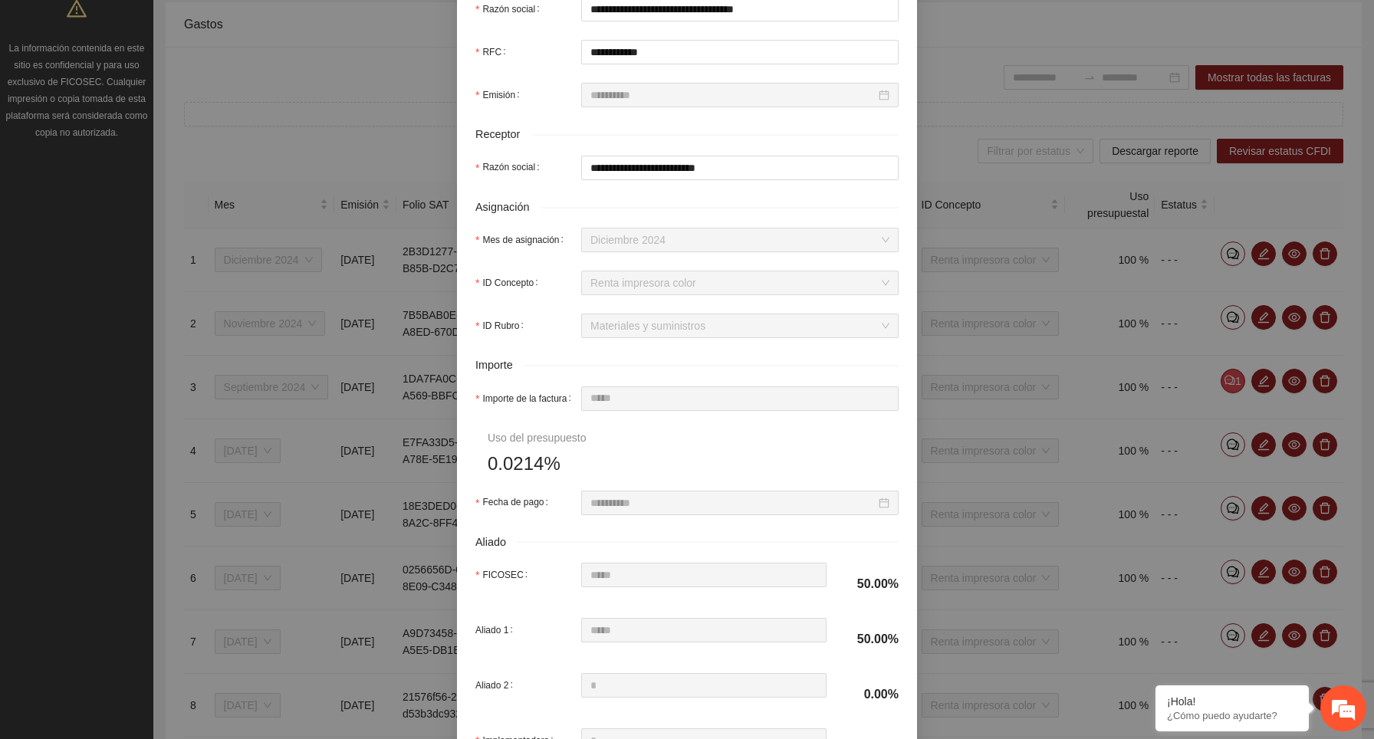
click at [717, 294] on span "Renta impresora color" at bounding box center [739, 282] width 299 height 23
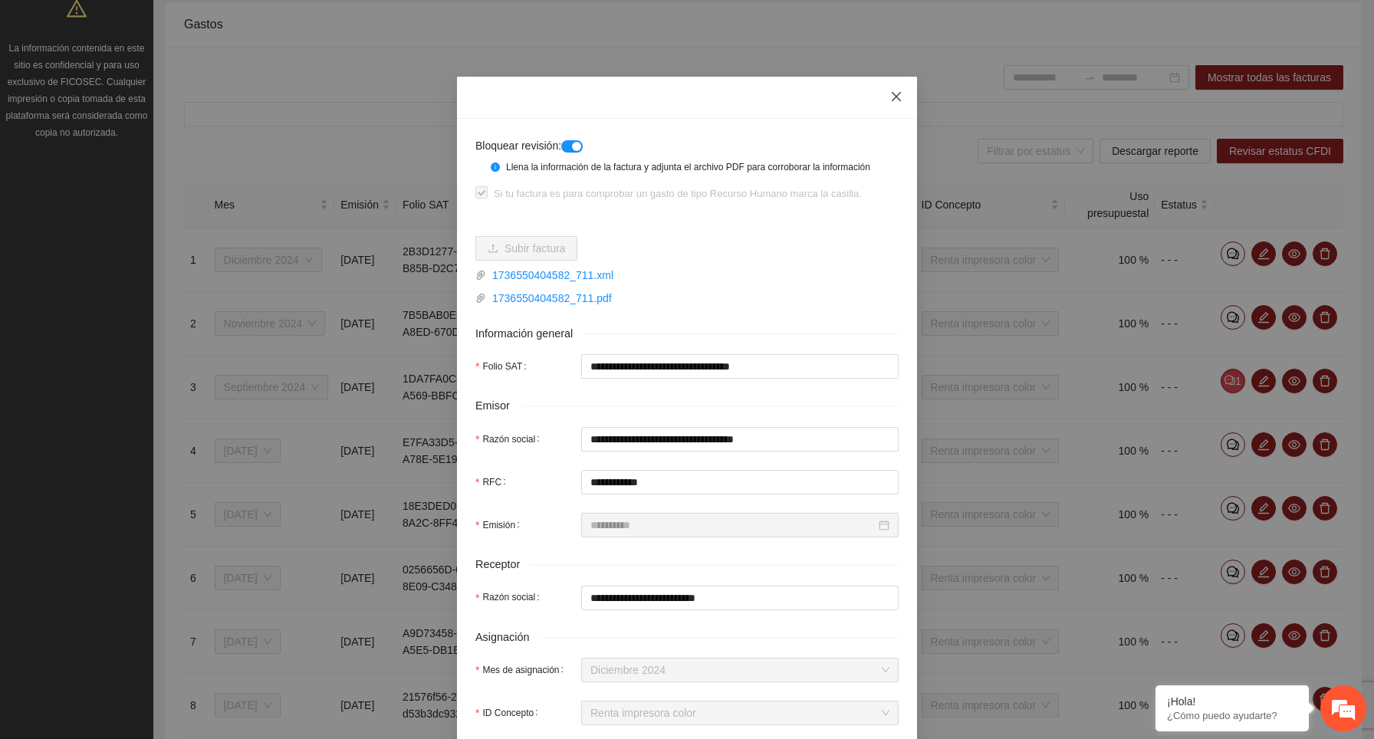
click at [895, 97] on icon "close" at bounding box center [896, 96] width 9 height 9
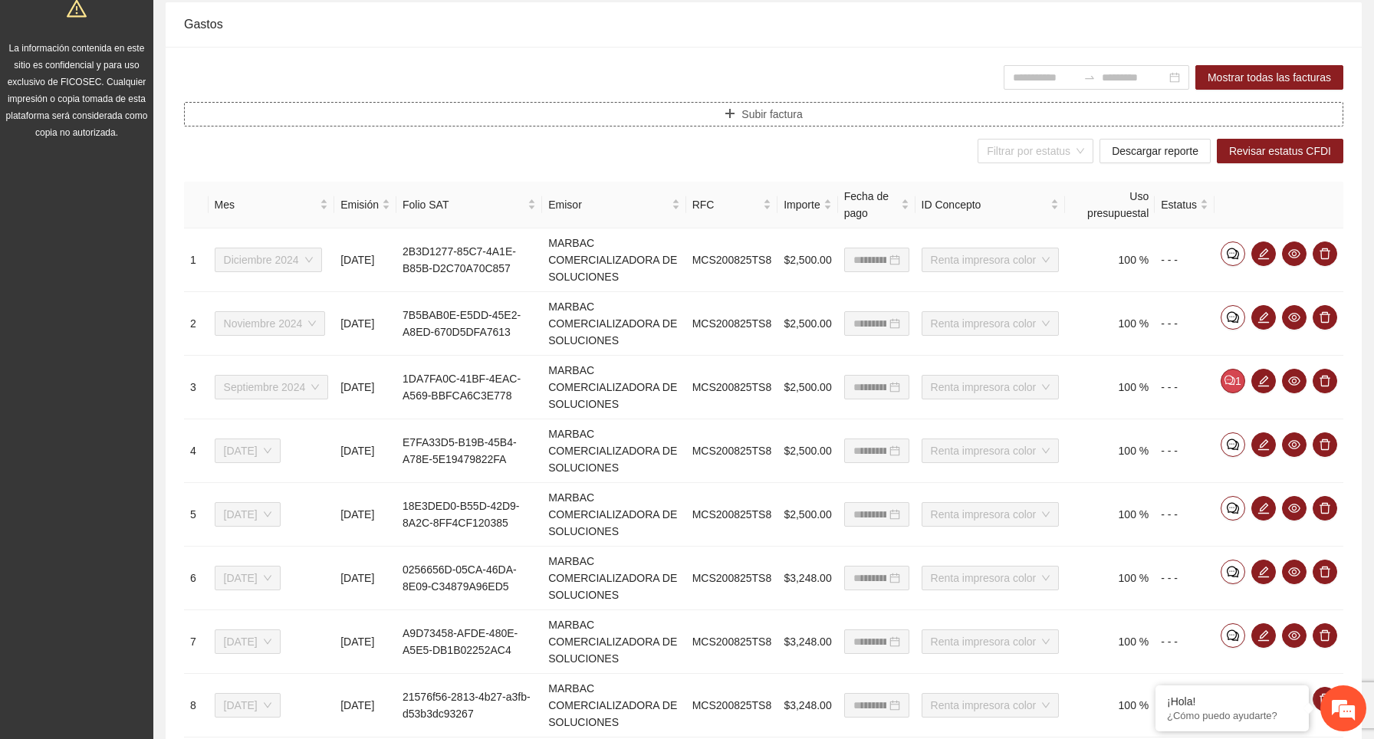
click at [844, 117] on button "Subir factura" at bounding box center [763, 114] width 1159 height 25
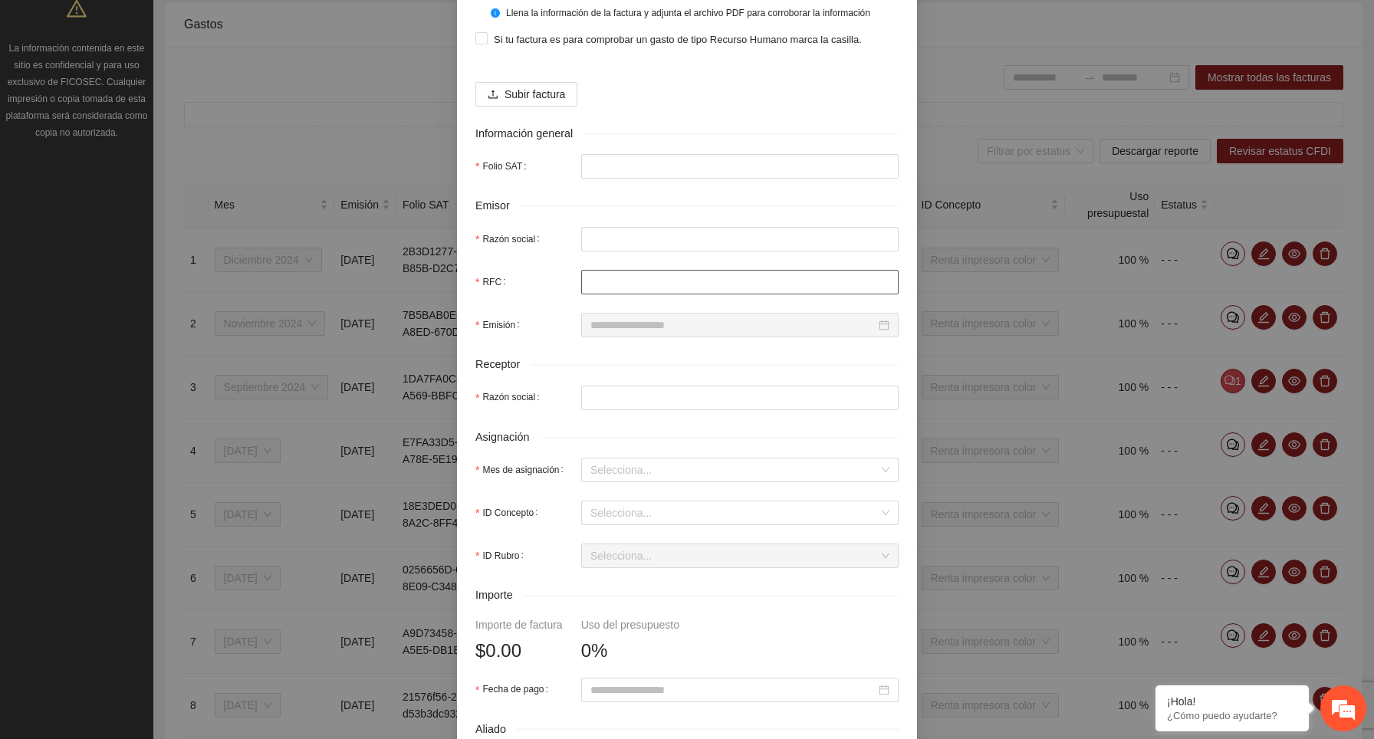
scroll to position [156, 0]
click at [681, 522] on input "ID Concepto" at bounding box center [734, 511] width 288 height 23
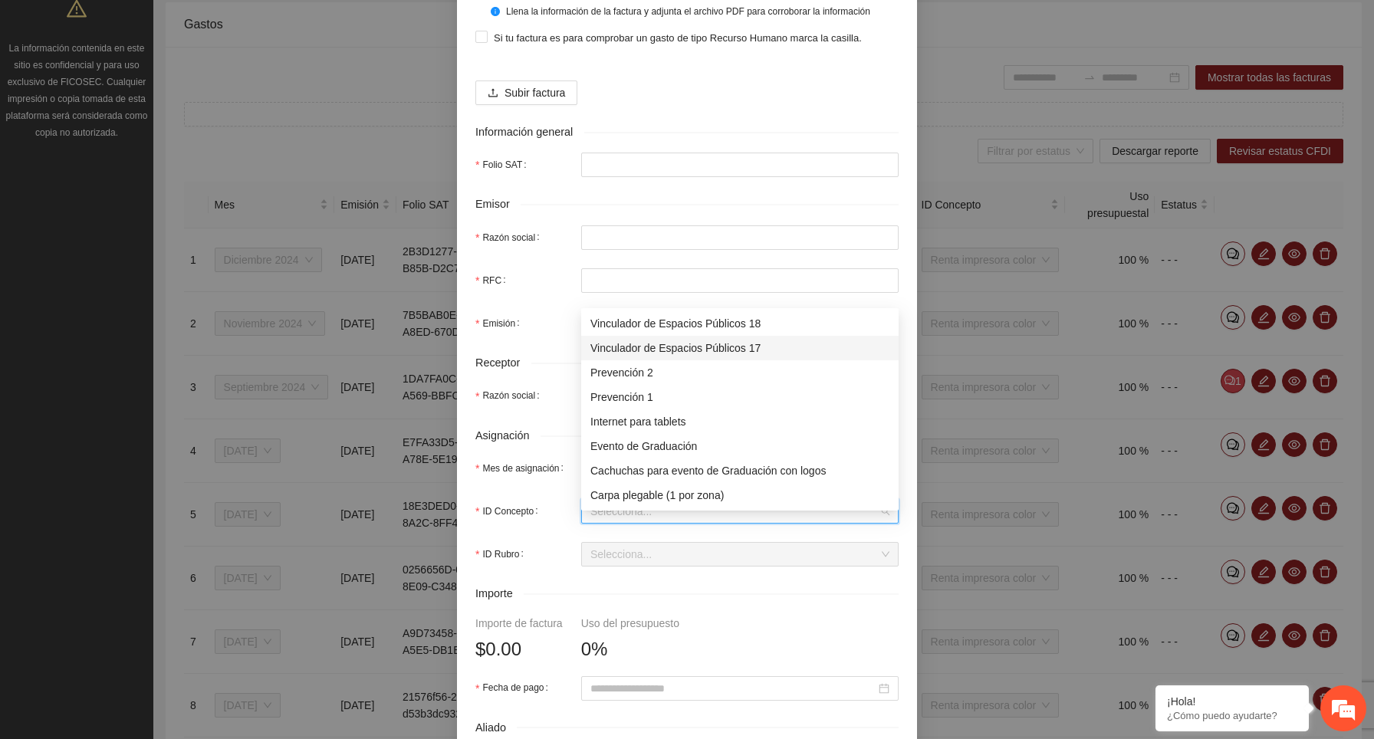
scroll to position [0, 0]
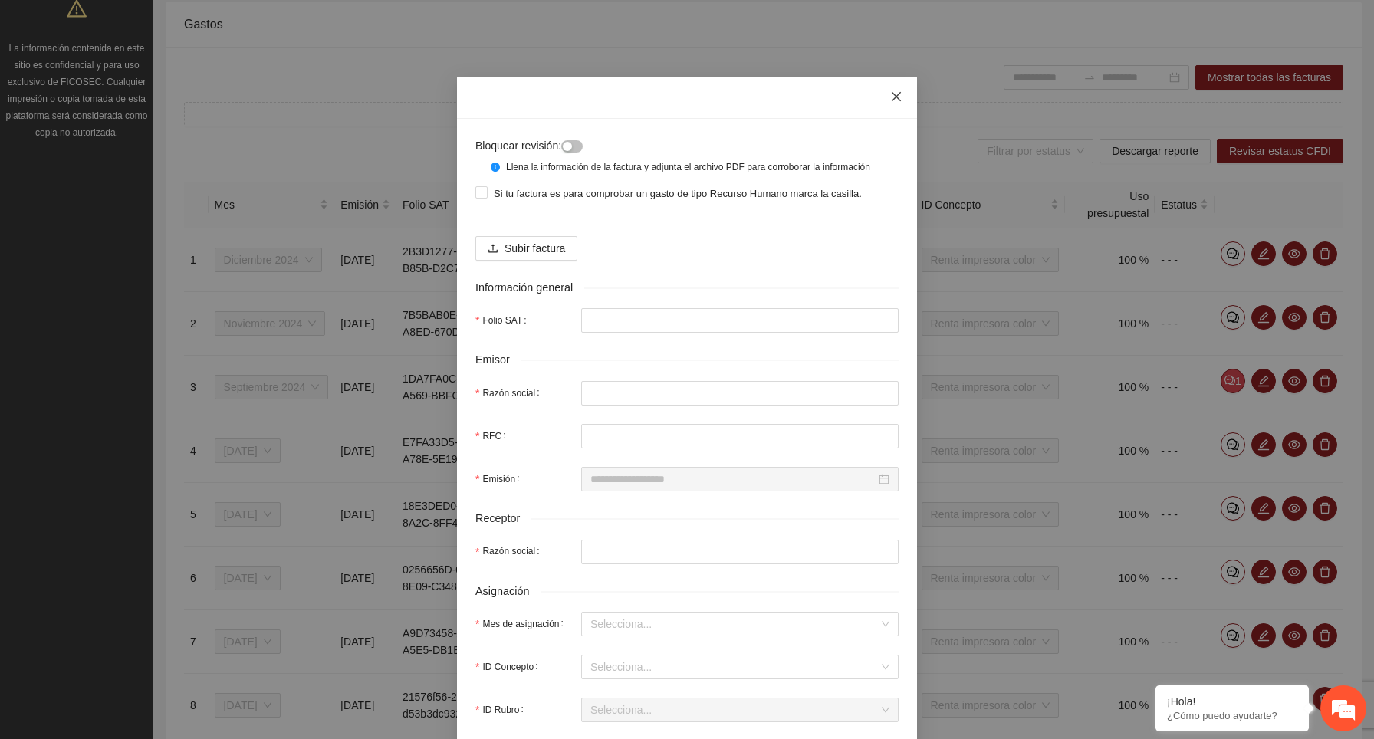
click at [896, 98] on icon "close" at bounding box center [896, 96] width 12 height 12
